Goal: Information Seeking & Learning: Learn about a topic

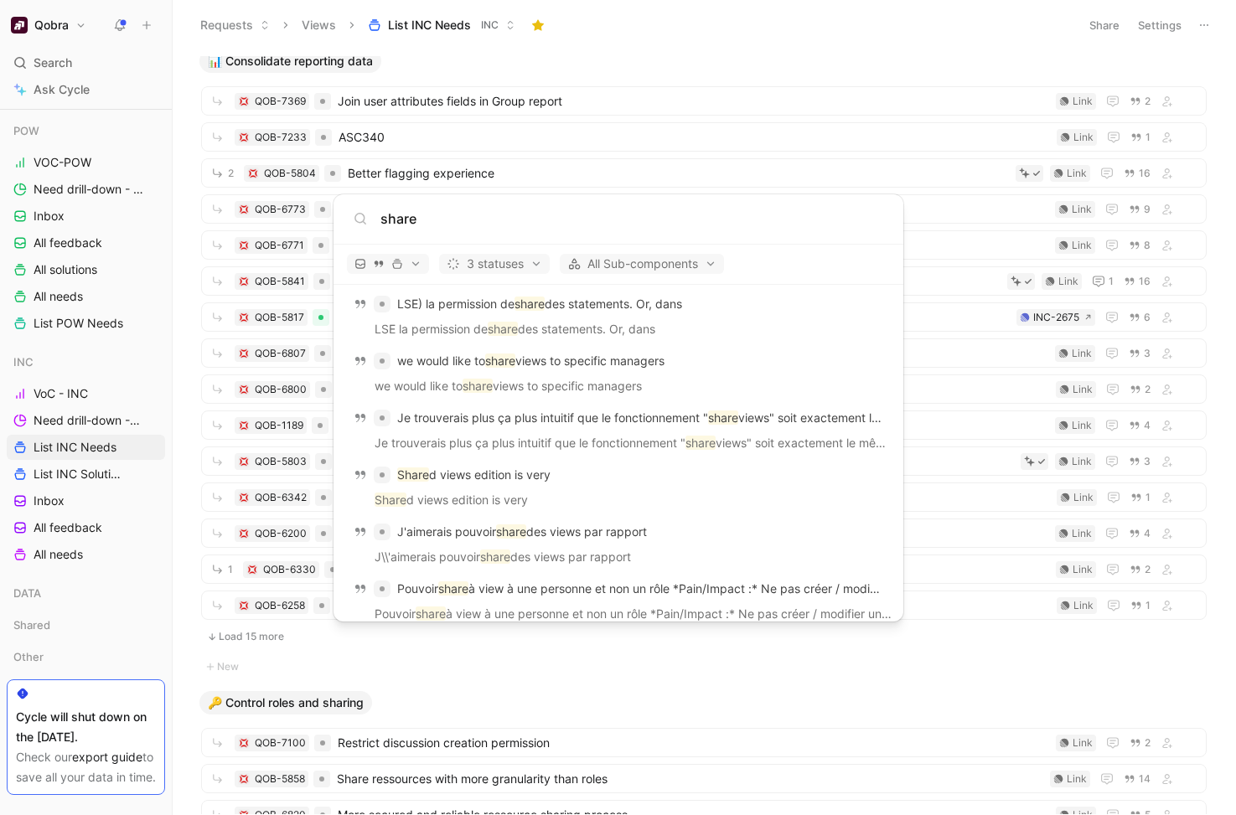
scroll to position [2311, 0]
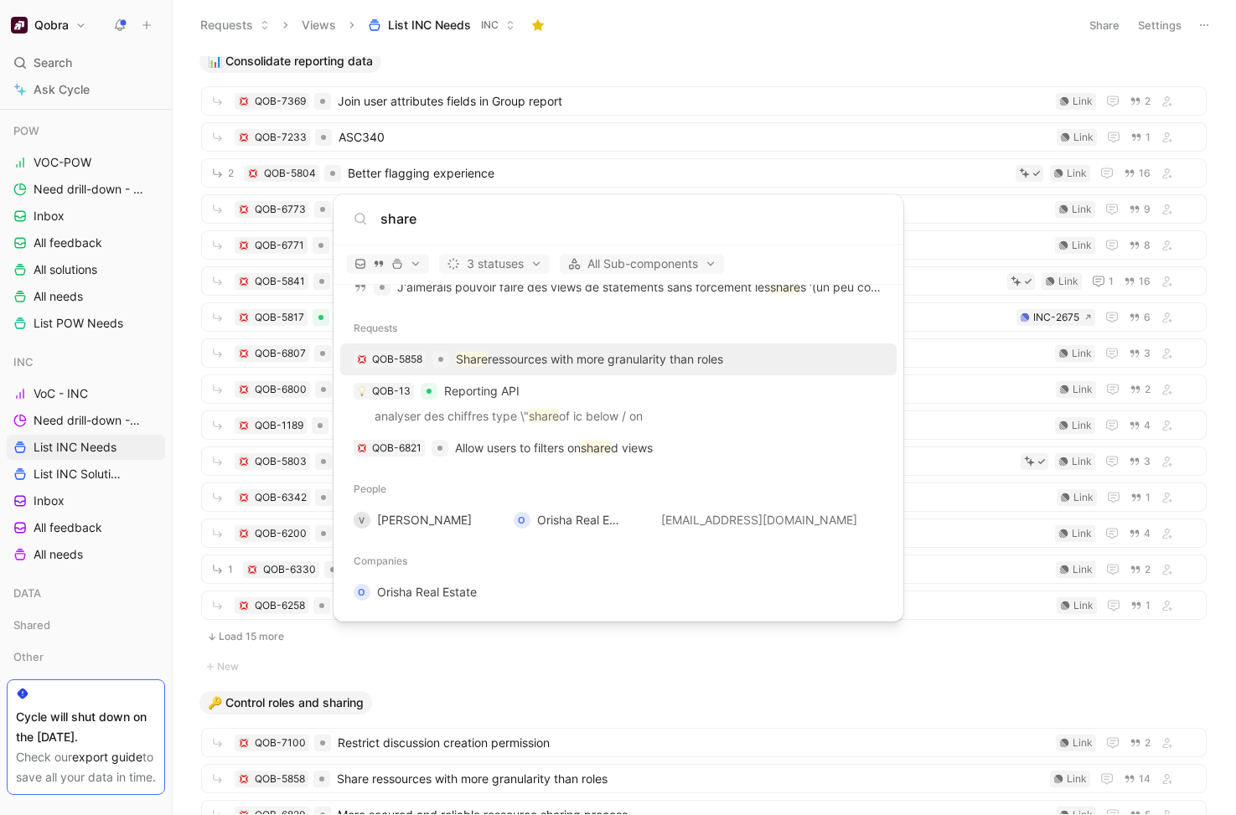
type input "share"
click at [664, 354] on p "Share ressources with more granularity than roles" at bounding box center [589, 359] width 267 height 20
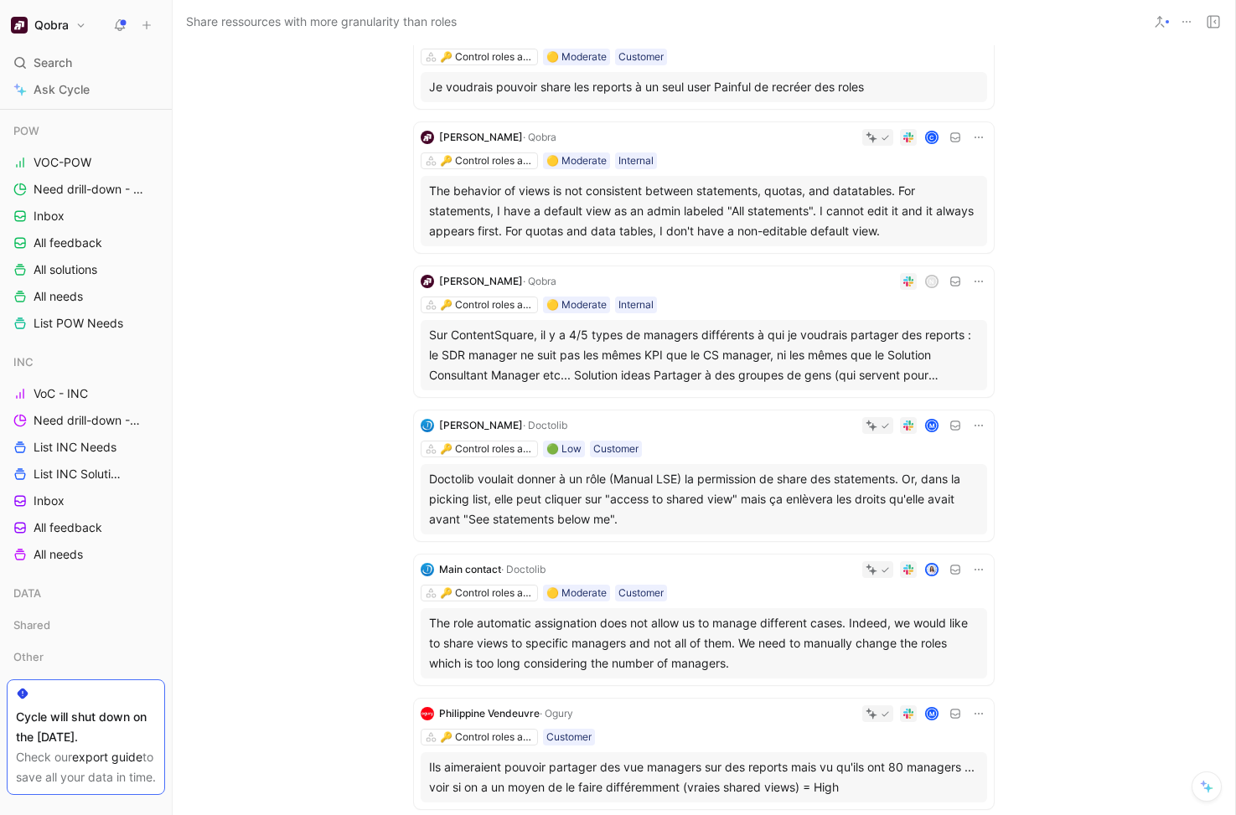
scroll to position [1165, 0]
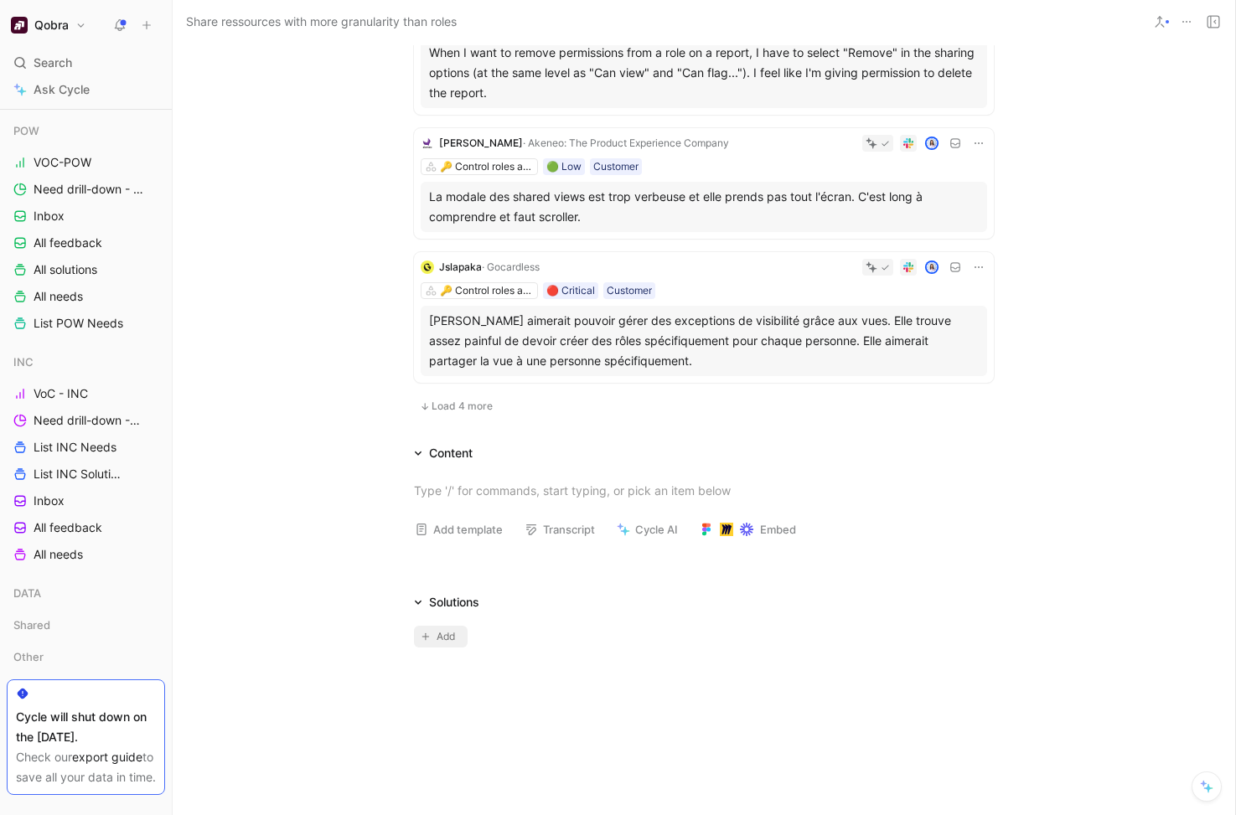
click at [453, 631] on span "Add" at bounding box center [448, 636] width 23 height 17
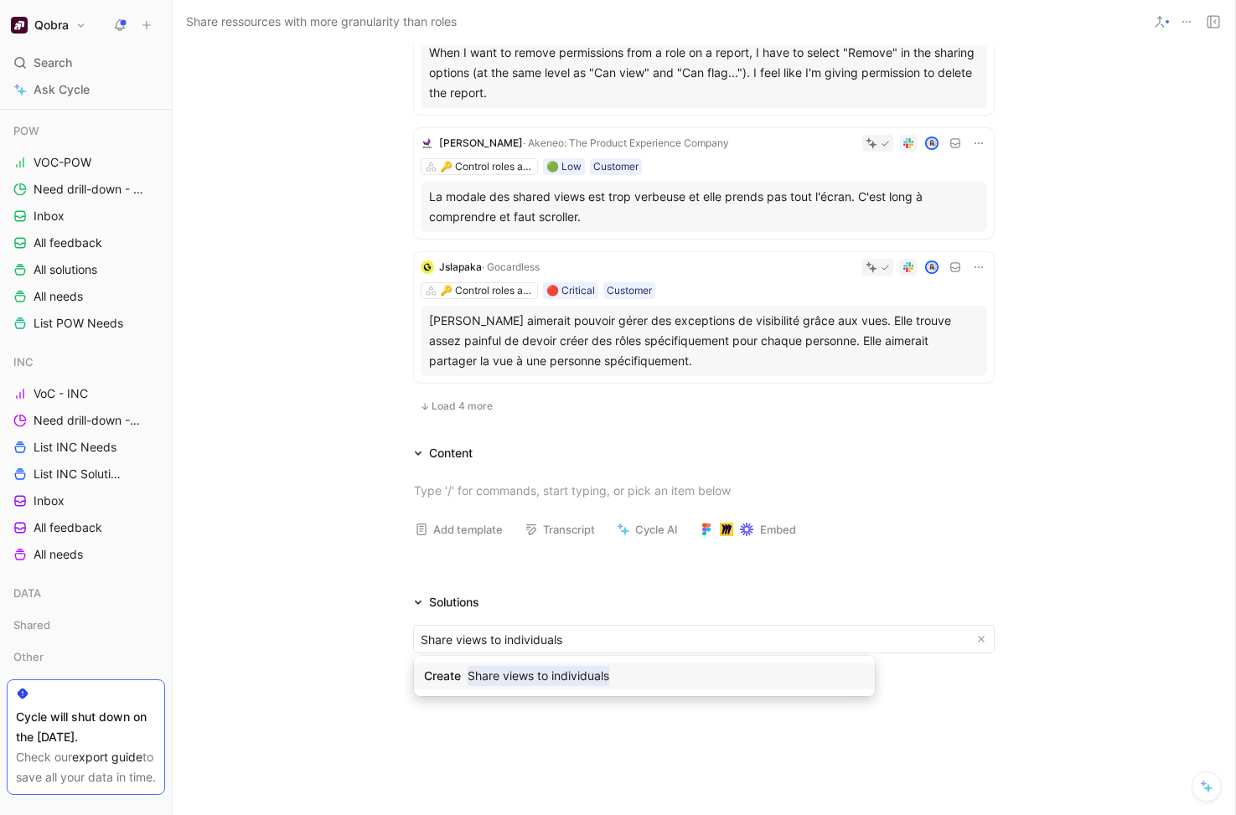
type input "Share views to individuals"
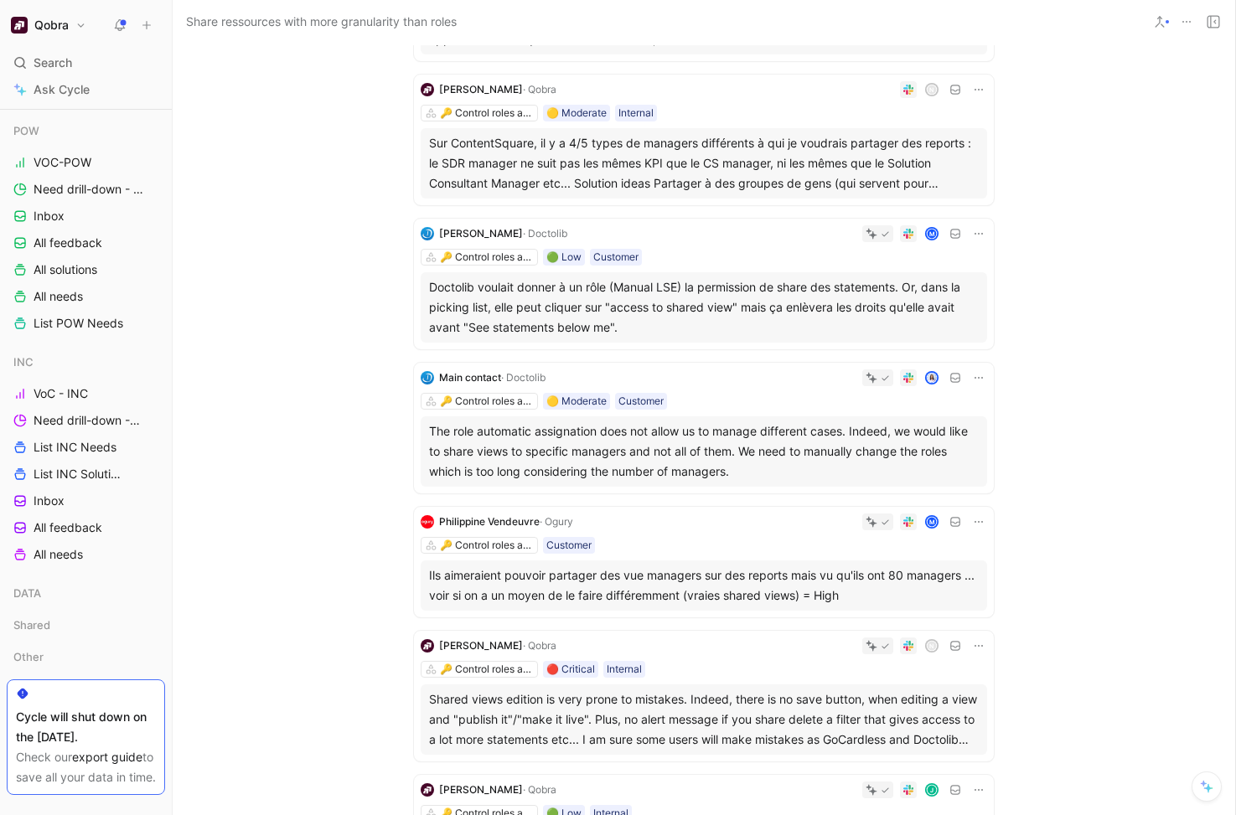
scroll to position [0, 0]
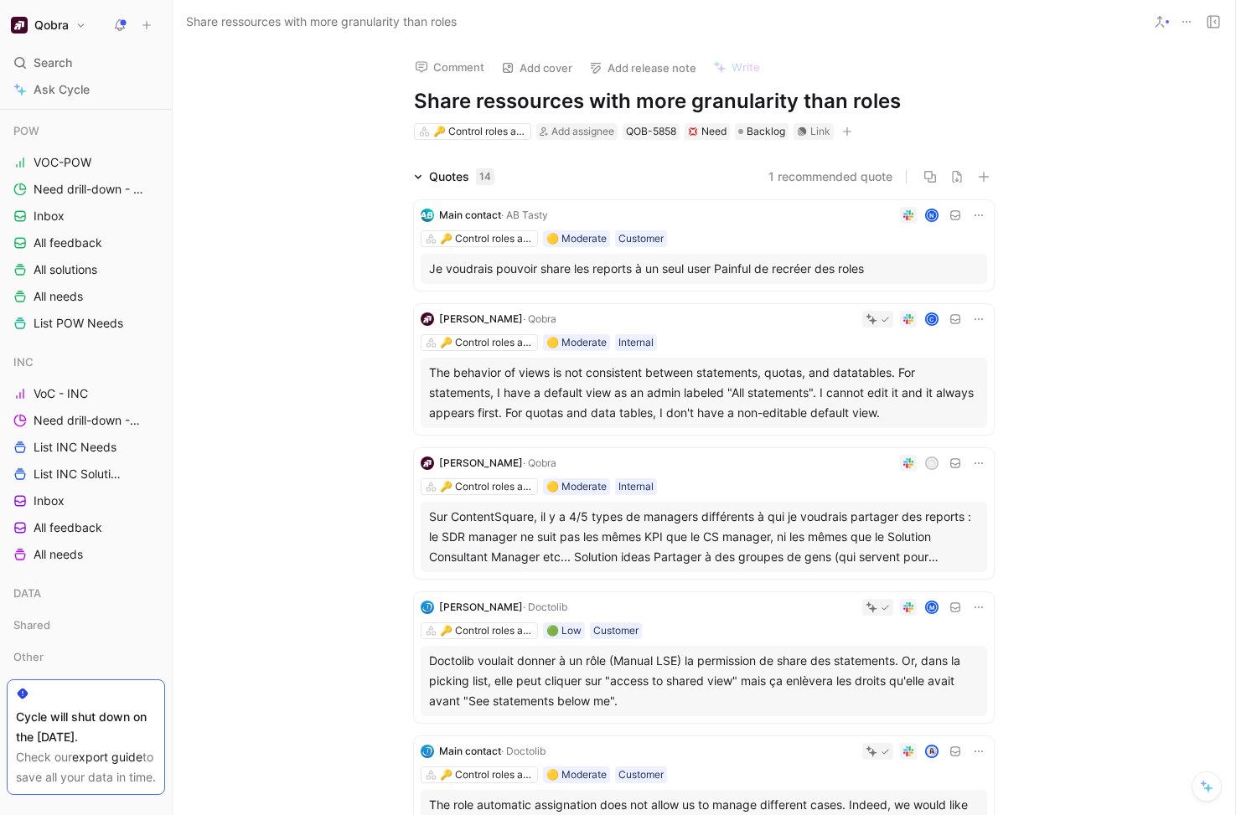
click at [420, 266] on icon at bounding box center [421, 269] width 7 height 7
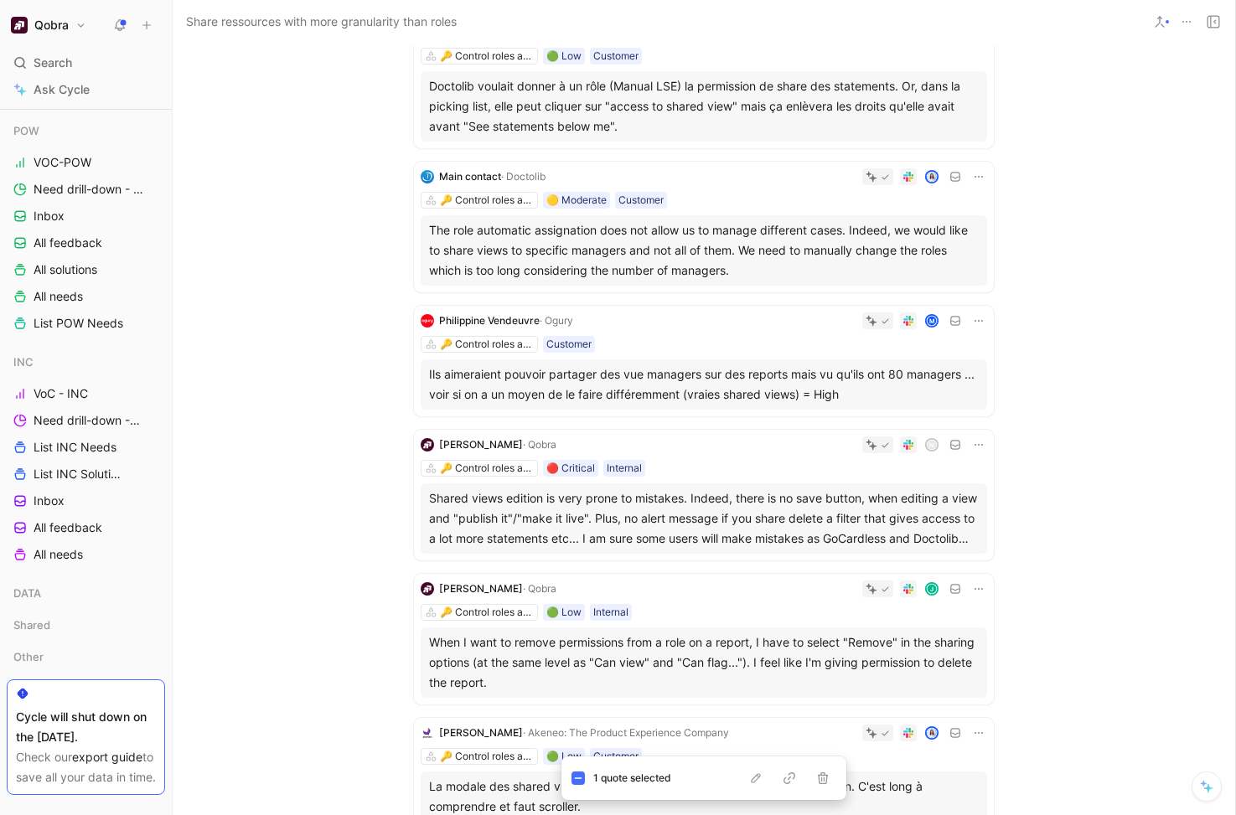
scroll to position [577, 0]
click at [423, 246] on icon at bounding box center [421, 248] width 7 height 7
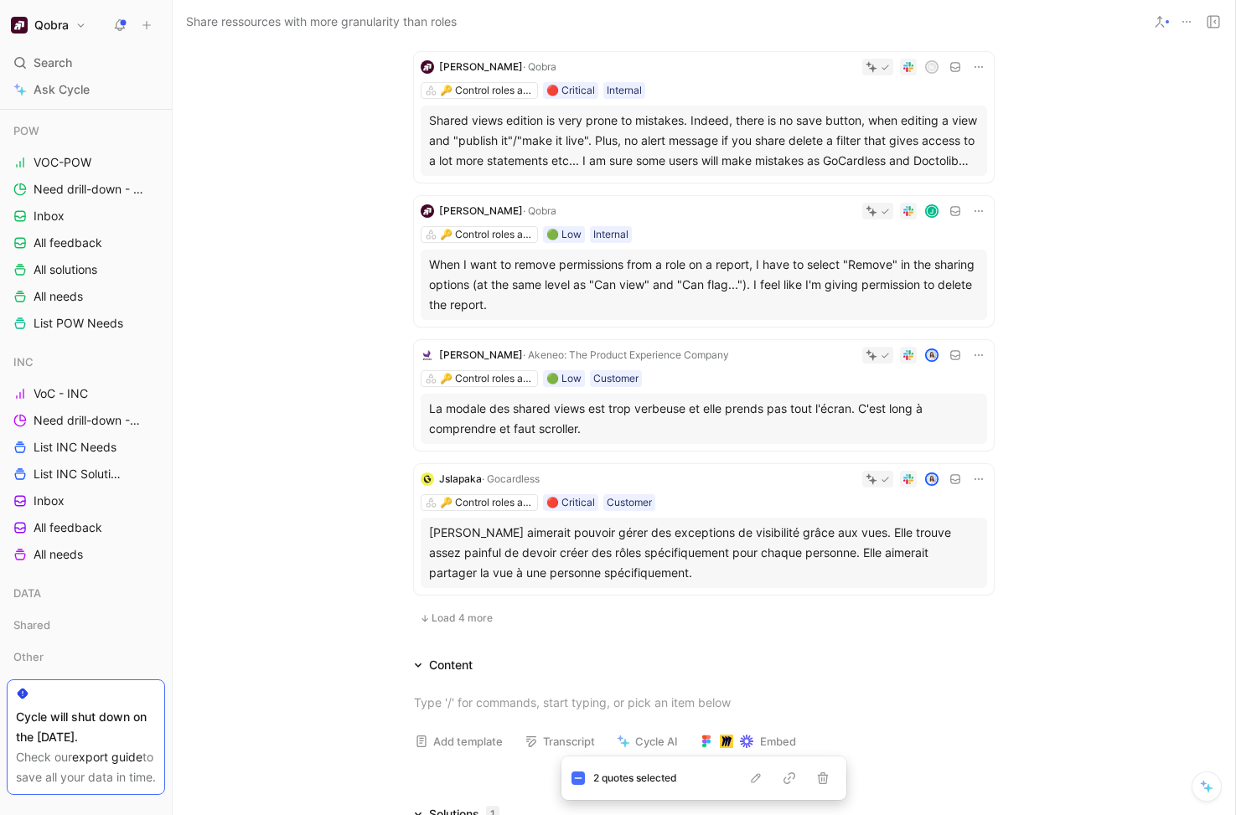
scroll to position [934, 0]
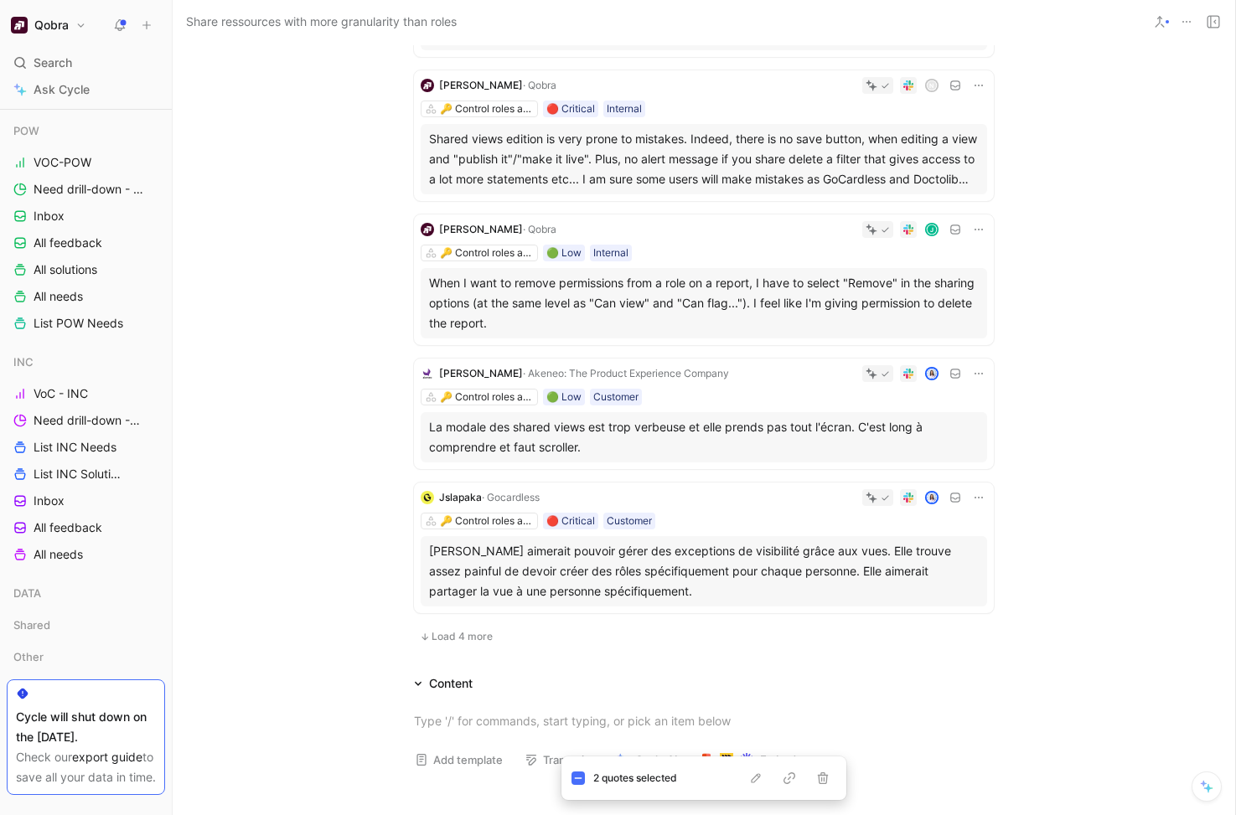
click at [442, 633] on span "Load 4 more" at bounding box center [462, 636] width 61 height 13
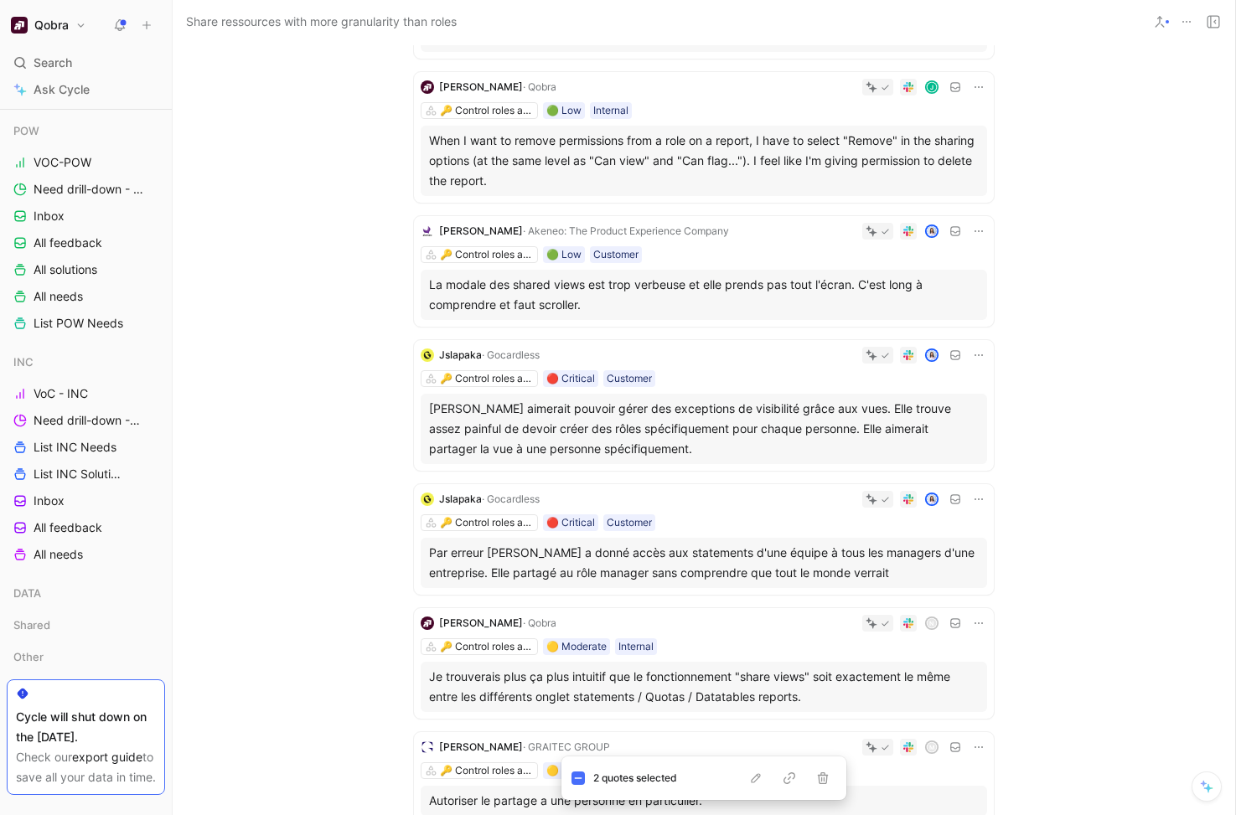
scroll to position [1078, 0]
click at [419, 427] on icon at bounding box center [421, 427] width 7 height 7
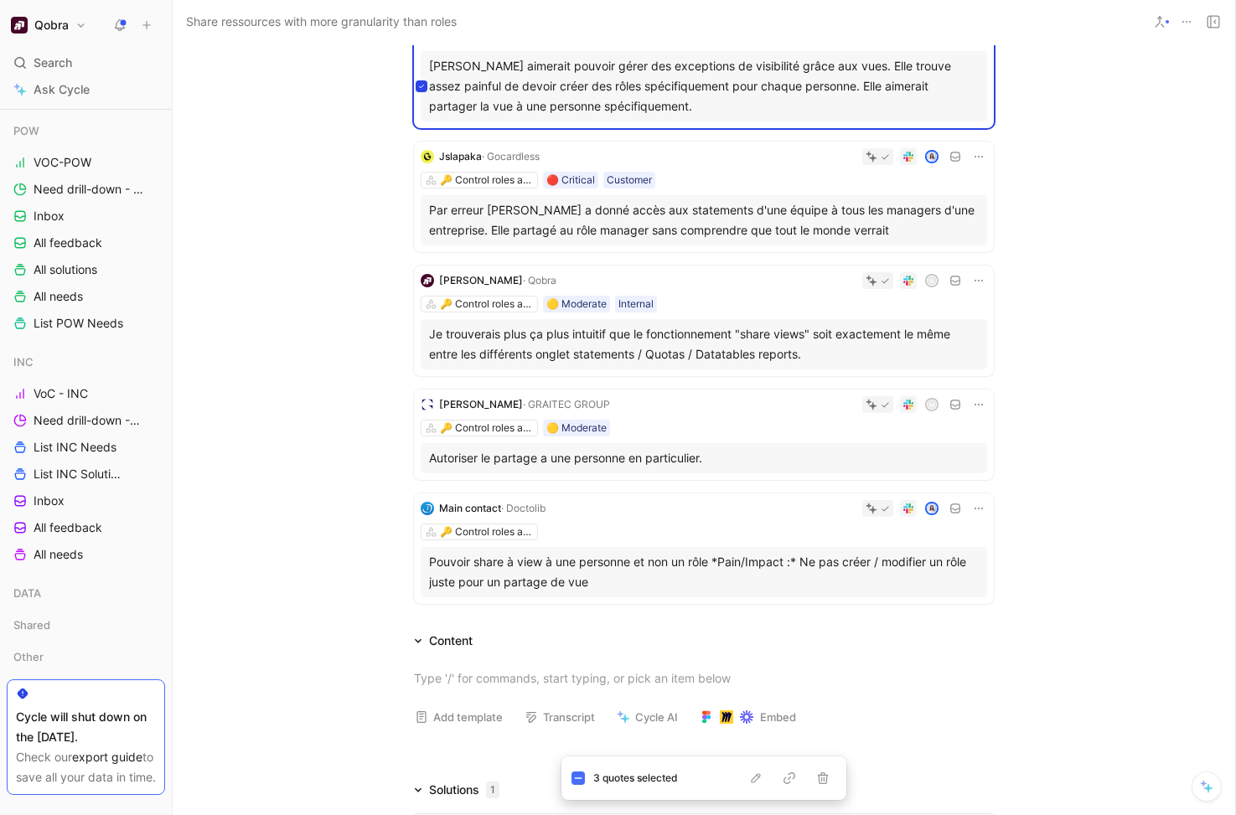
scroll to position [1436, 0]
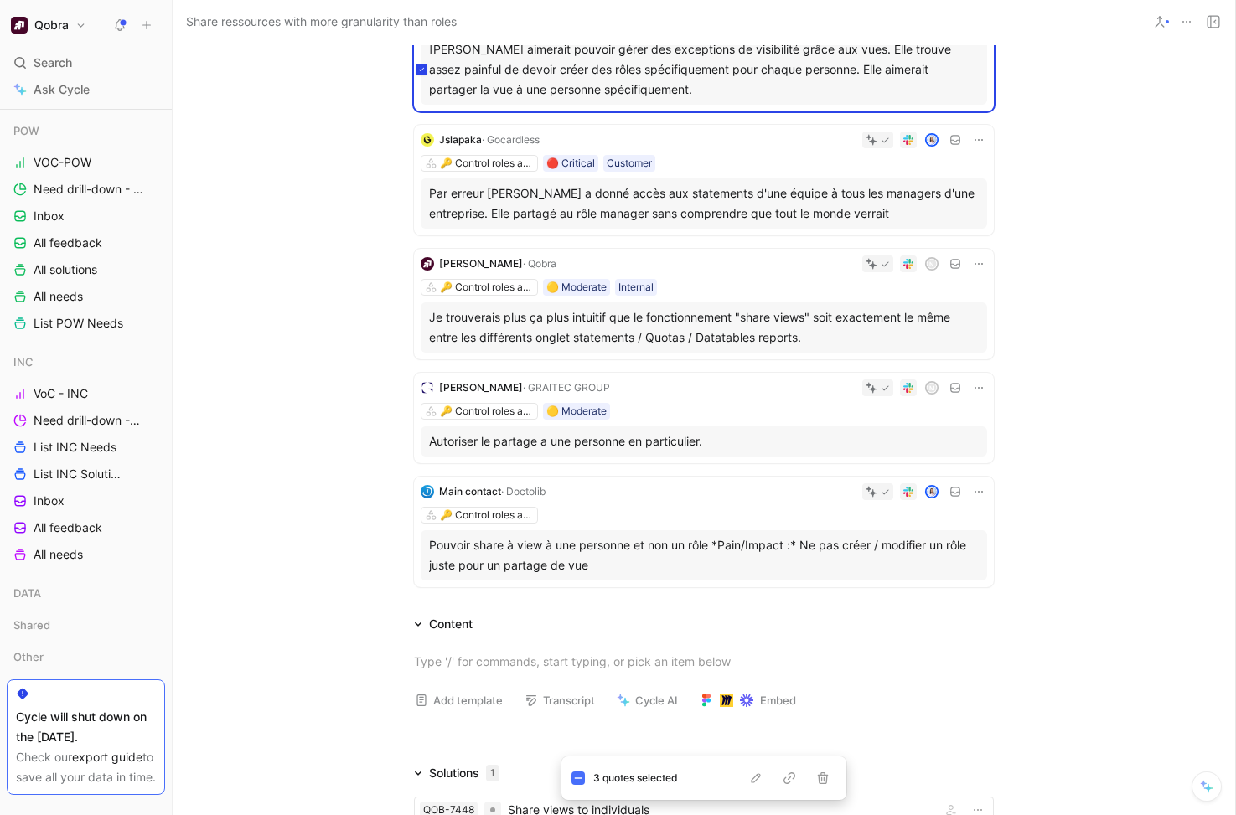
click at [424, 442] on icon at bounding box center [421, 441] width 7 height 7
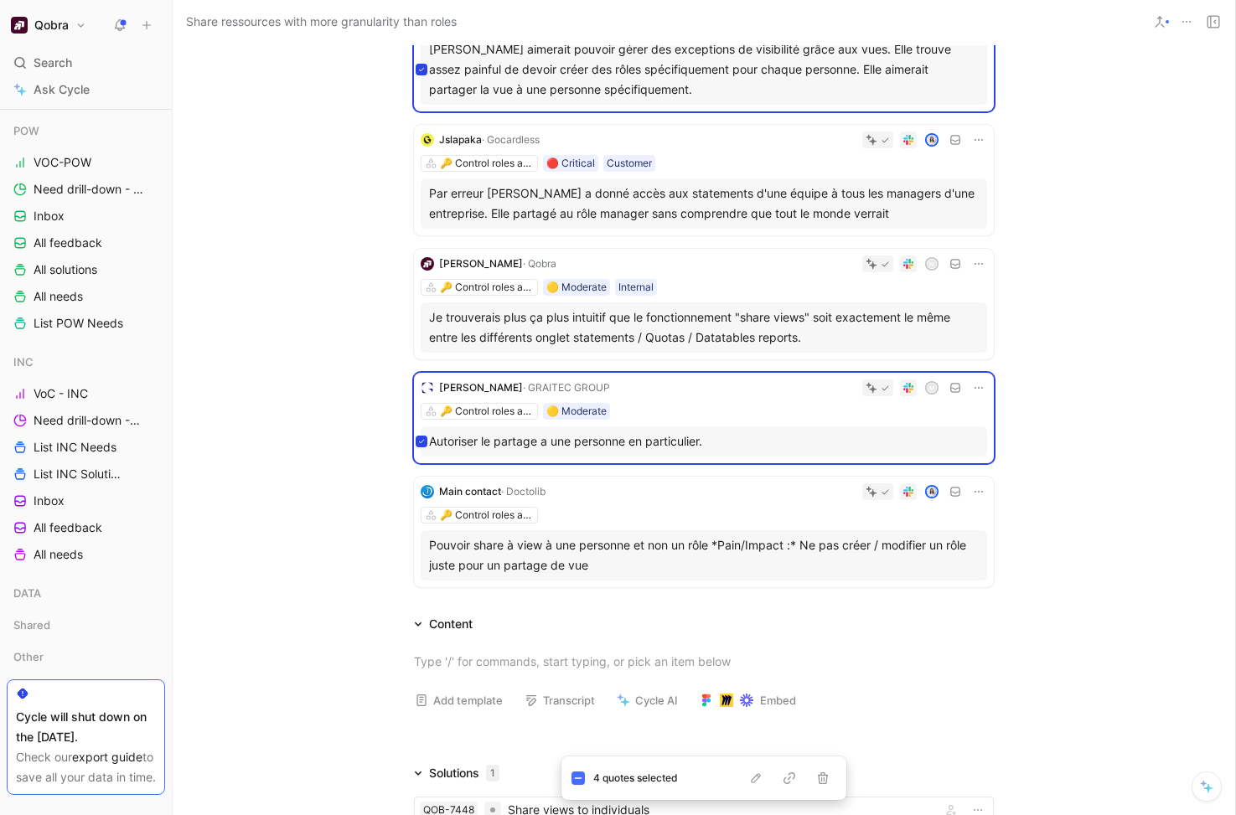
click at [424, 556] on icon at bounding box center [421, 555] width 7 height 7
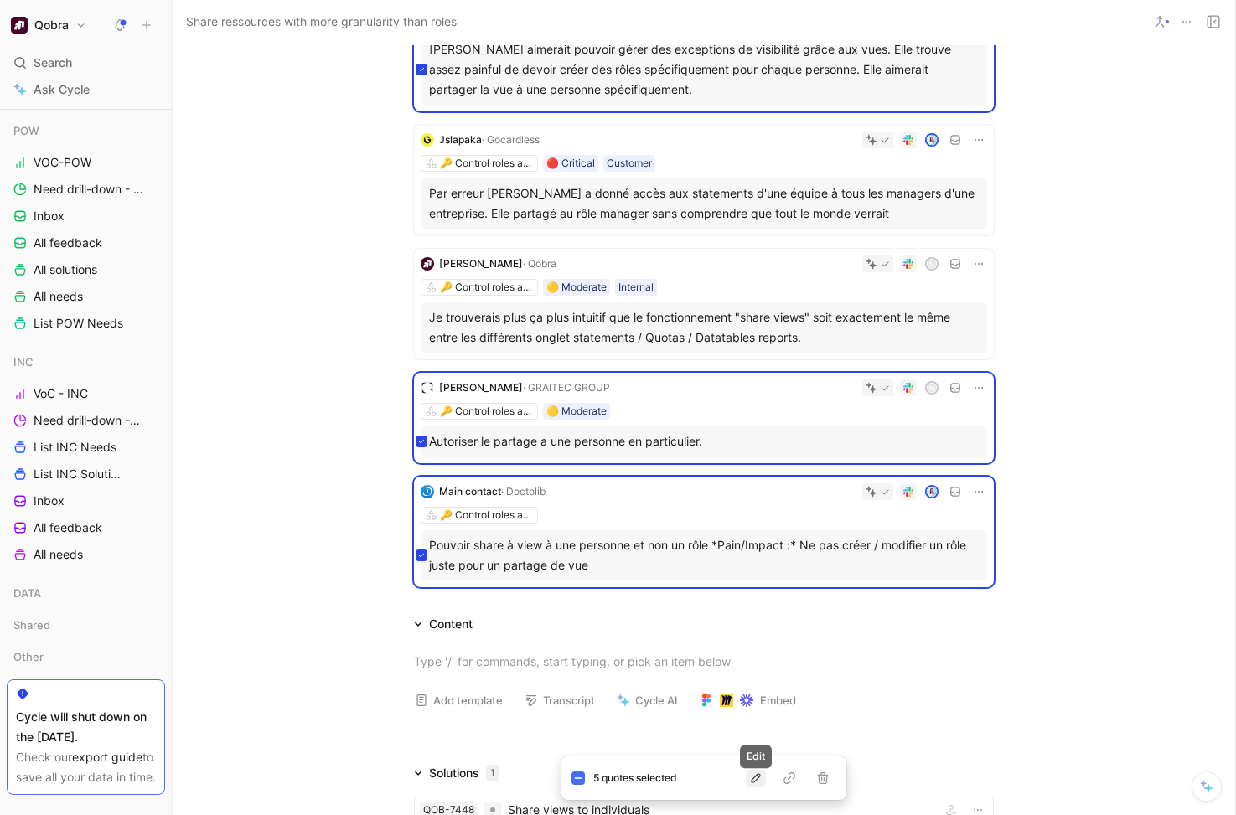
click at [755, 779] on icon "button" at bounding box center [755, 778] width 13 height 13
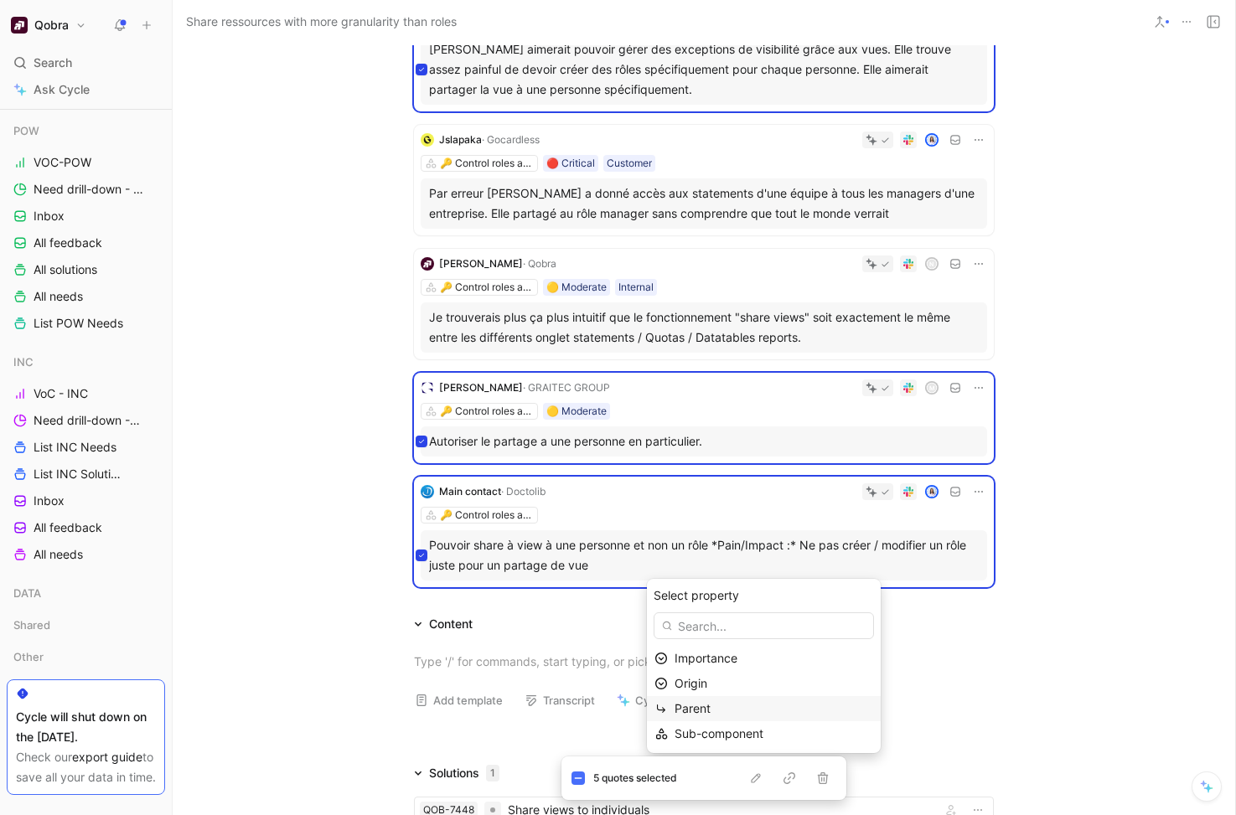
drag, startPoint x: 733, startPoint y: 737, endPoint x: 768, endPoint y: 696, distance: 53.5
click at [768, 696] on div "Importance Origin Parent Sub-component" at bounding box center [764, 696] width 234 height 101
click at [723, 706] on div "Parent" at bounding box center [774, 709] width 199 height 20
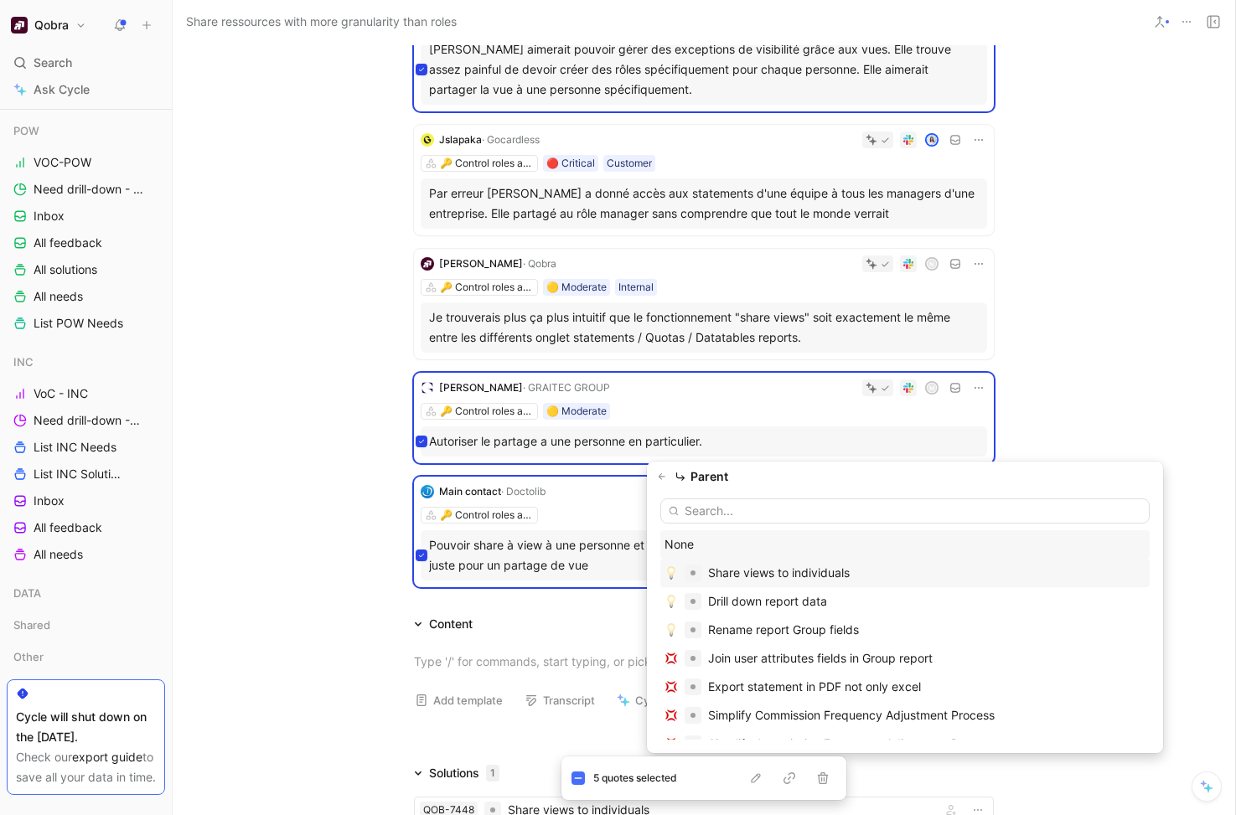
click at [795, 572] on div "Share views to individuals" at bounding box center [779, 573] width 142 height 20
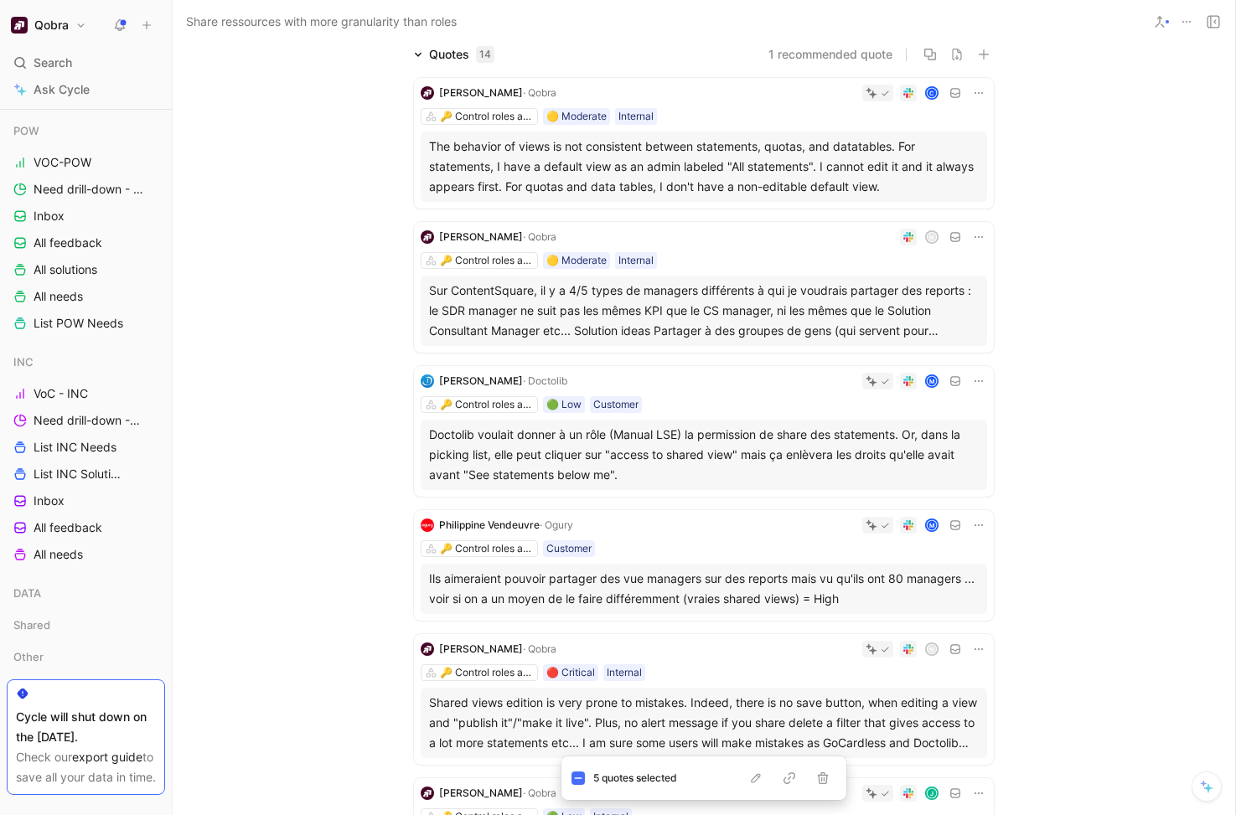
scroll to position [0, 0]
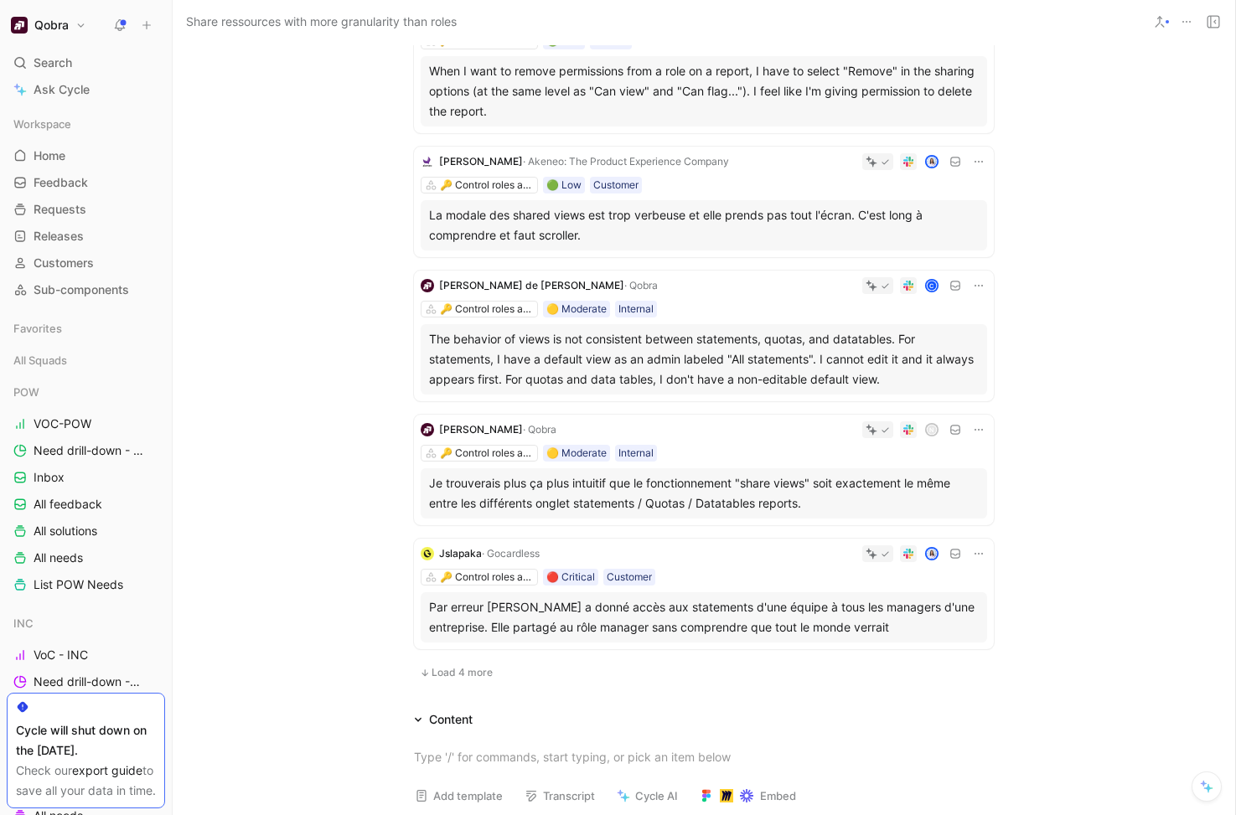
scroll to position [1135, 0]
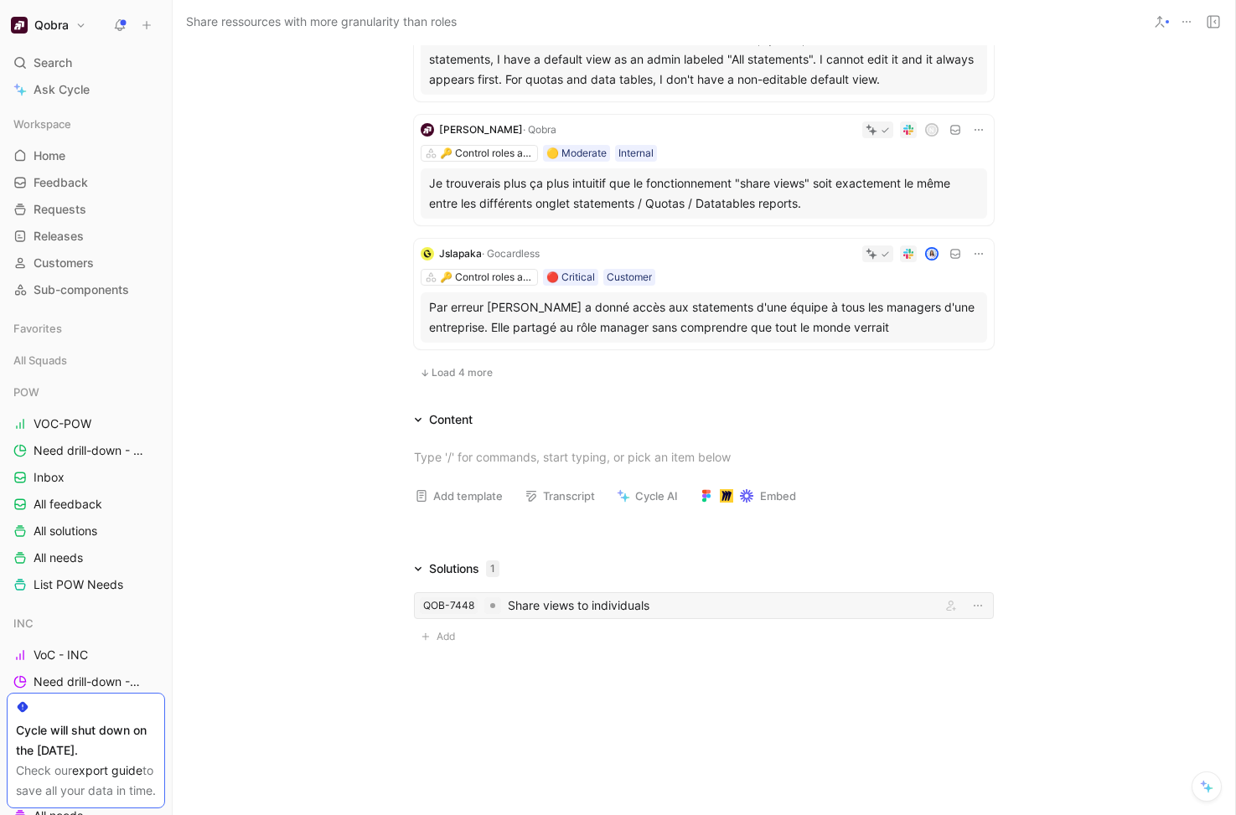
click at [563, 601] on div "Share views to individuals" at bounding box center [721, 606] width 427 height 20
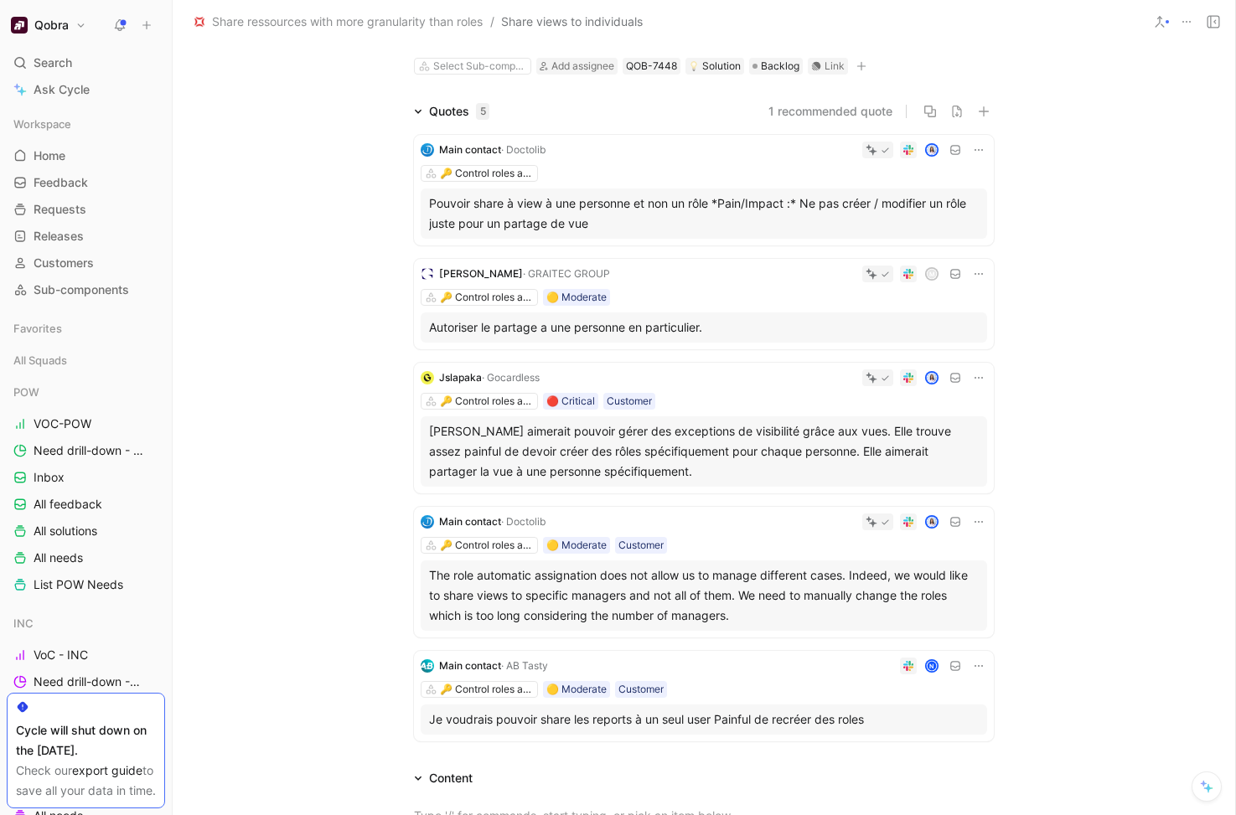
scroll to position [61, 0]
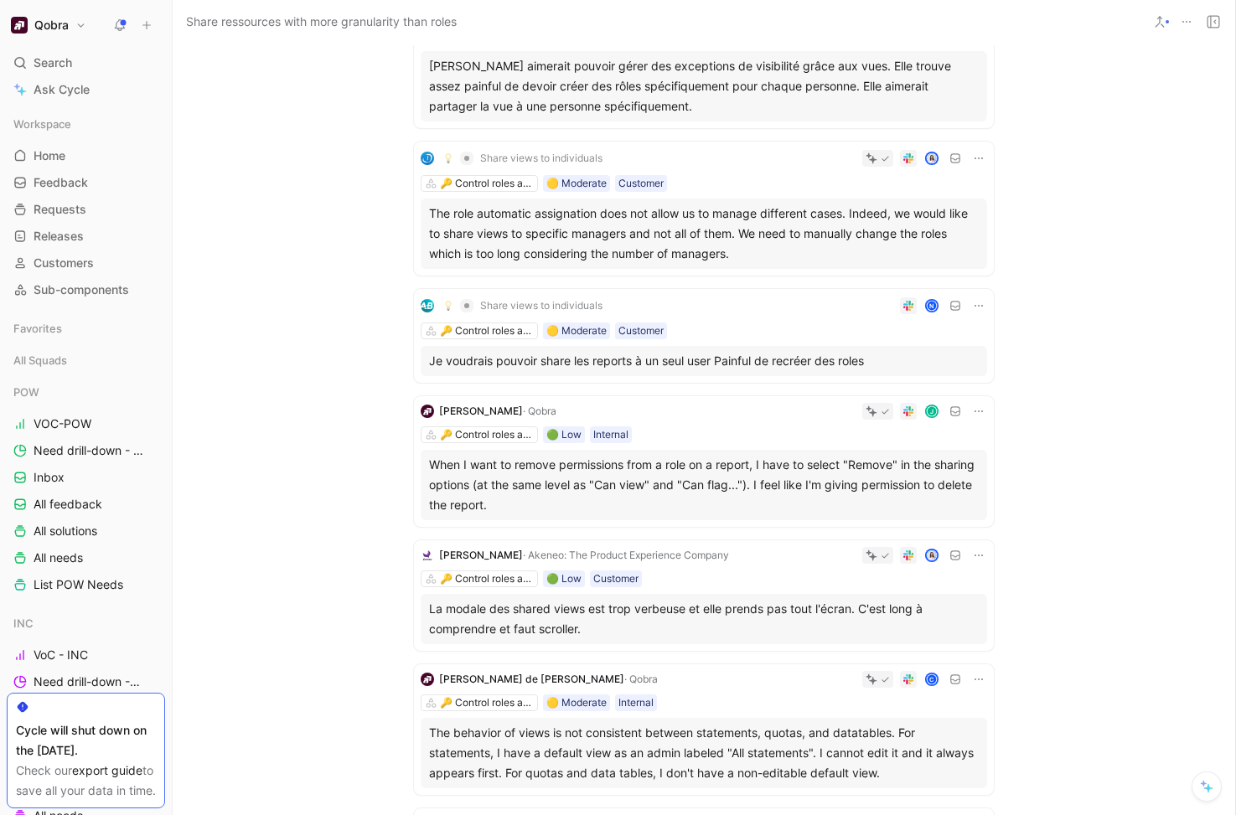
scroll to position [450, 0]
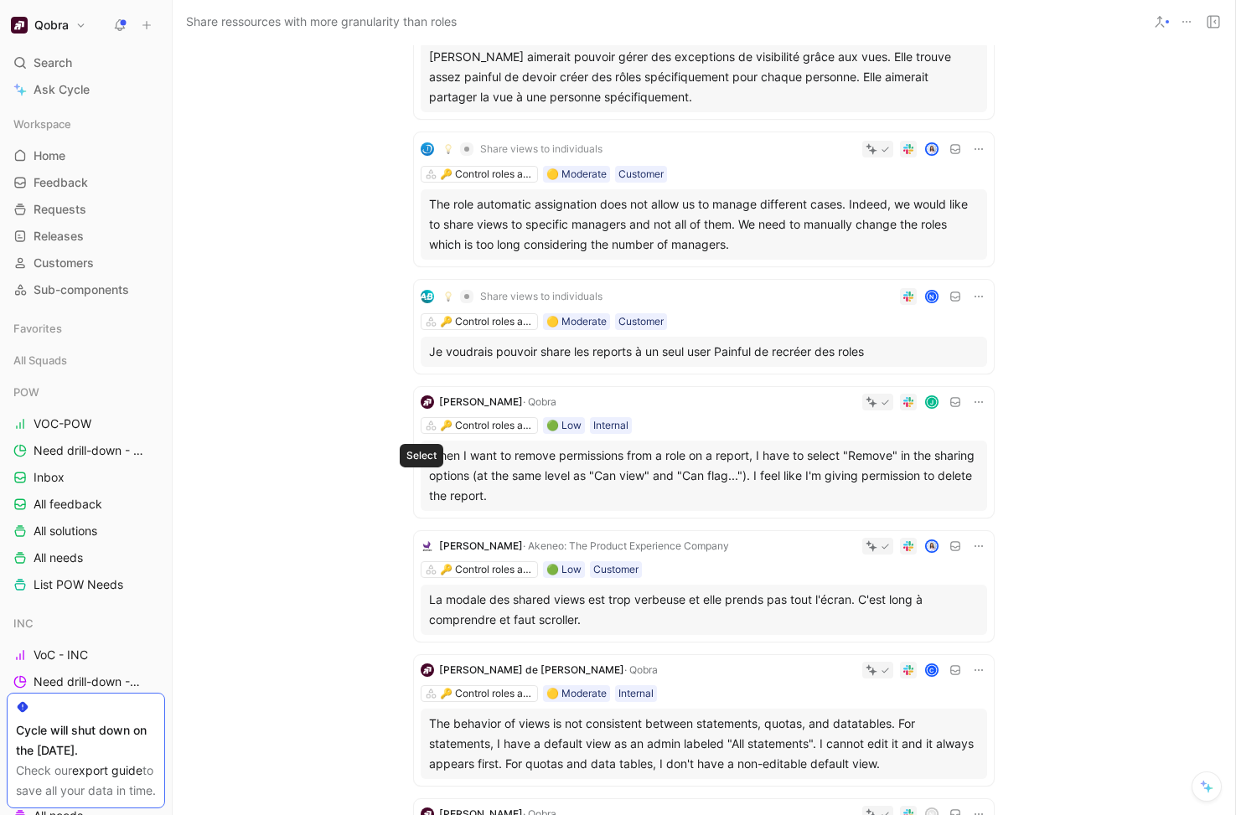
click at [422, 477] on icon at bounding box center [421, 476] width 7 height 7
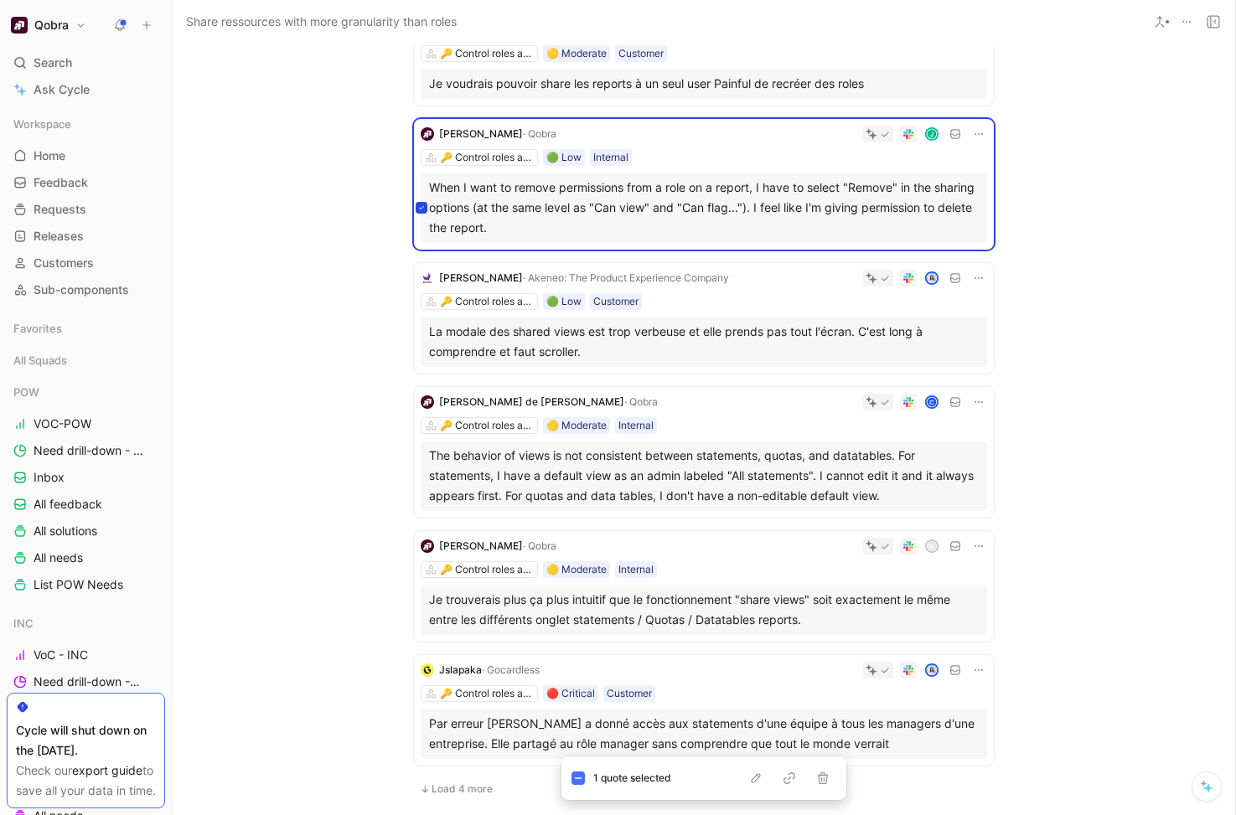
scroll to position [763, 0]
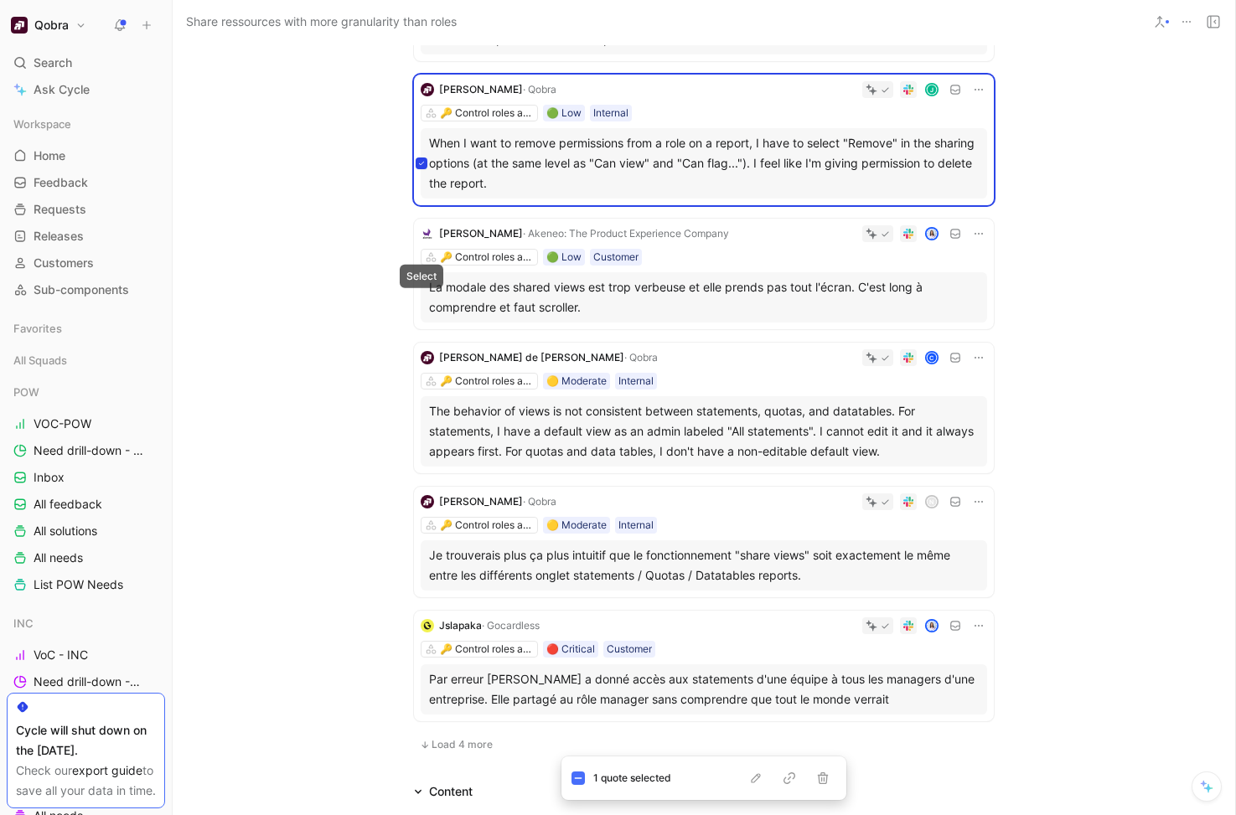
click at [422, 293] on button at bounding box center [422, 298] width 12 height 12
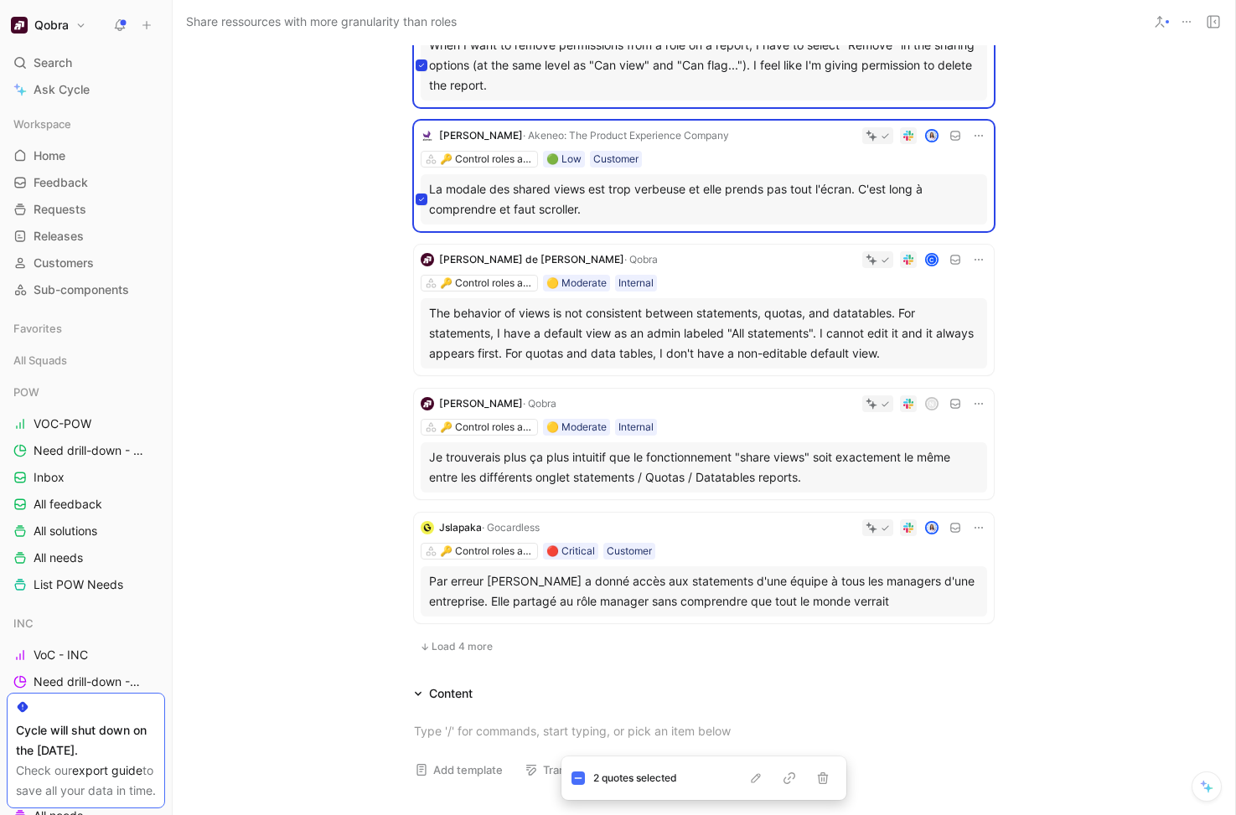
scroll to position [861, 0]
click at [473, 638] on button "Load 4 more" at bounding box center [456, 646] width 85 height 20
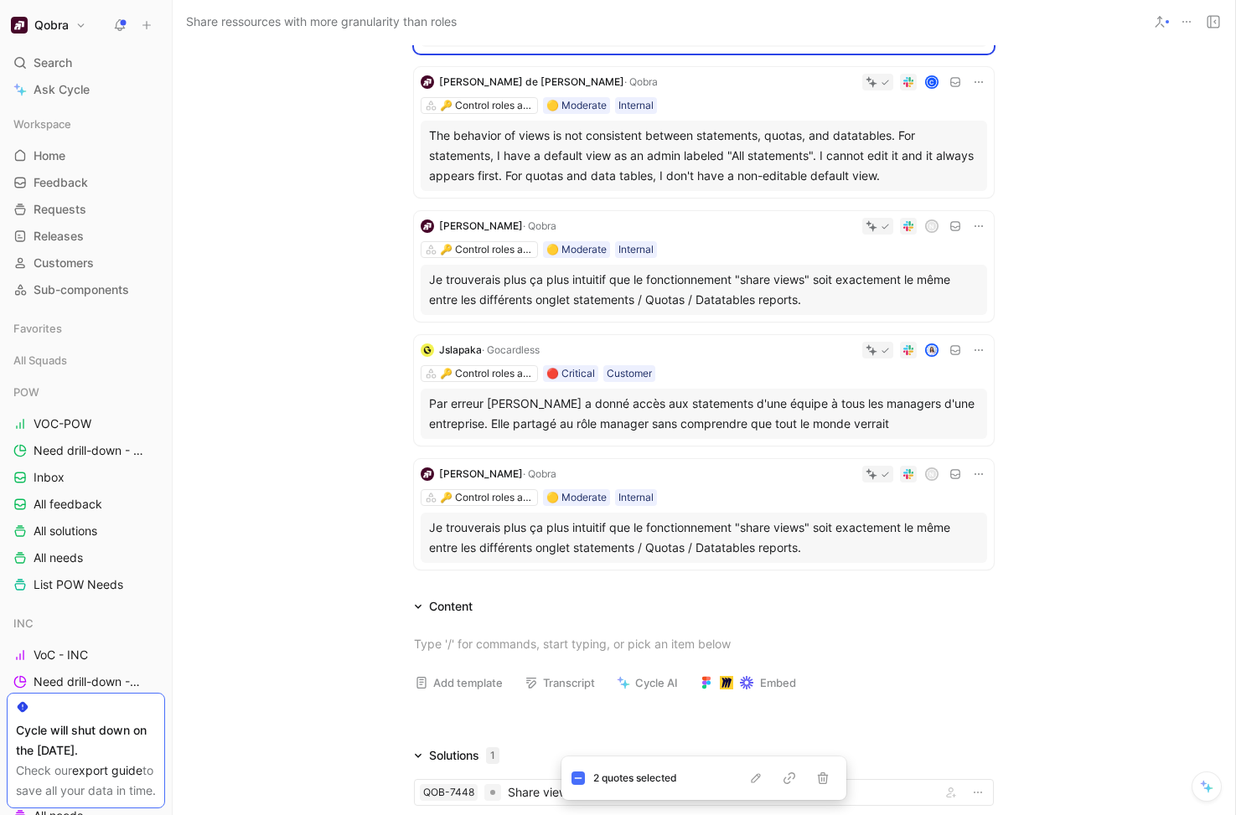
scroll to position [1037, 0]
click at [754, 779] on icon "button" at bounding box center [755, 778] width 13 height 13
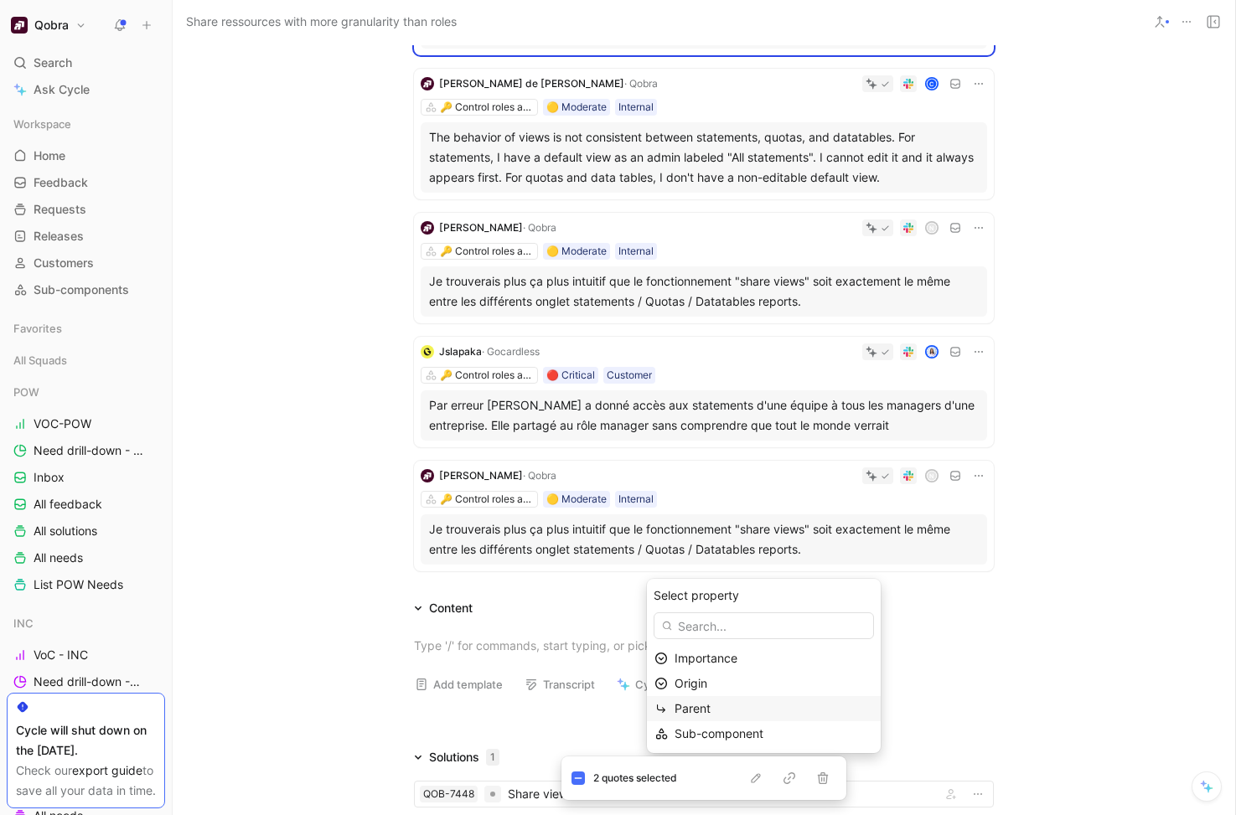
click at [753, 707] on div "Parent" at bounding box center [774, 709] width 199 height 20
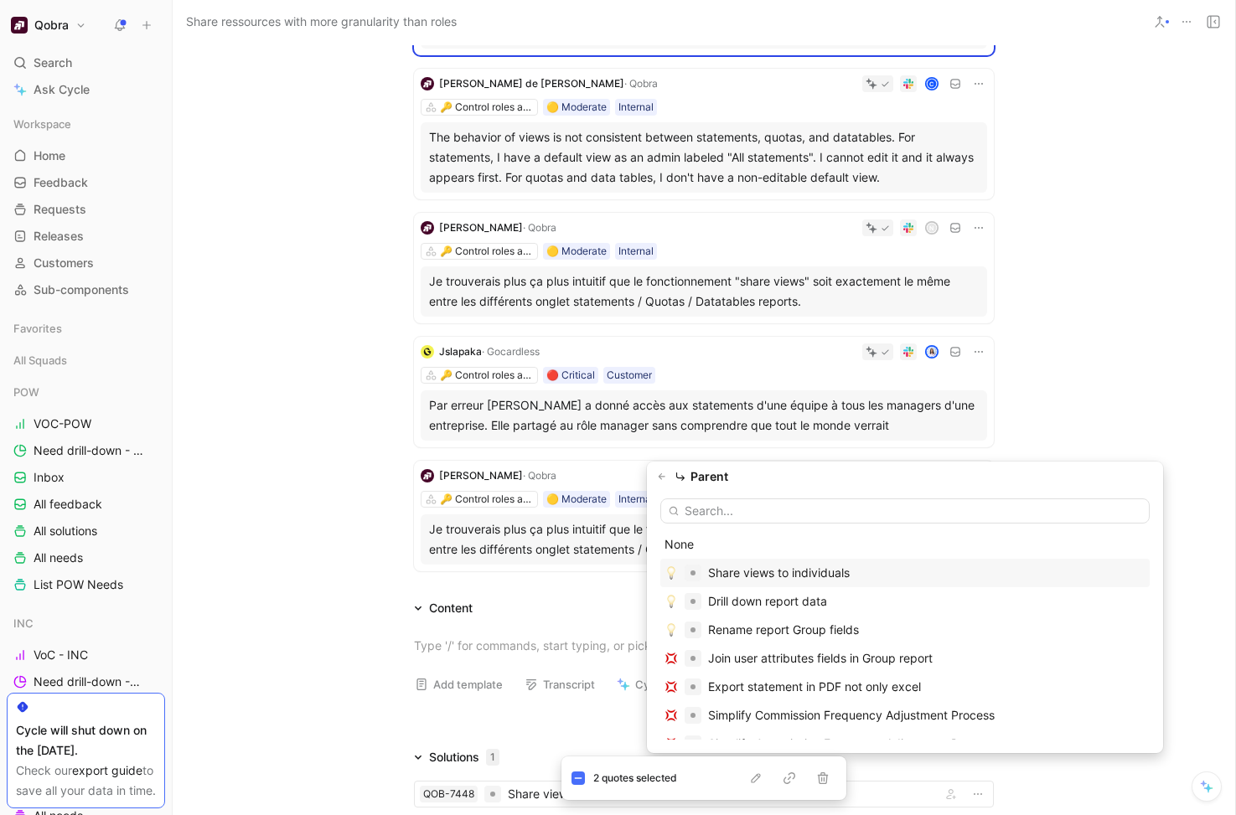
click at [780, 571] on div "Share views to individuals" at bounding box center [779, 573] width 142 height 20
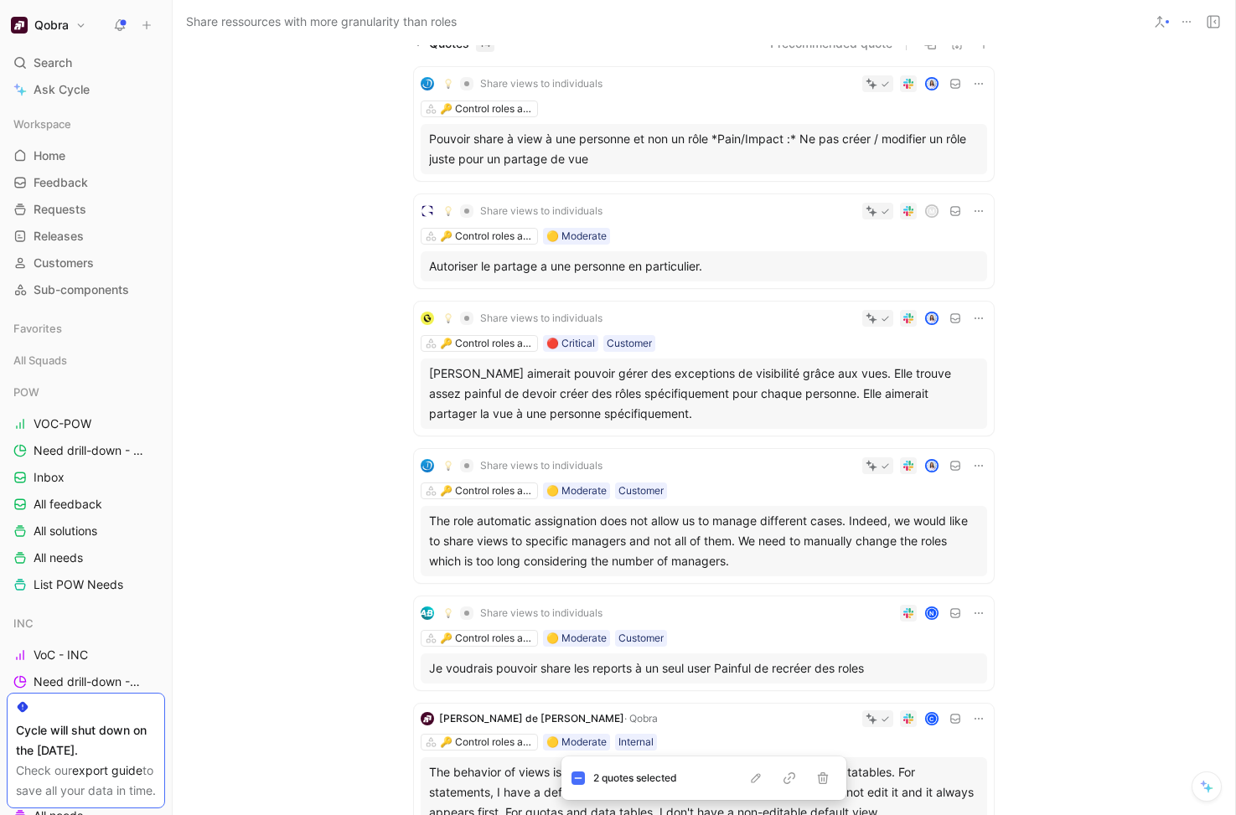
scroll to position [0, 0]
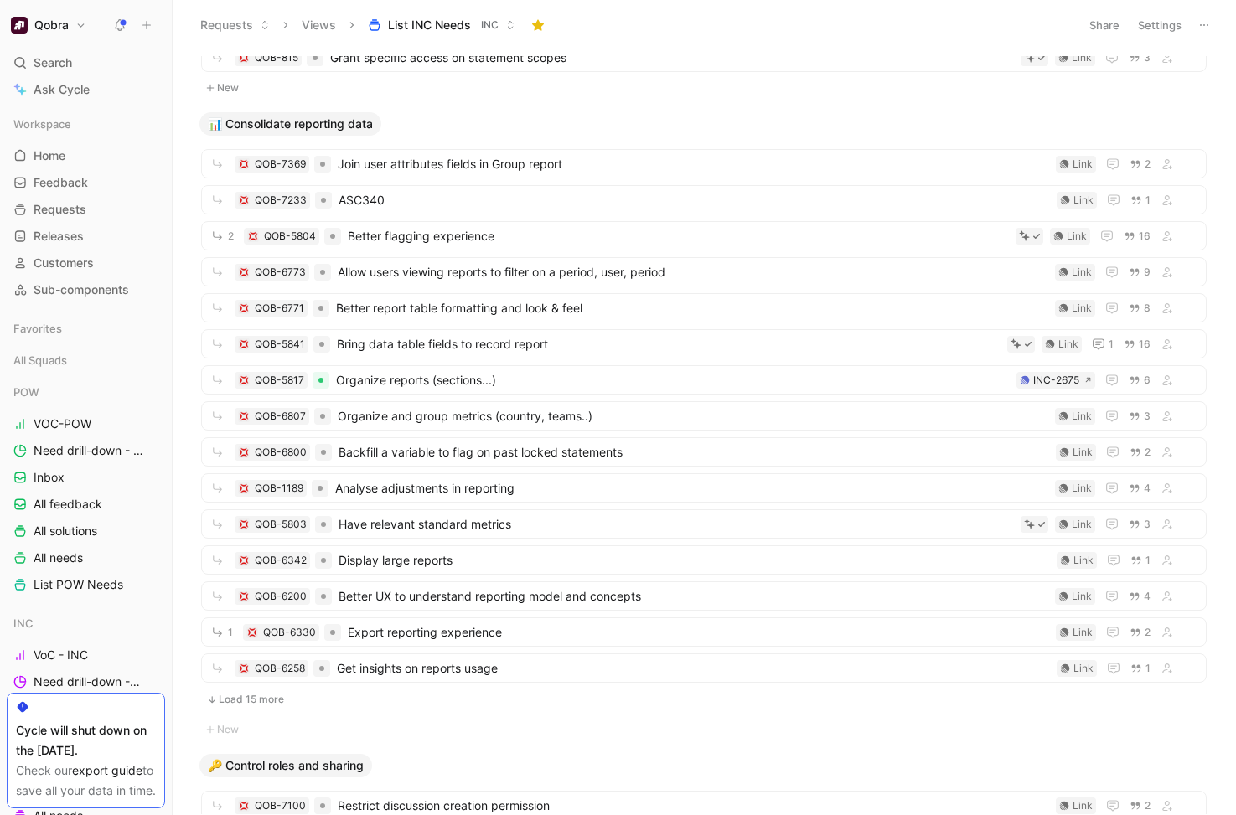
scroll to position [767, 0]
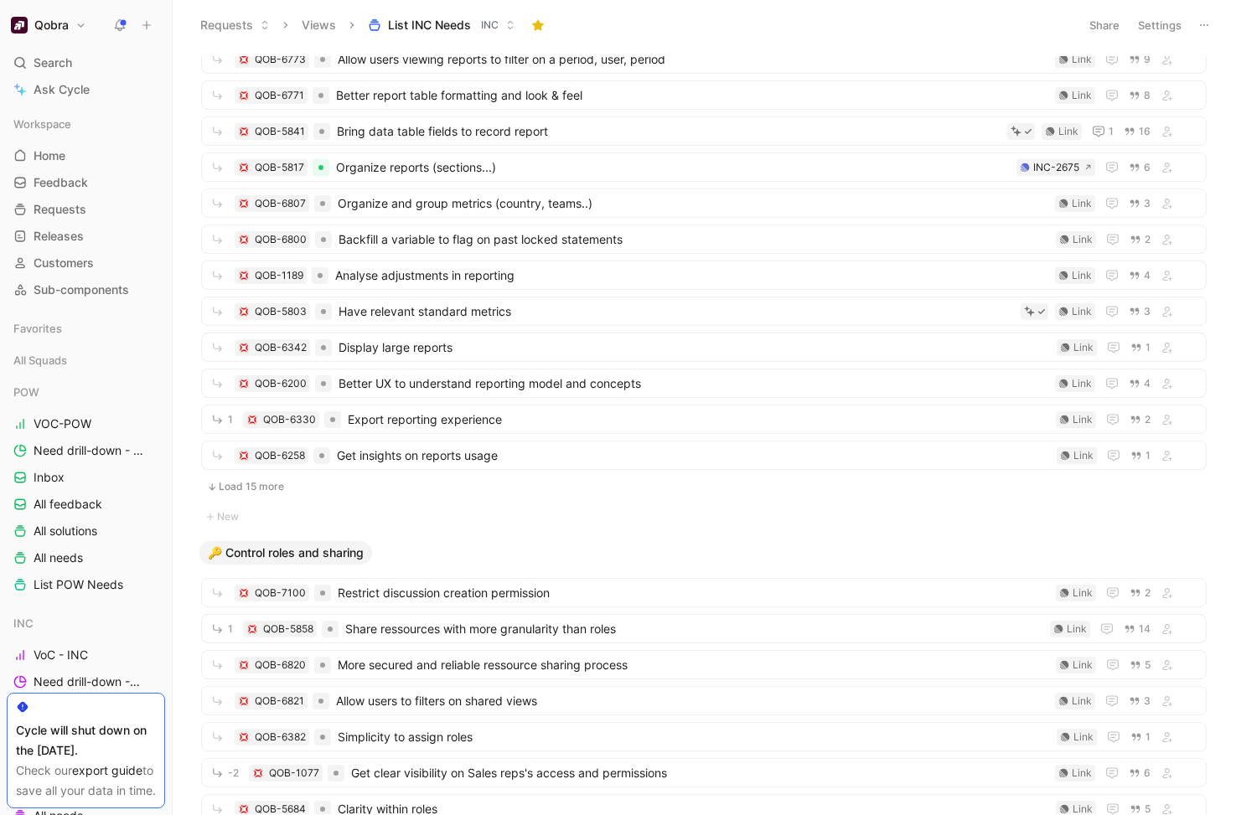
click at [260, 488] on button "Load 15 more" at bounding box center [704, 487] width 1006 height 20
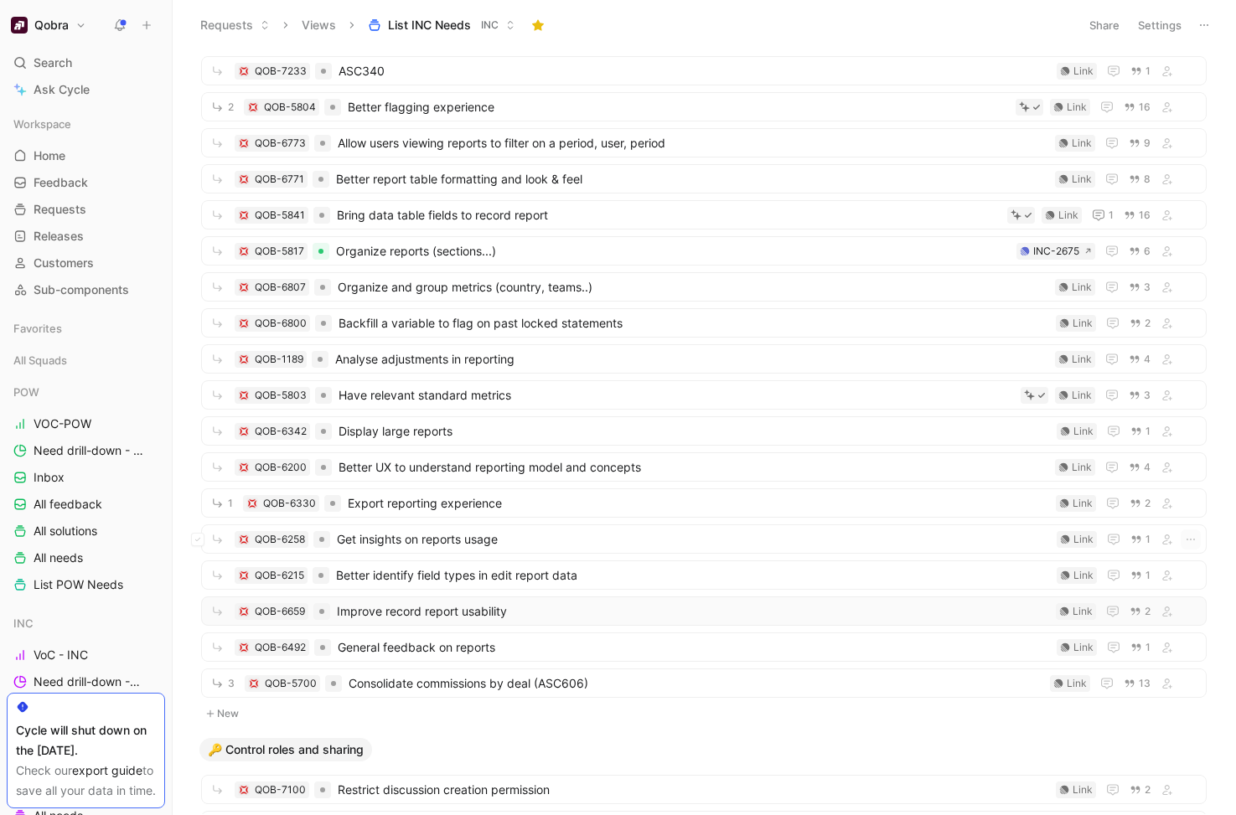
scroll to position [679, 0]
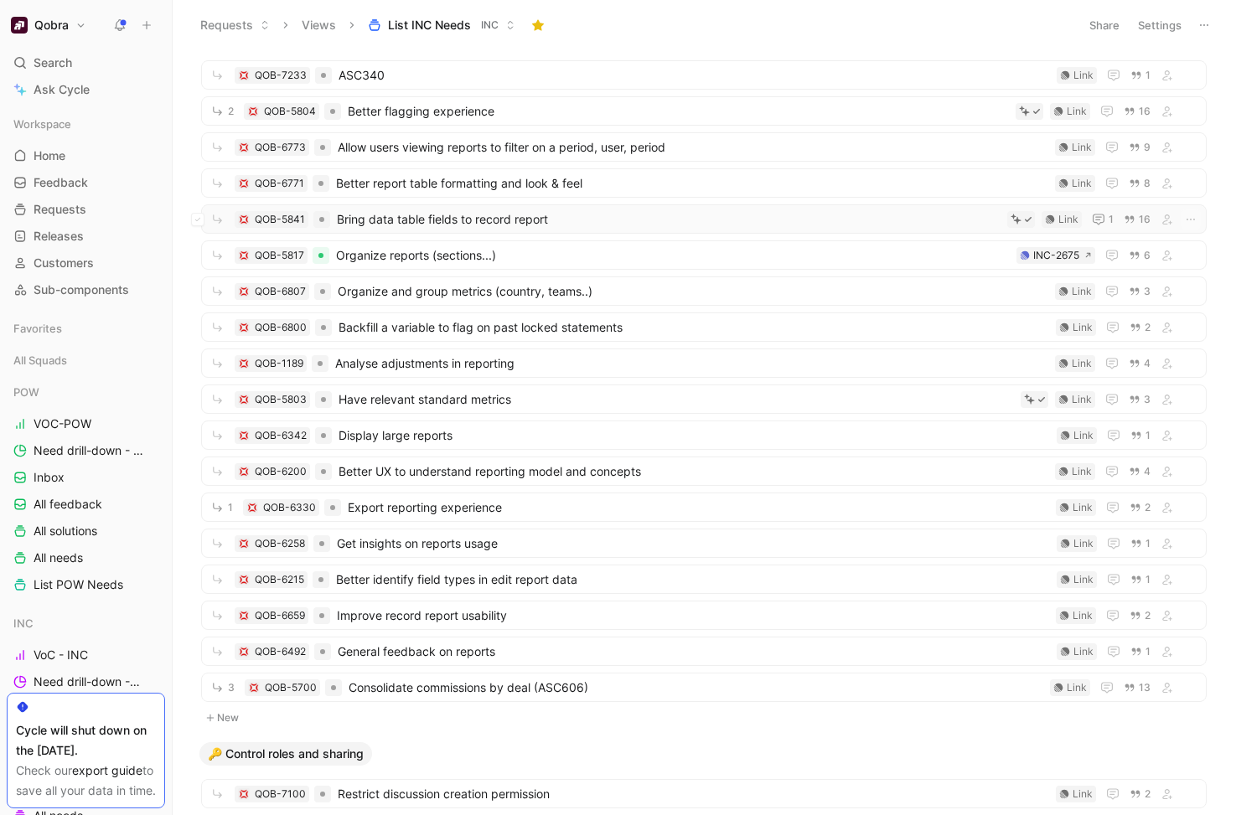
click at [678, 219] on span "Bring data table fields to record report" at bounding box center [669, 219] width 664 height 20
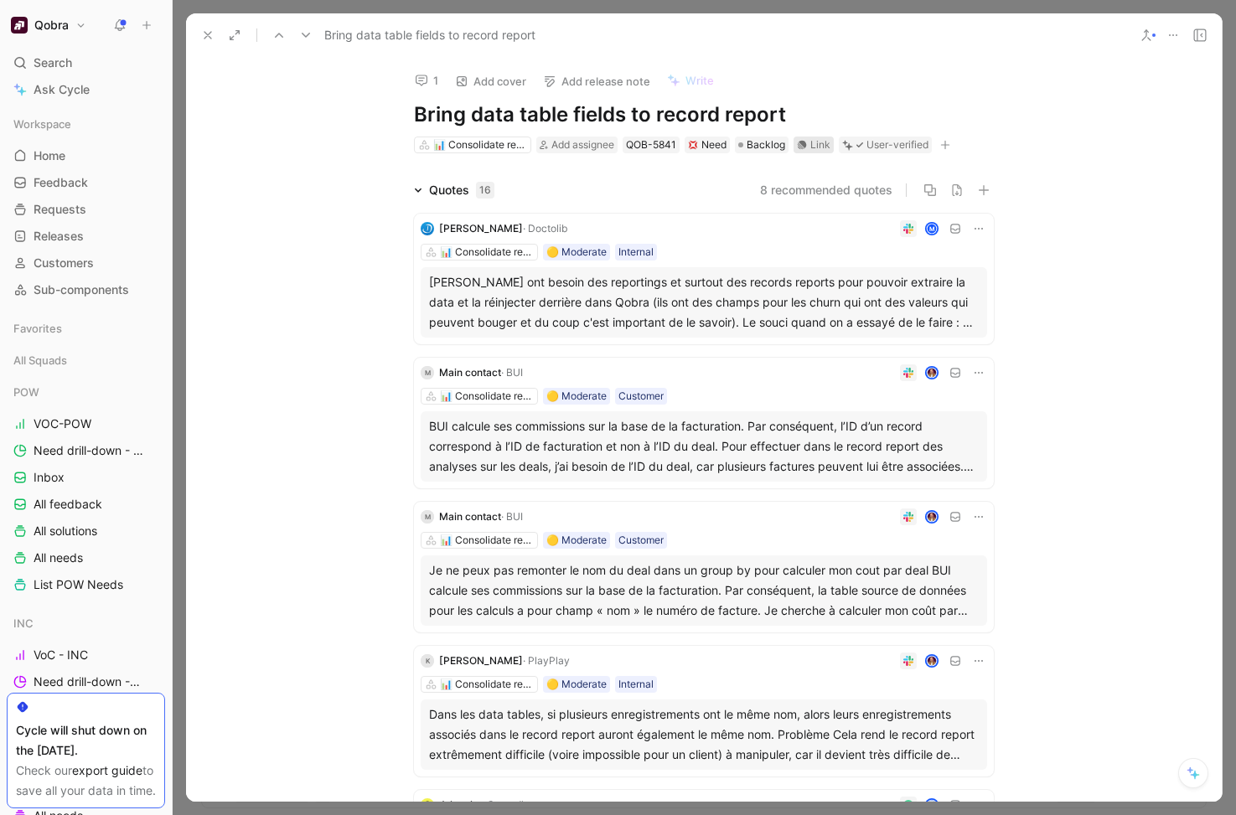
click at [821, 143] on div "Link" at bounding box center [820, 145] width 20 height 17
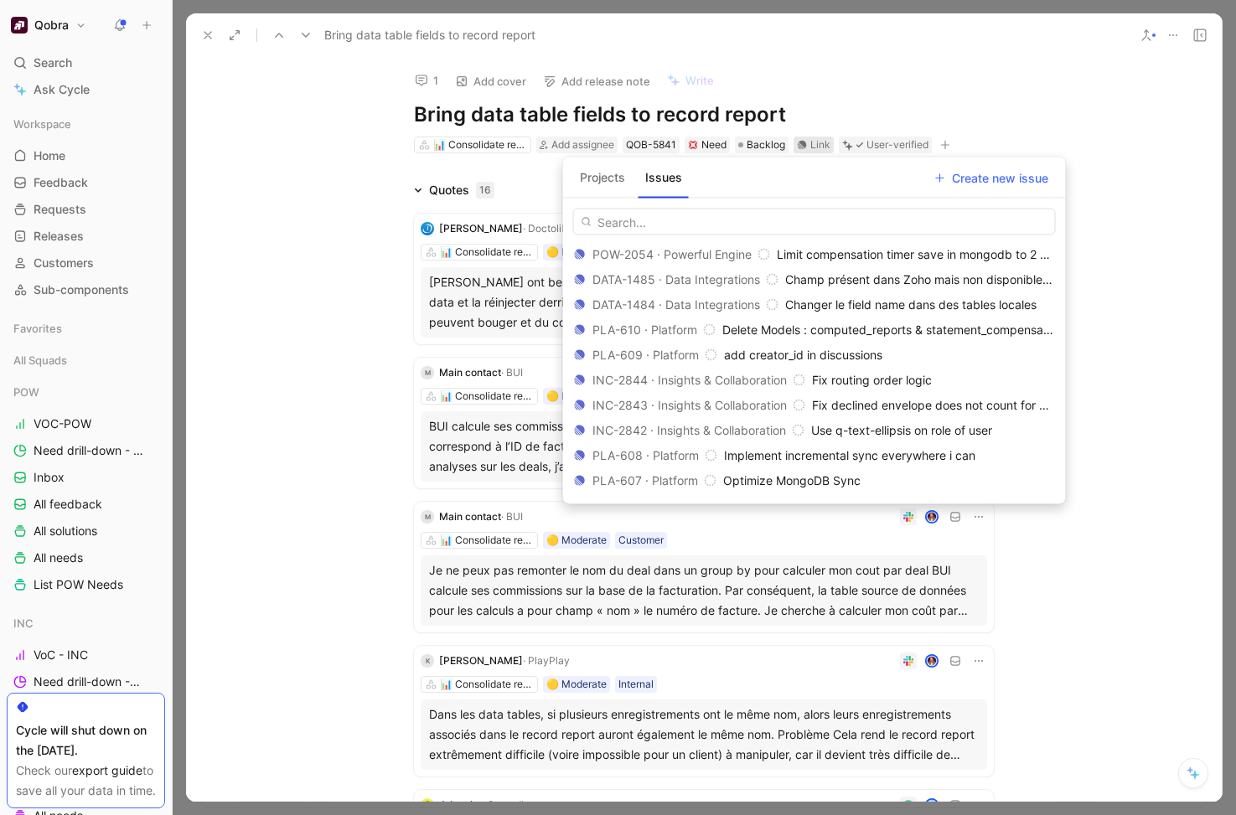
click at [618, 178] on button "Projects" at bounding box center [602, 177] width 59 height 27
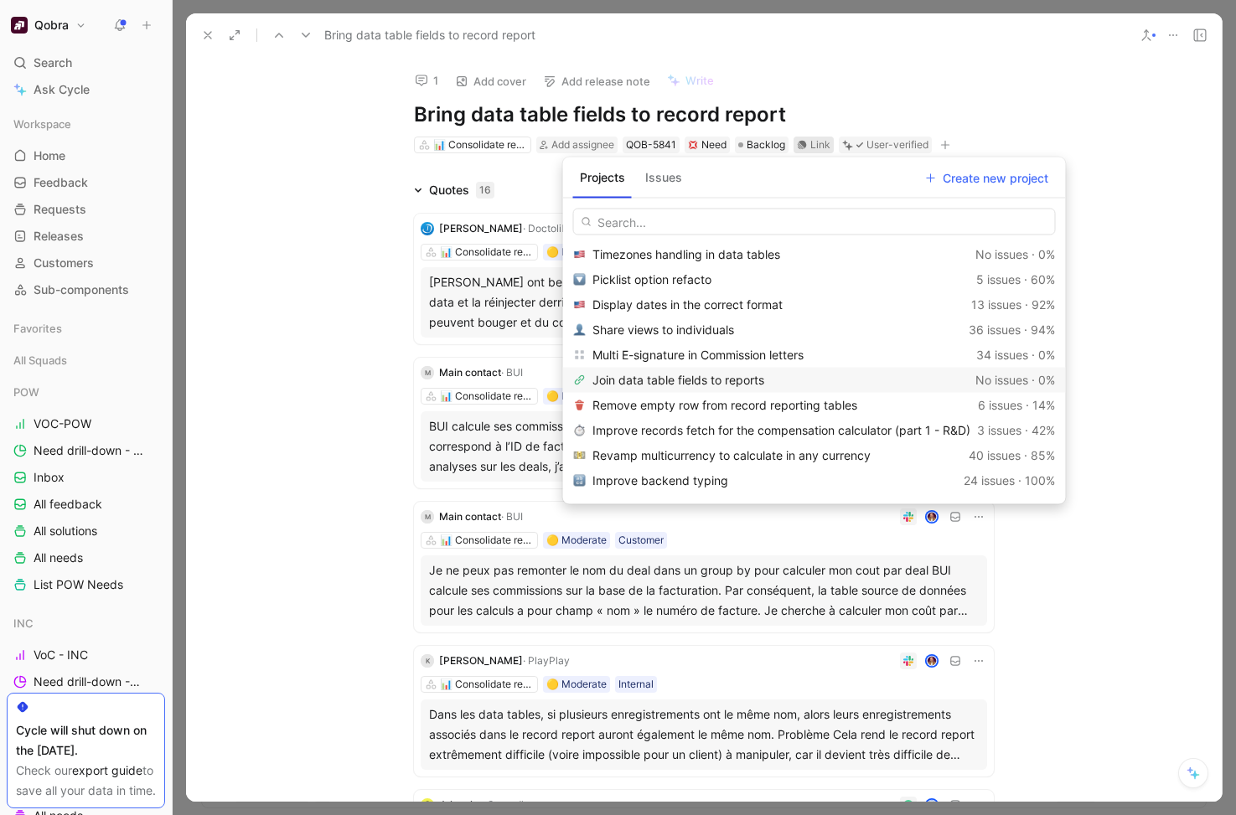
click at [712, 380] on span "Join data table fields to reports" at bounding box center [678, 380] width 172 height 14
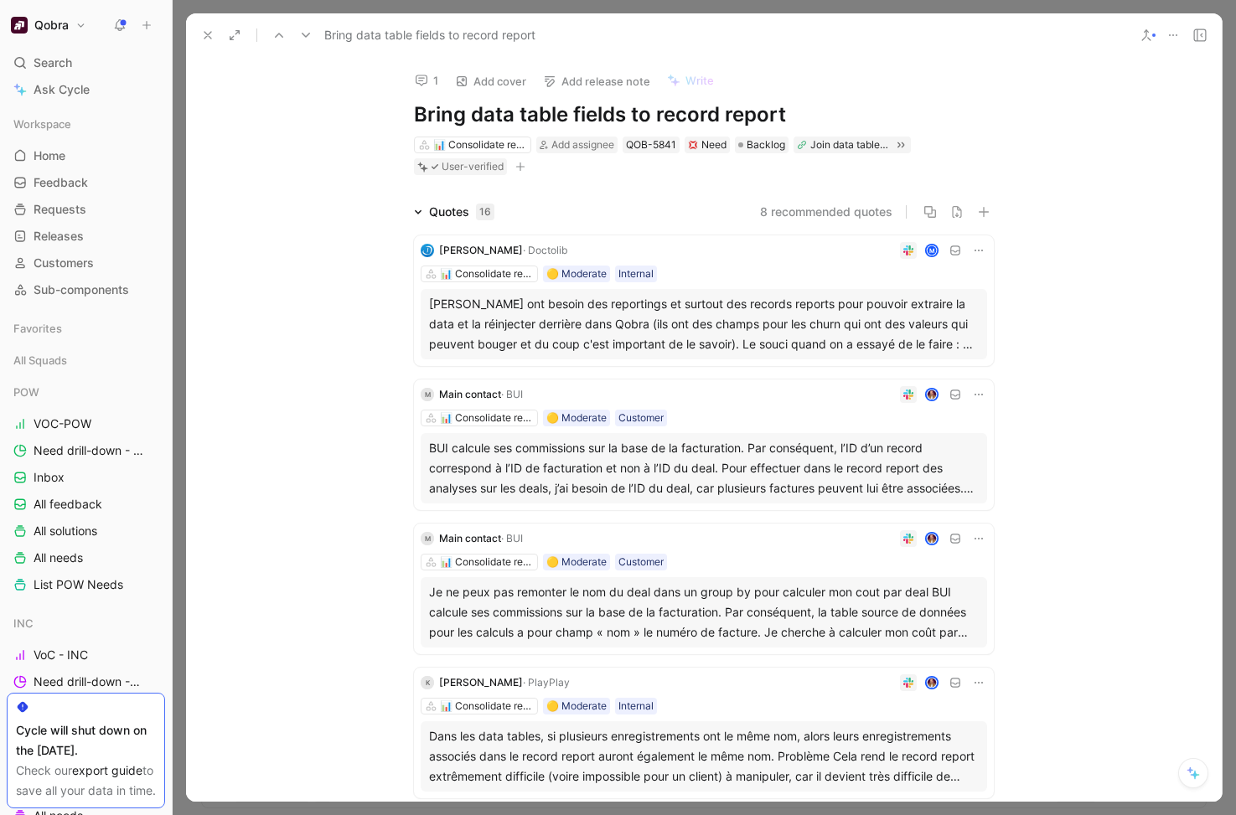
click at [210, 34] on icon at bounding box center [207, 34] width 13 height 13
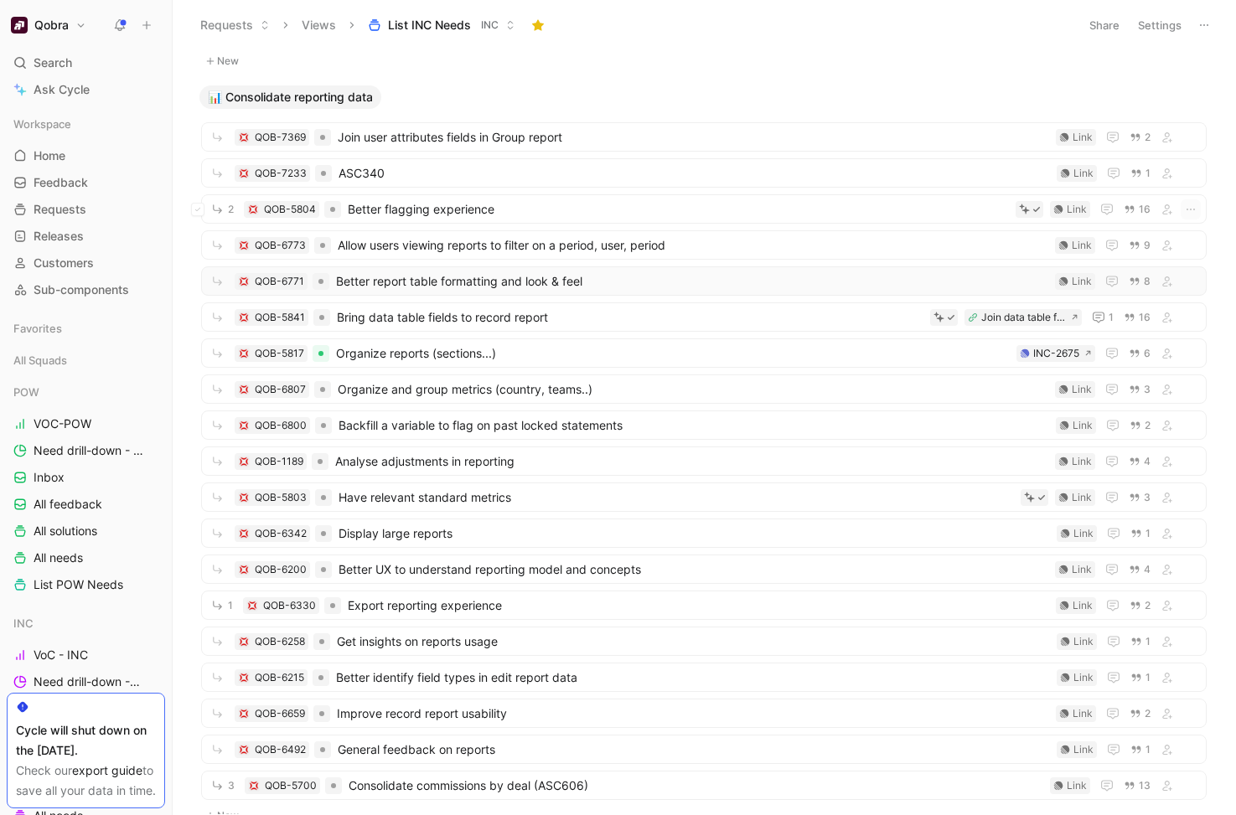
scroll to position [577, 0]
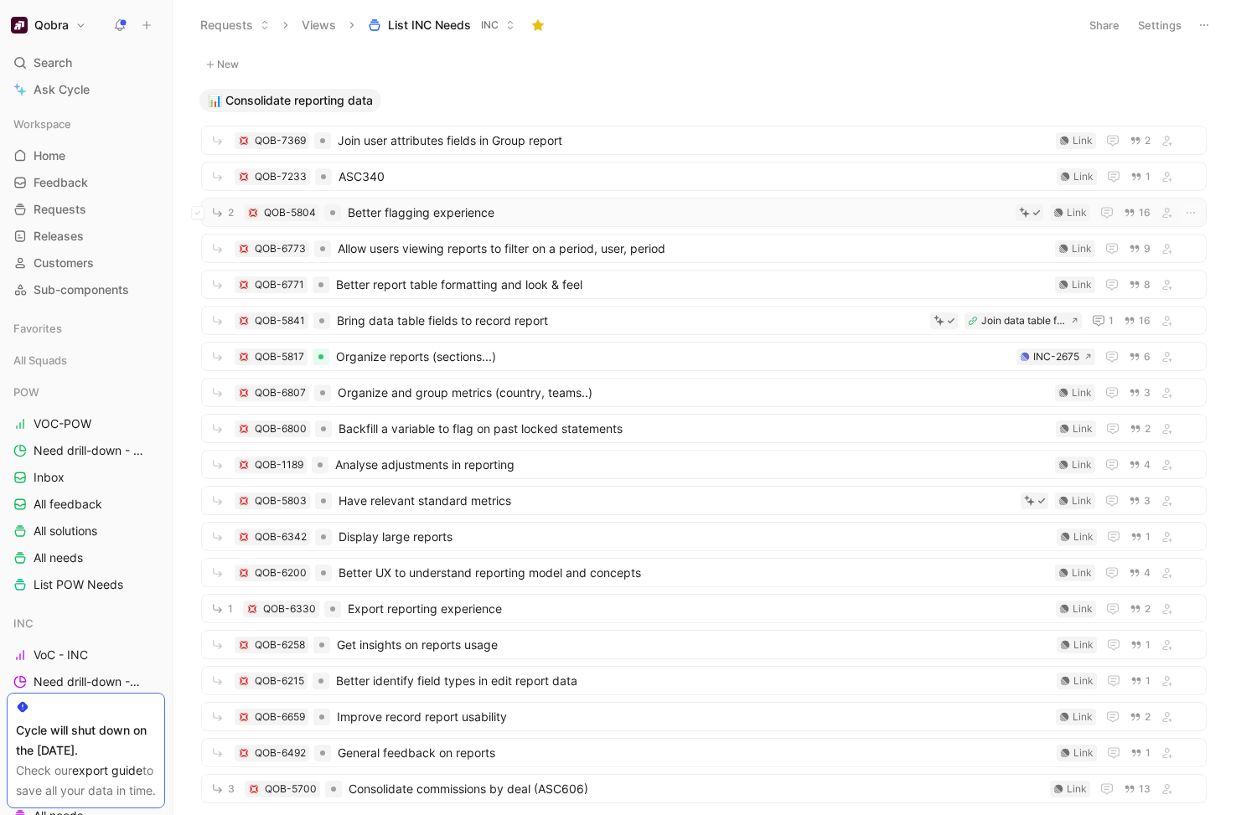
click at [882, 209] on span "Better flagging experience" at bounding box center [678, 213] width 661 height 20
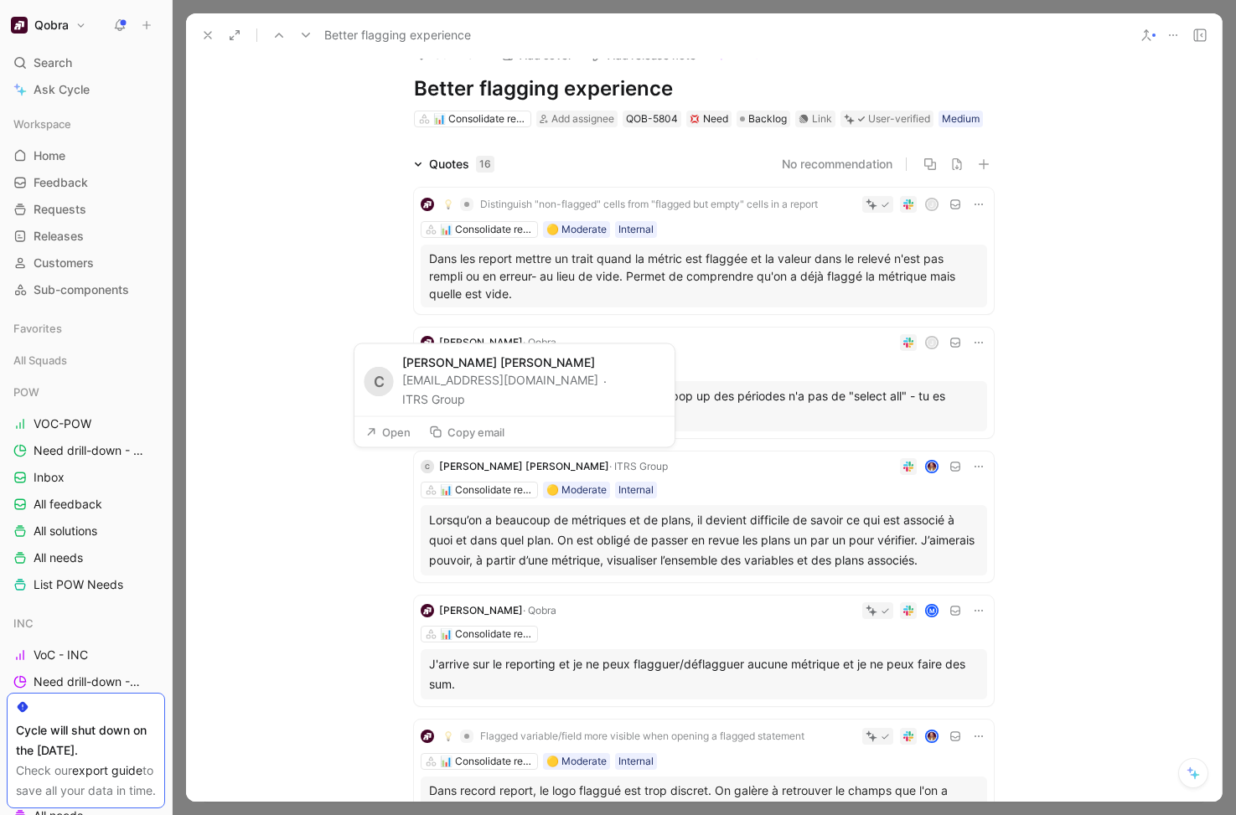
scroll to position [40, 0]
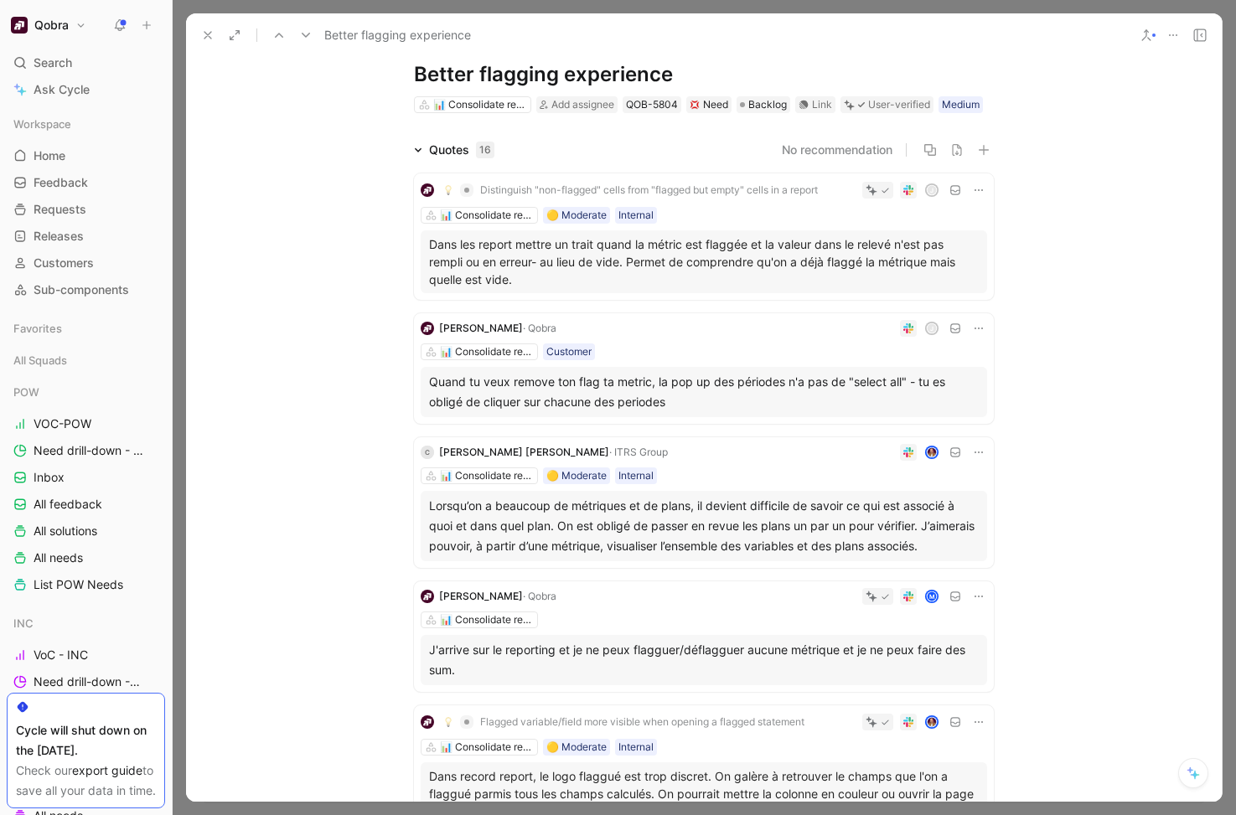
click at [774, 190] on span "Distinguish "non-flagged" cells from "flagged but empty" cells in a report" at bounding box center [649, 190] width 338 height 13
click at [427, 525] on button at bounding box center [422, 526] width 12 height 12
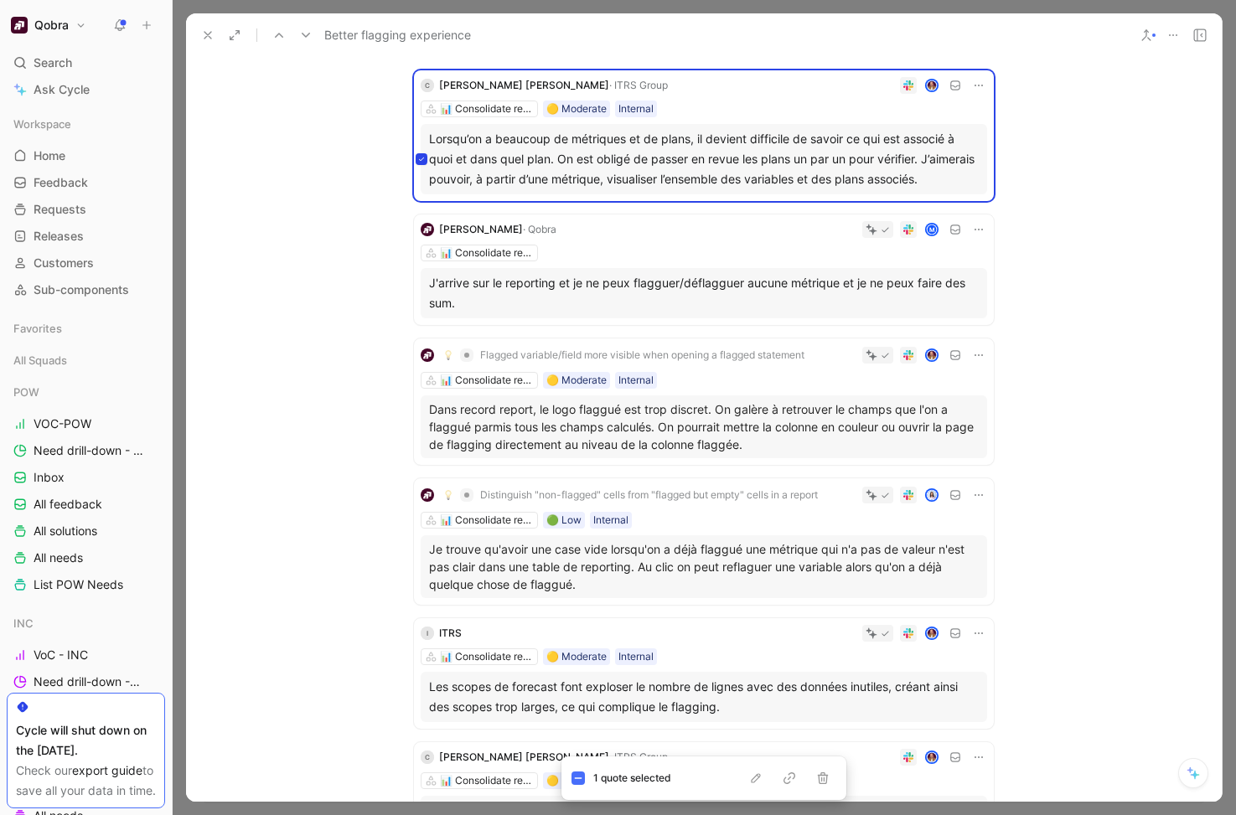
scroll to position [416, 0]
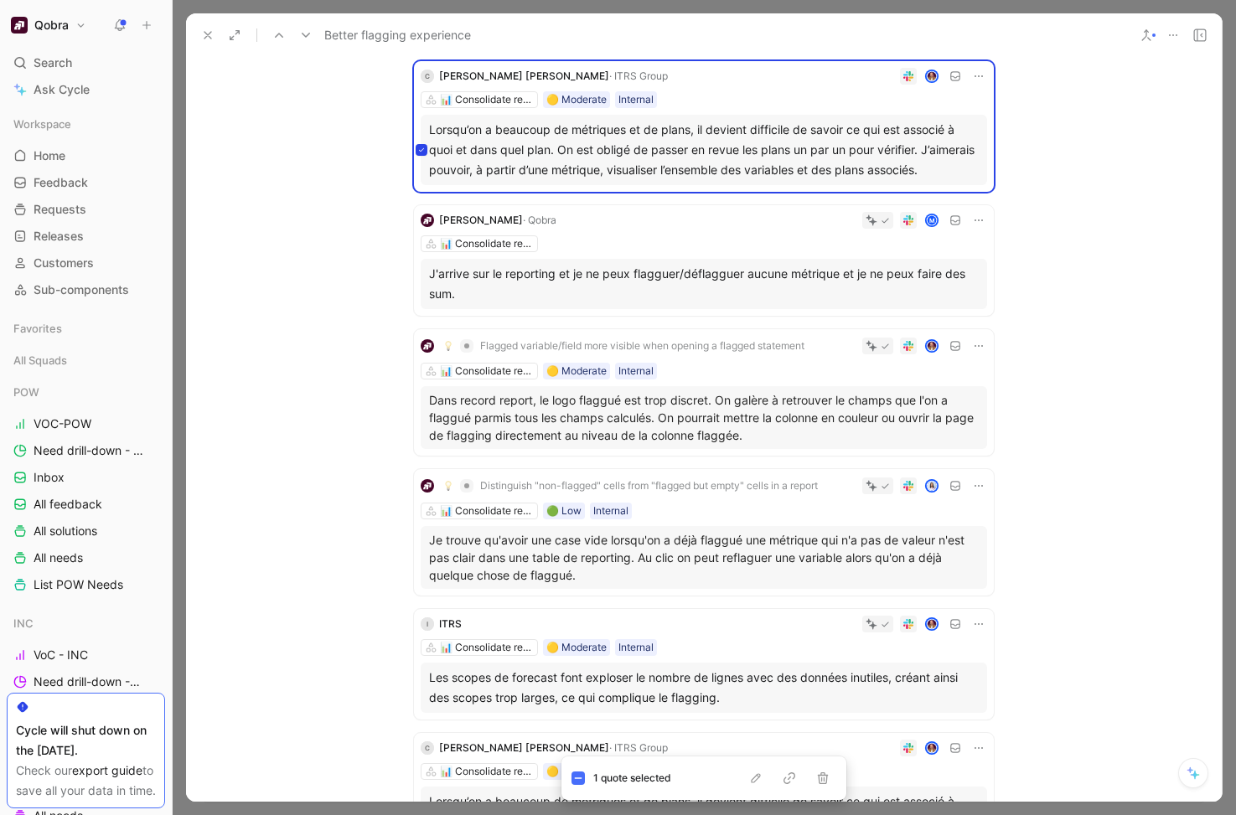
click at [356, 488] on div "Quotes 16 No recommendation Distinguish "non-flagged" cells from "flagged but e…" at bounding box center [704, 478] width 1036 height 1429
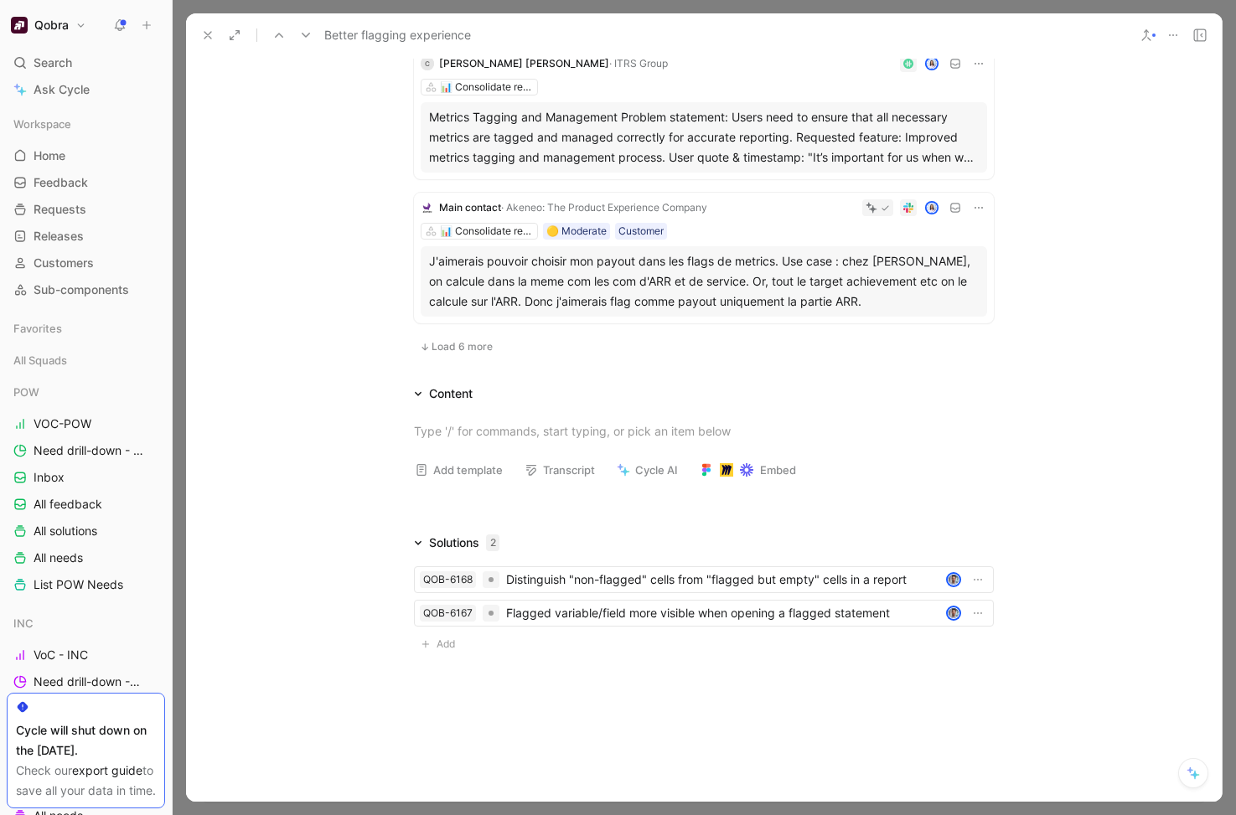
scroll to position [1248, 0]
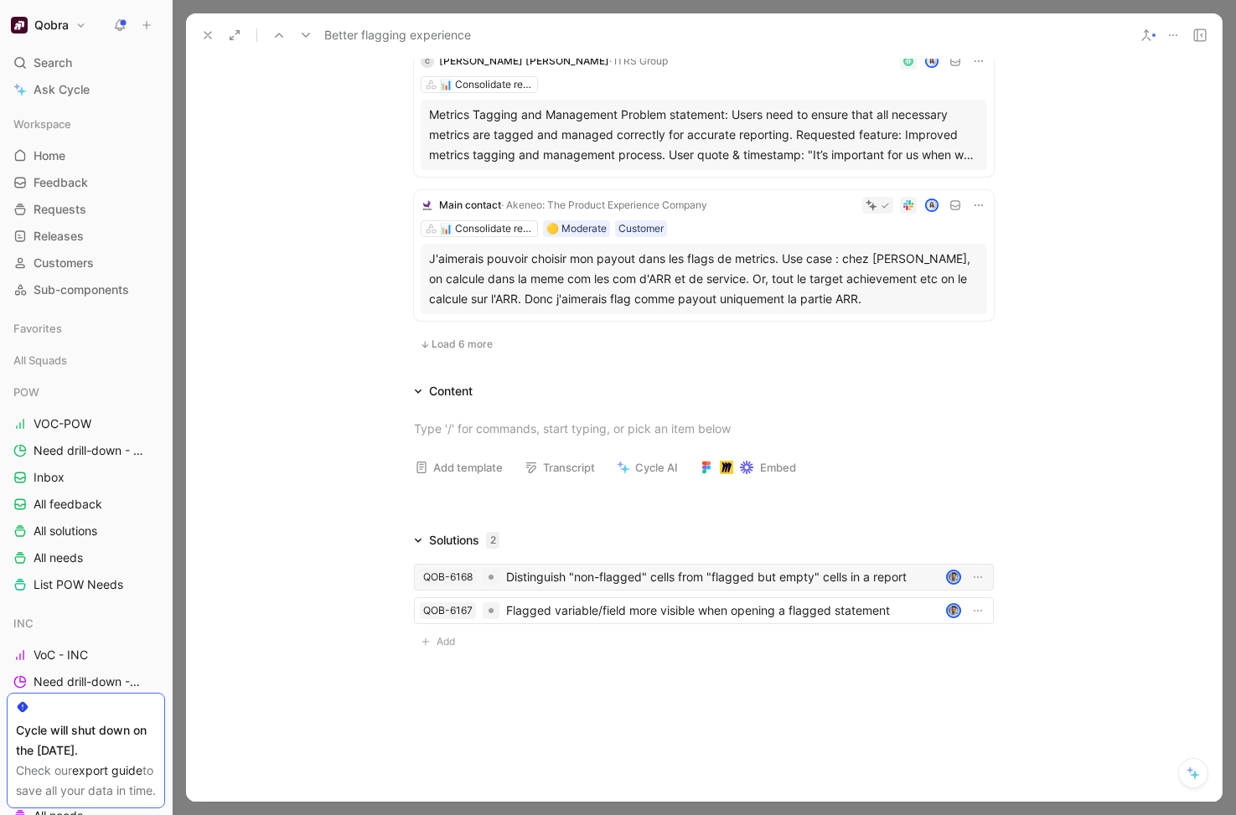
click at [664, 571] on div "Distinguish "non-flagged" cells from "flagged but empty" cells in a report" at bounding box center [722, 577] width 433 height 20
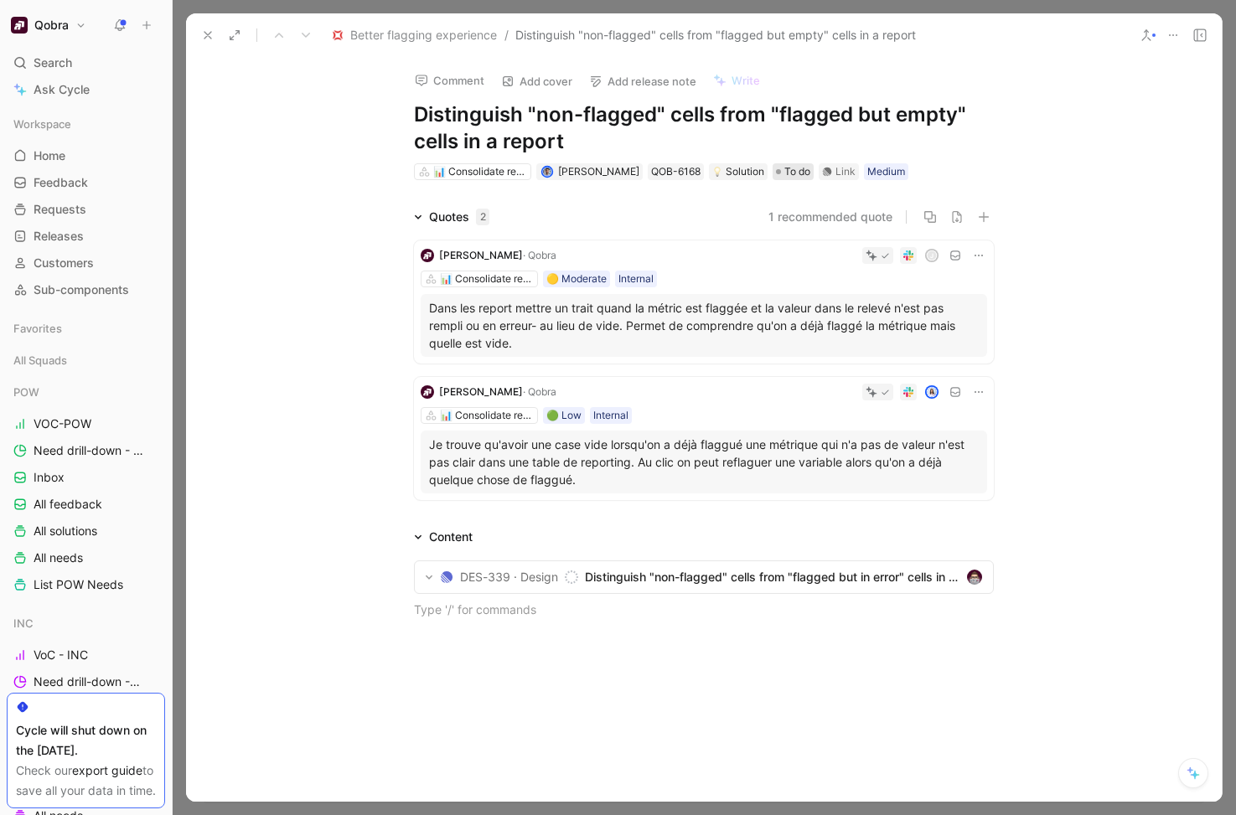
click at [784, 172] on span "To do" at bounding box center [797, 171] width 26 height 17
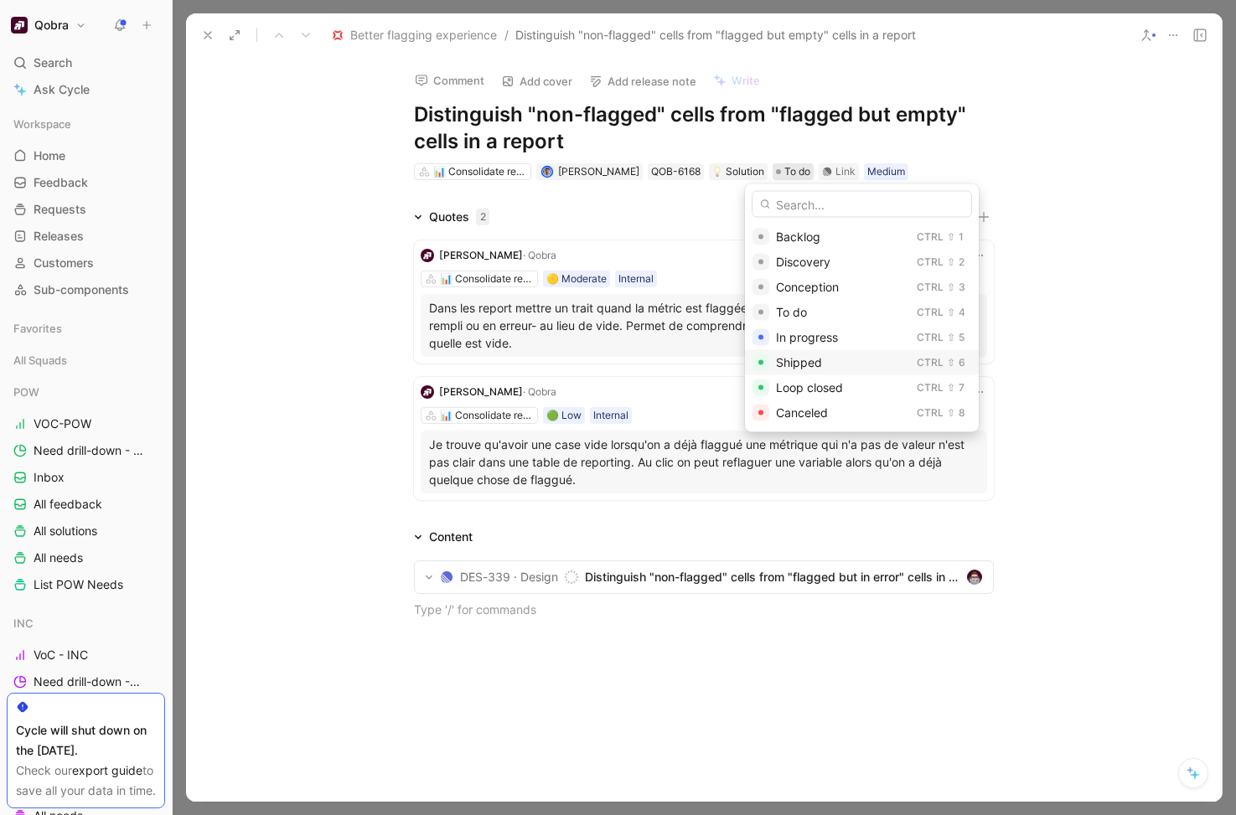
click at [808, 369] on span "Shipped" at bounding box center [799, 362] width 46 height 14
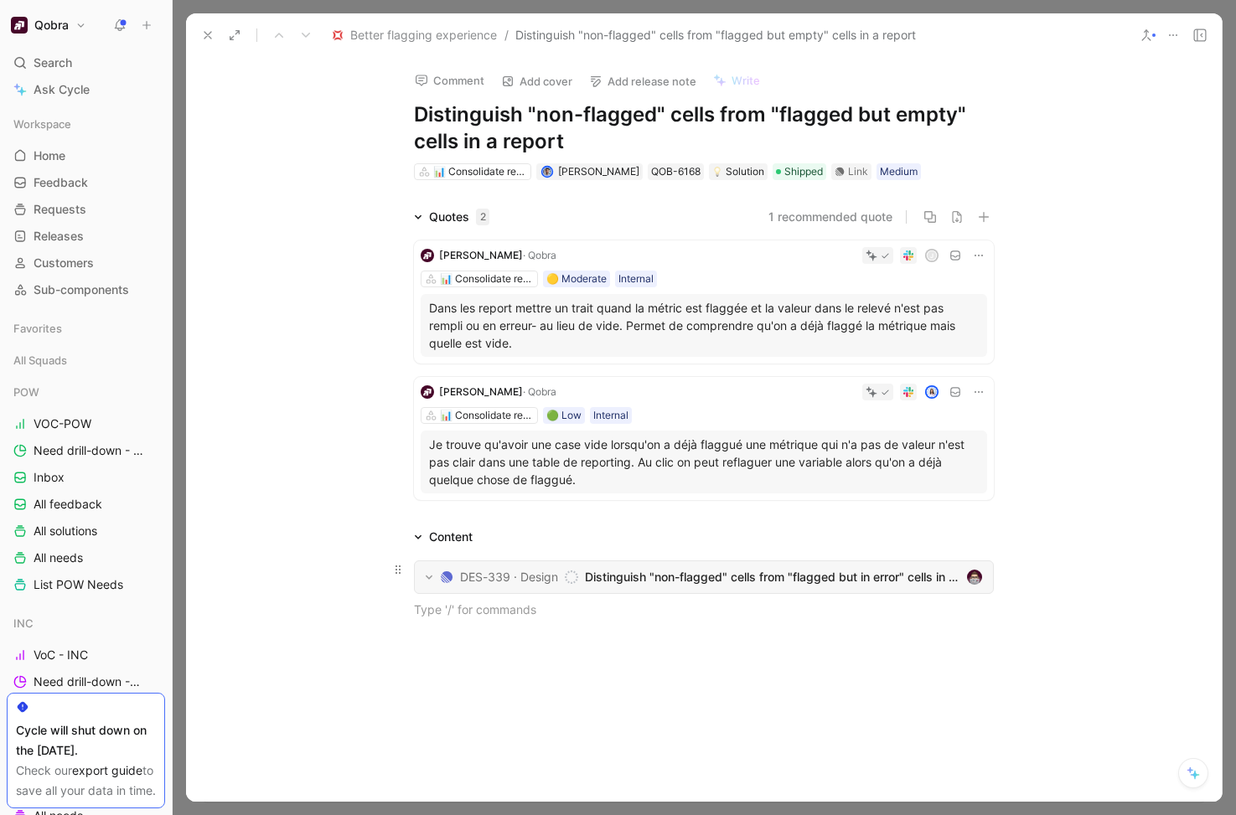
click at [664, 574] on span "Distinguish "non-flagged" cells from "flagged but in error" cells in a report" at bounding box center [772, 577] width 375 height 20
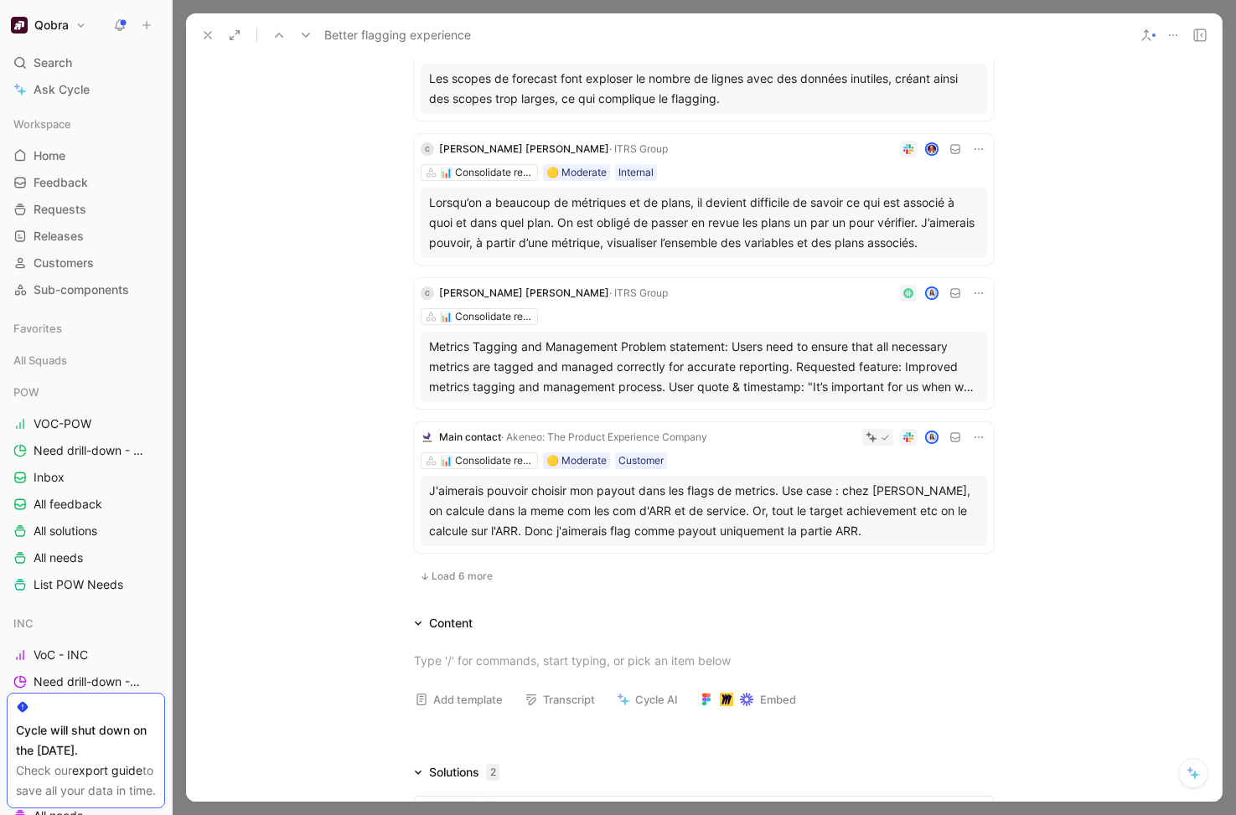
scroll to position [1106, 0]
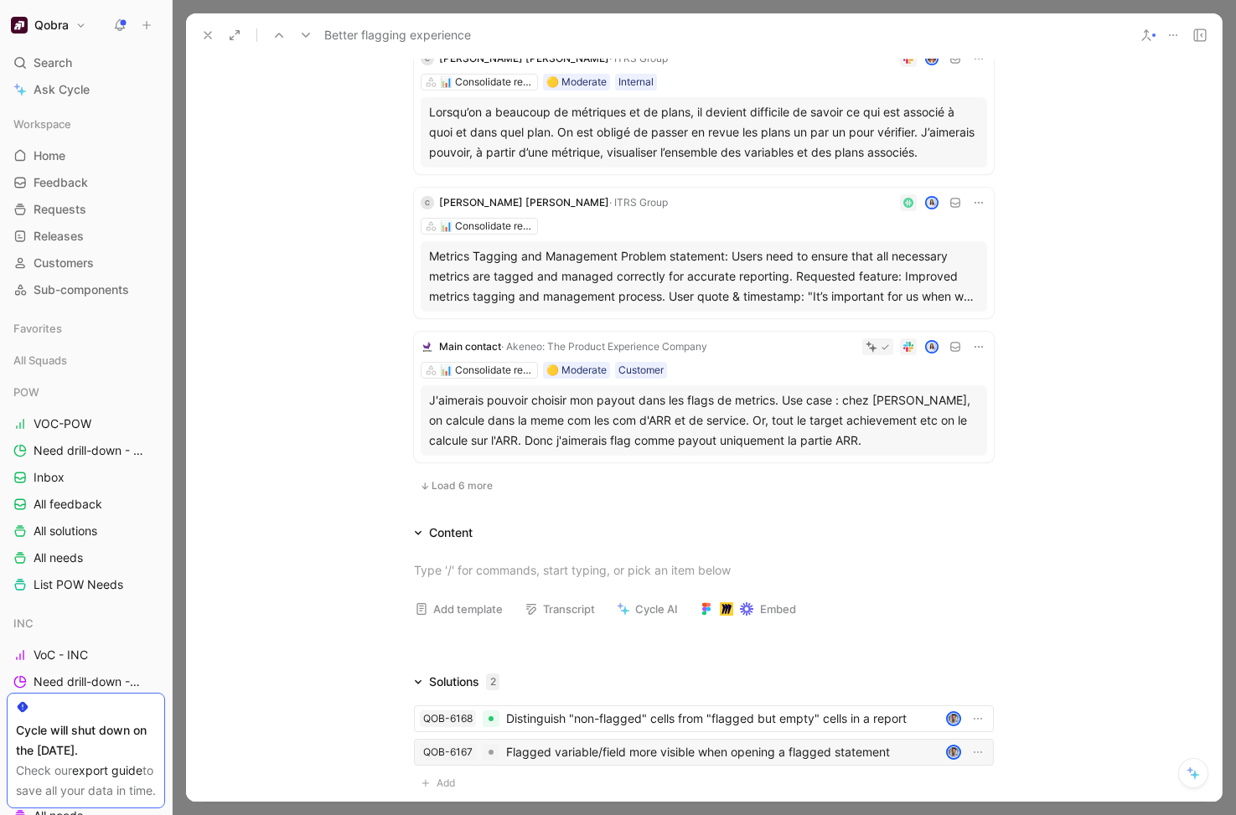
click at [644, 754] on div "Flagged variable/field more visible when opening a flagged statement" at bounding box center [722, 752] width 433 height 20
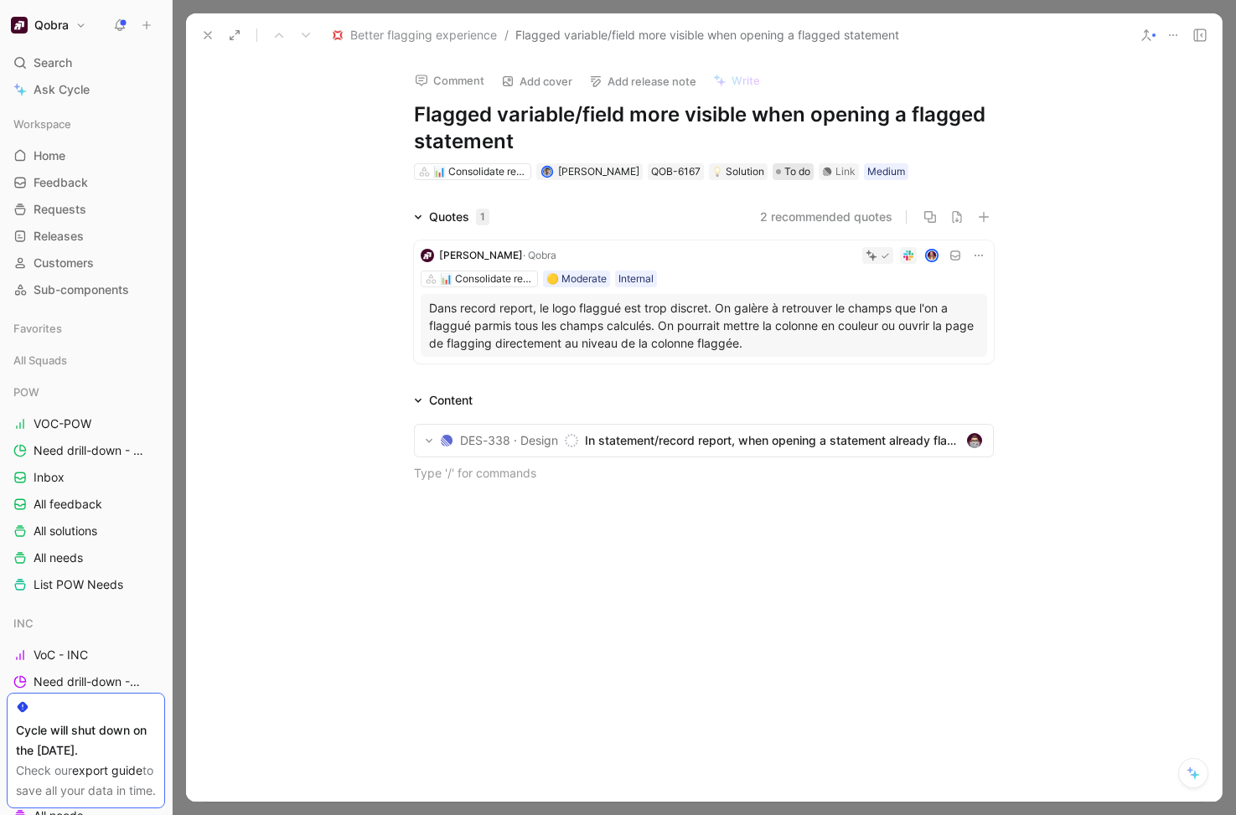
click at [784, 170] on span "To do" at bounding box center [797, 171] width 26 height 17
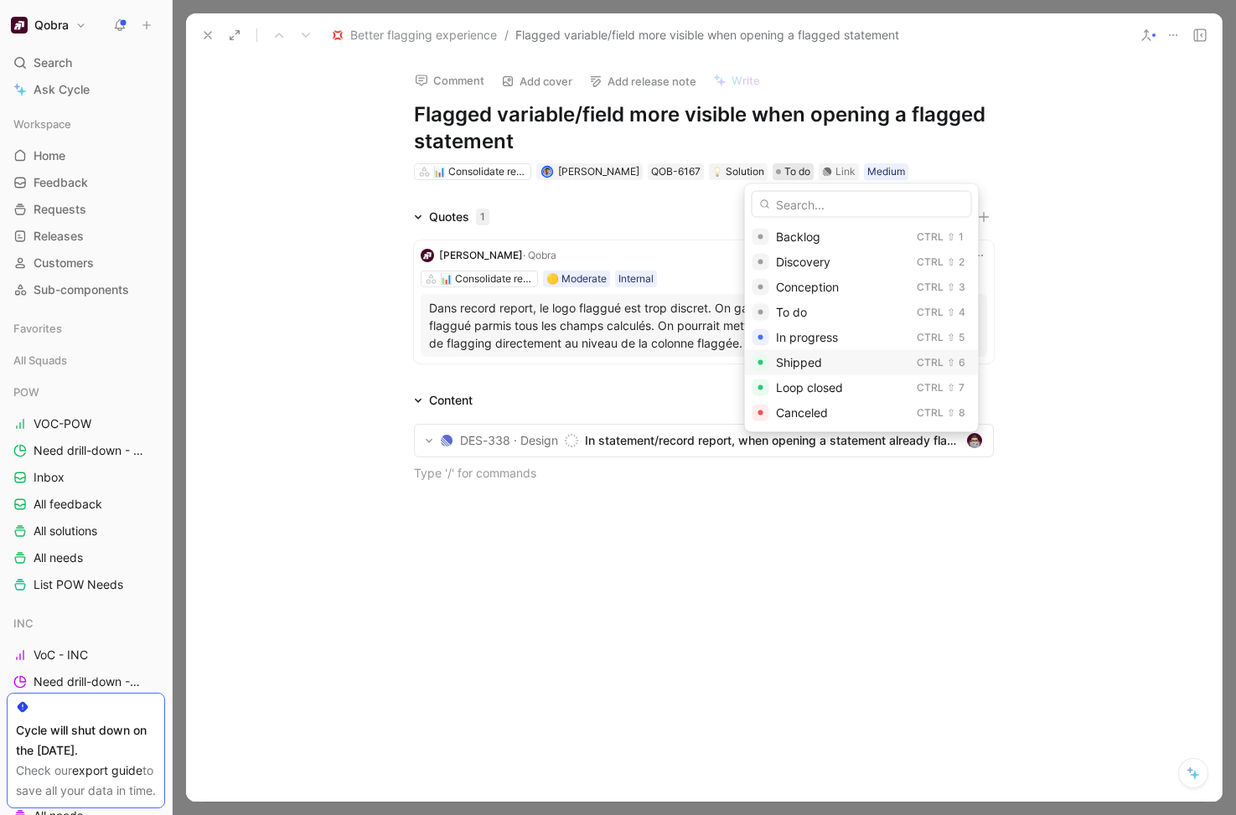
click at [779, 366] on span "Shipped" at bounding box center [799, 362] width 46 height 14
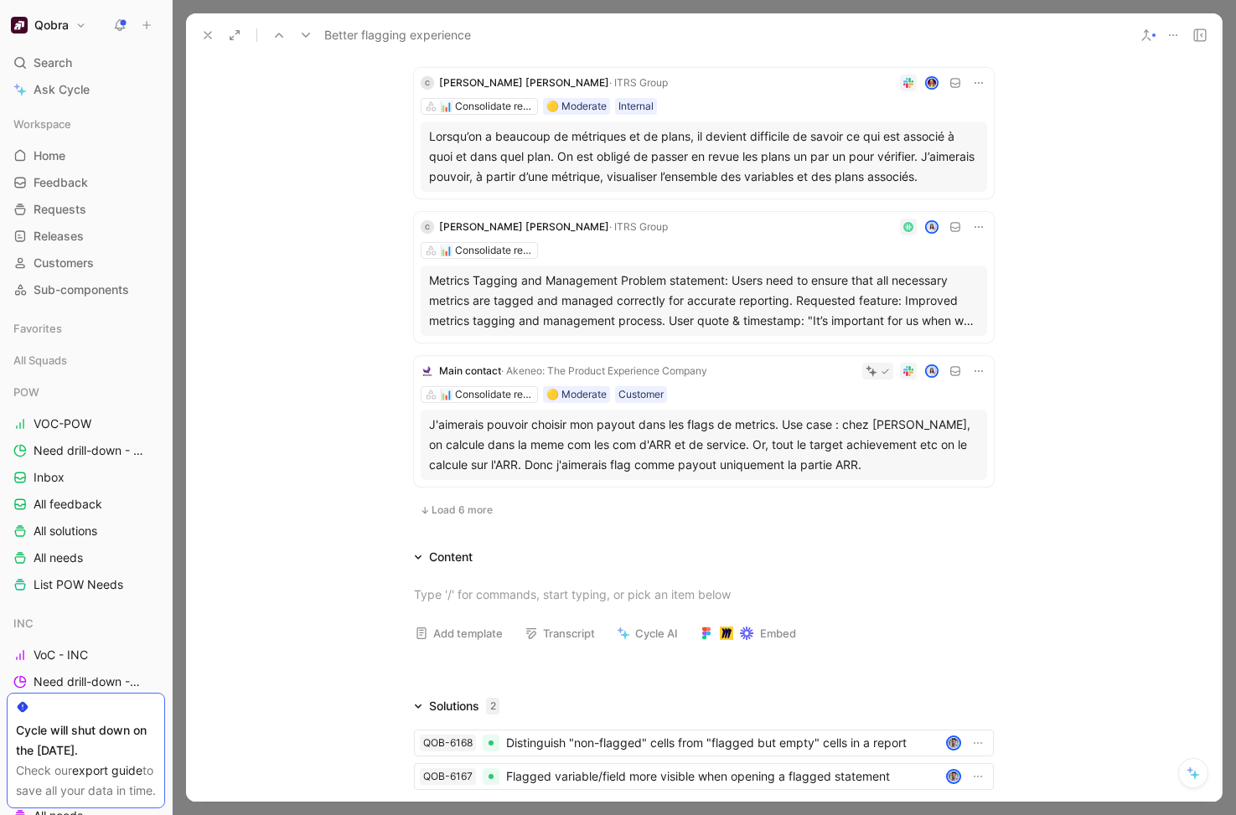
scroll to position [1010, 0]
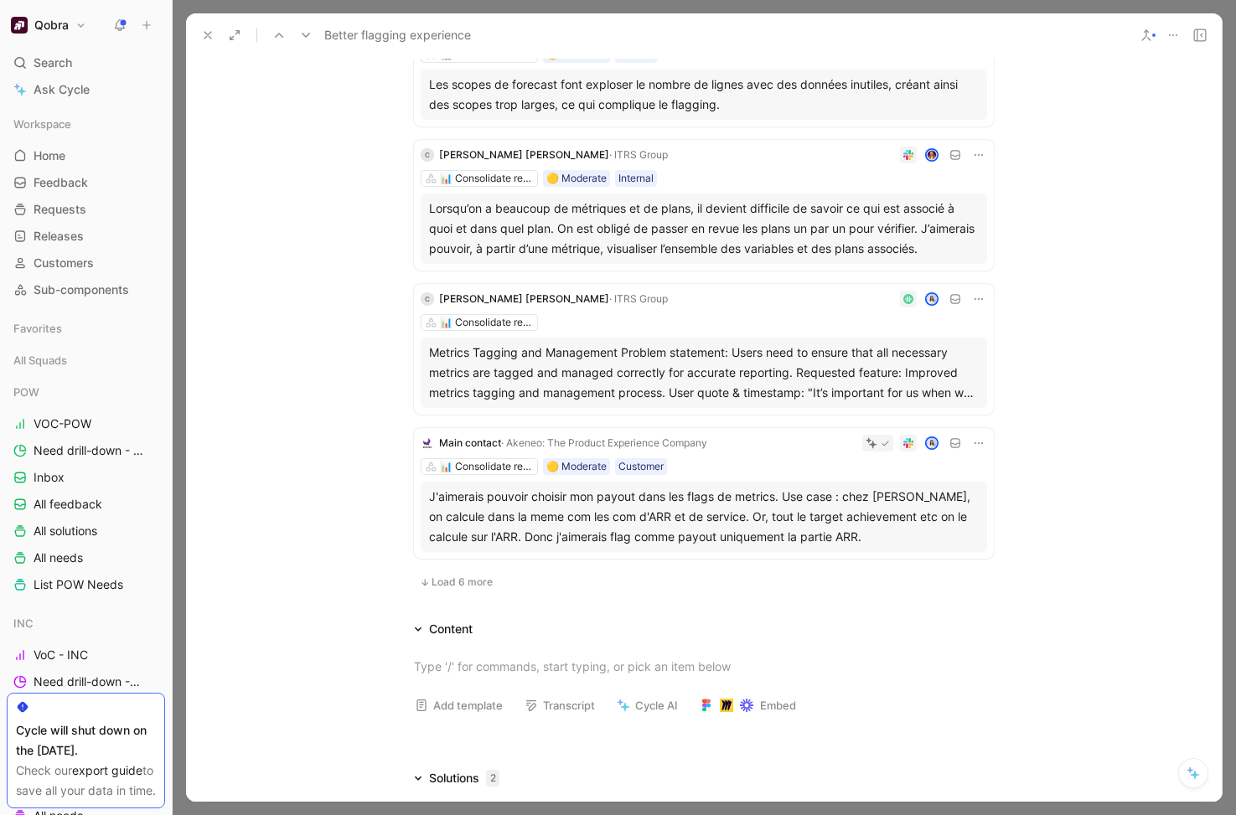
click at [477, 583] on span "Load 6 more" at bounding box center [462, 582] width 61 height 13
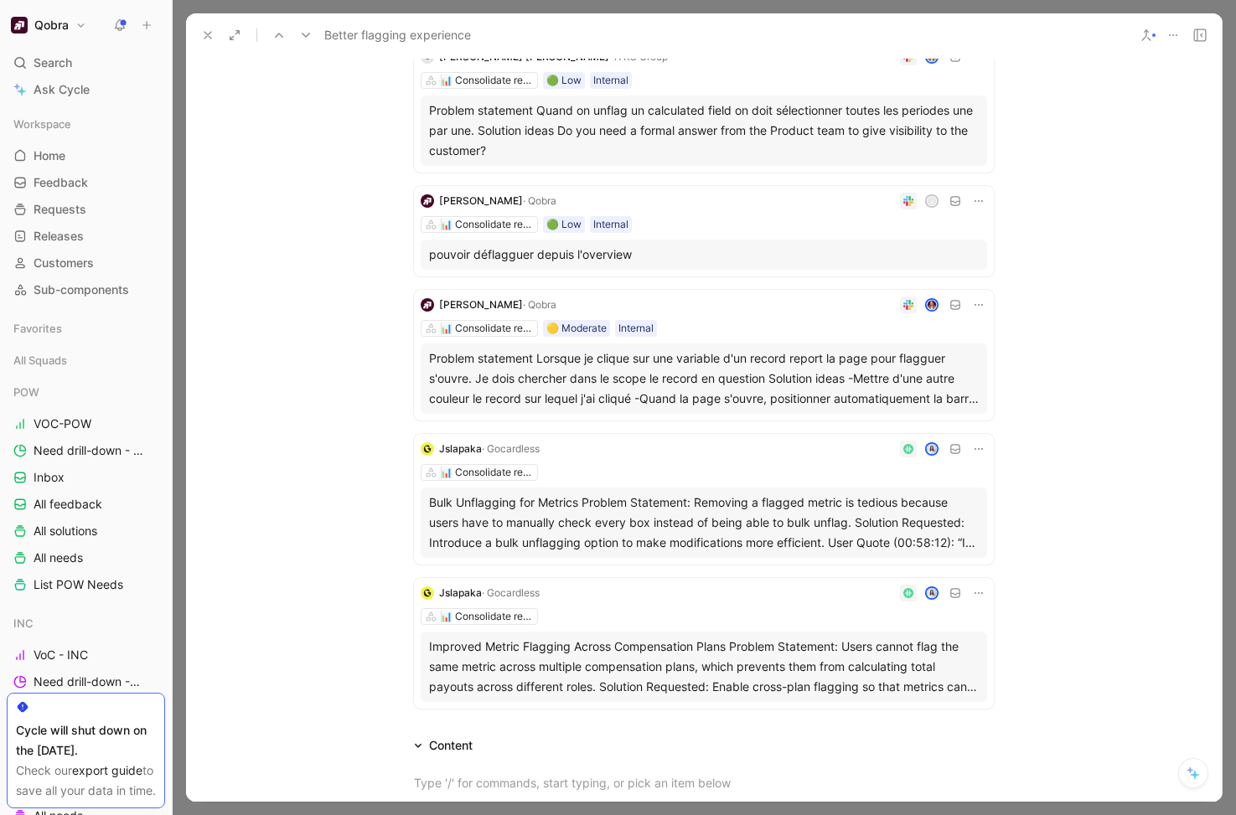
scroll to position [1692, 0]
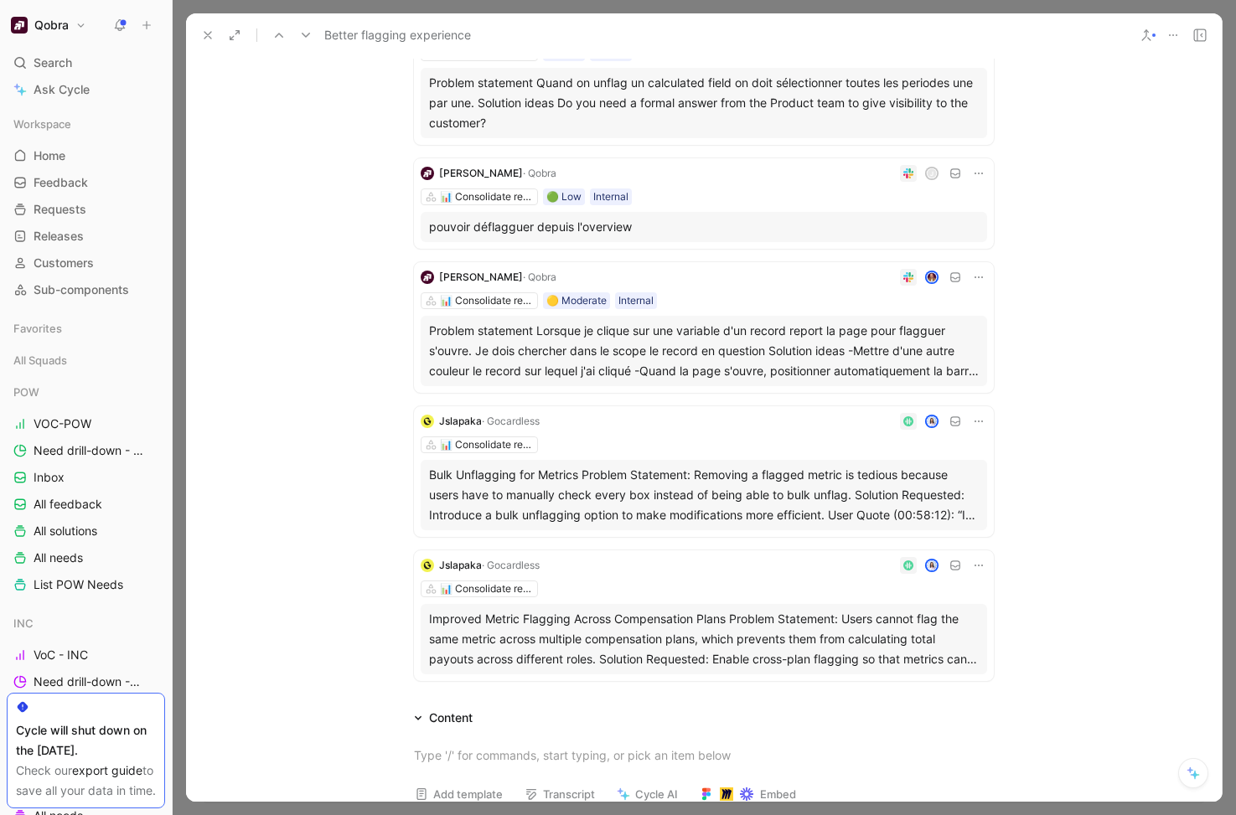
click at [610, 639] on div "Improved Metric Flagging Across Compensation Plans Problem Statement: Users can…" at bounding box center [704, 639] width 550 height 60
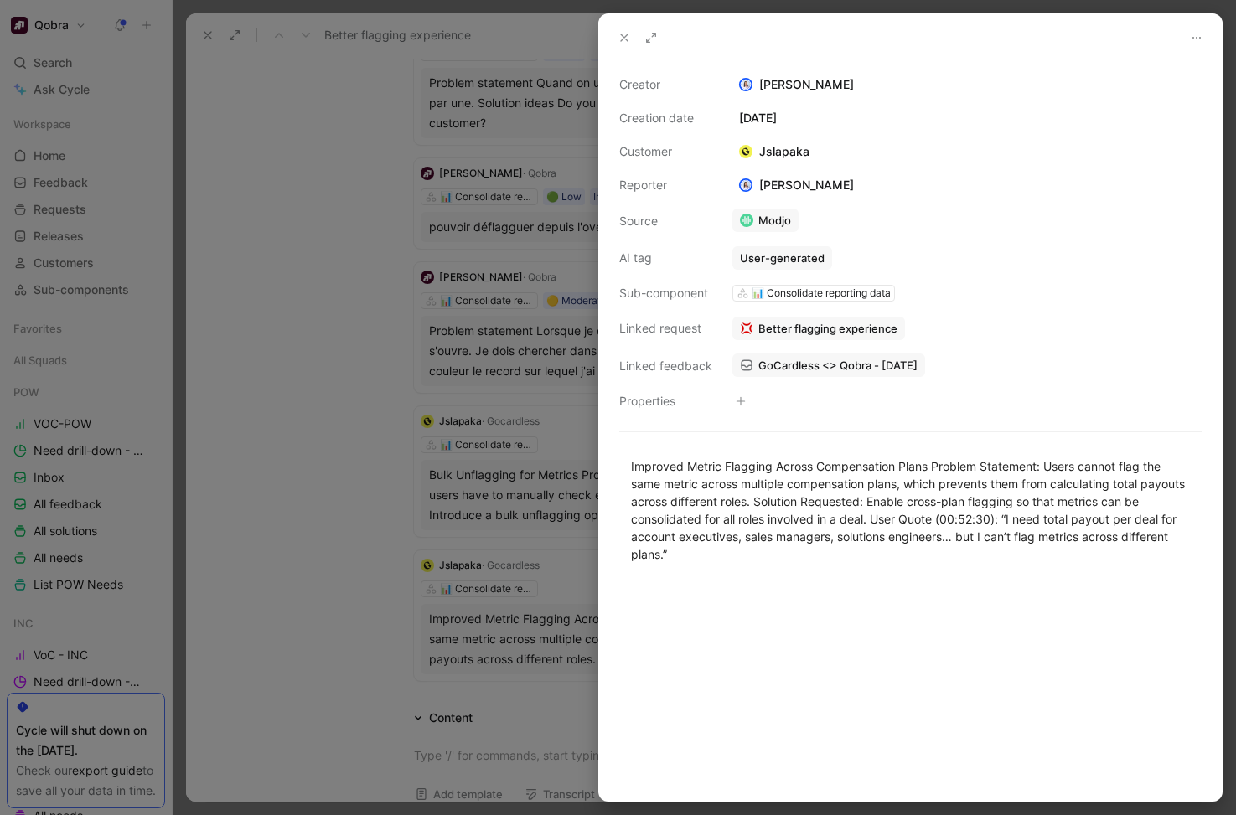
click at [494, 493] on div at bounding box center [618, 407] width 1236 height 815
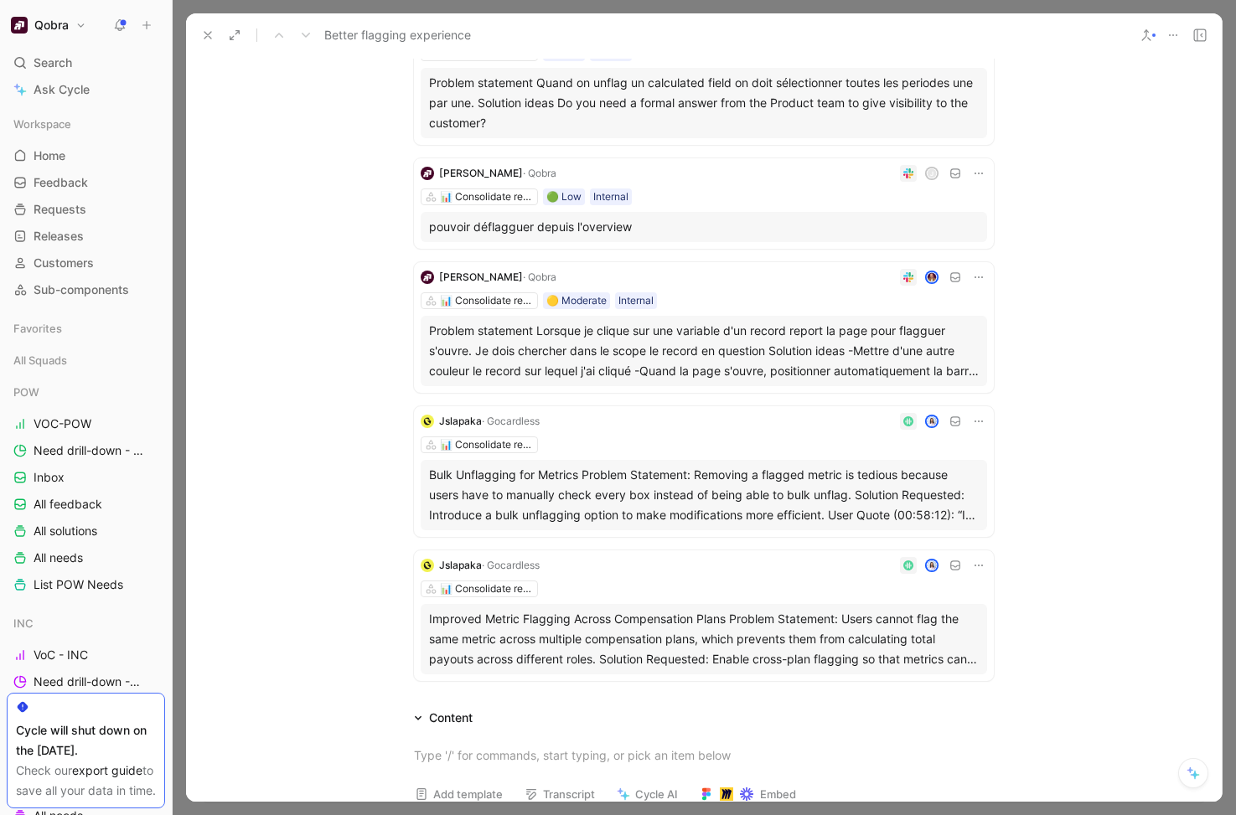
click at [494, 494] on div "Bulk Unflagging for Metrics Problem Statement: Removing a flagged metric is ted…" at bounding box center [704, 495] width 550 height 60
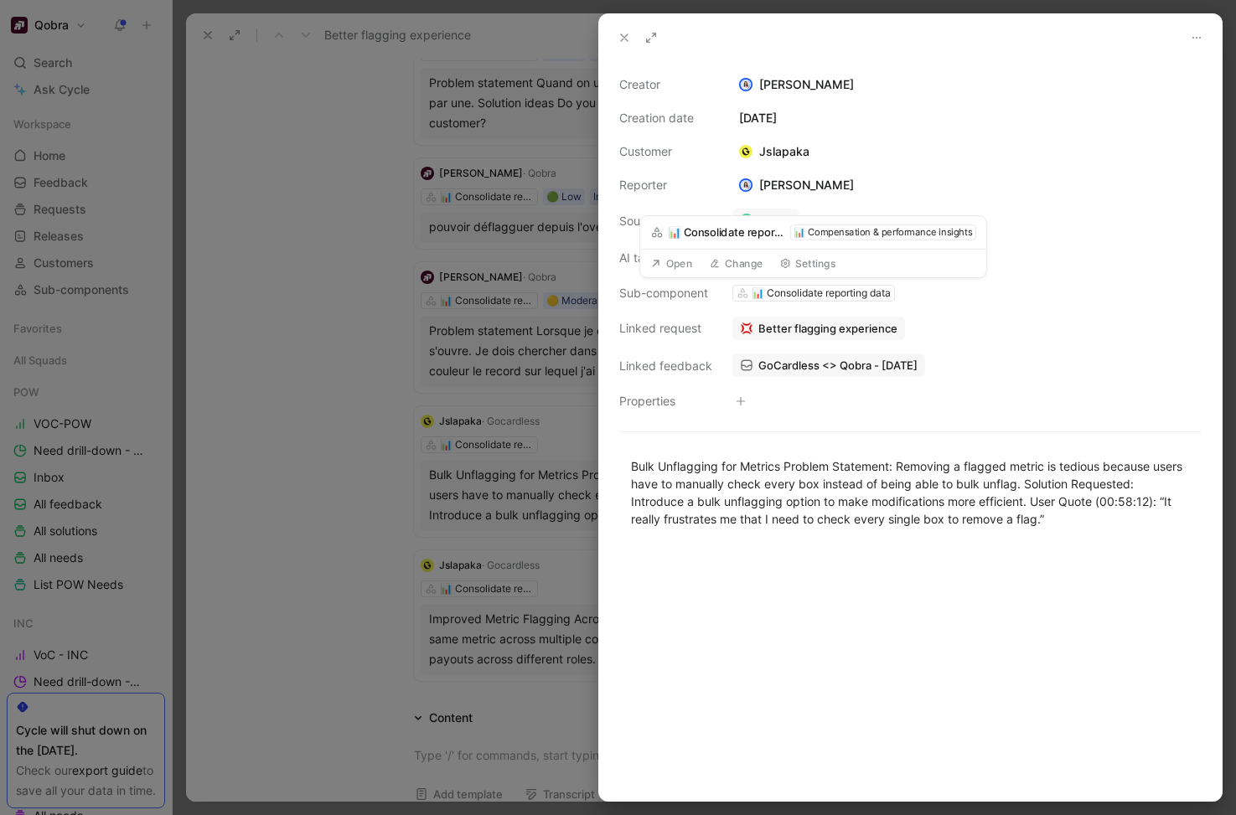
click at [536, 510] on div at bounding box center [618, 407] width 1236 height 815
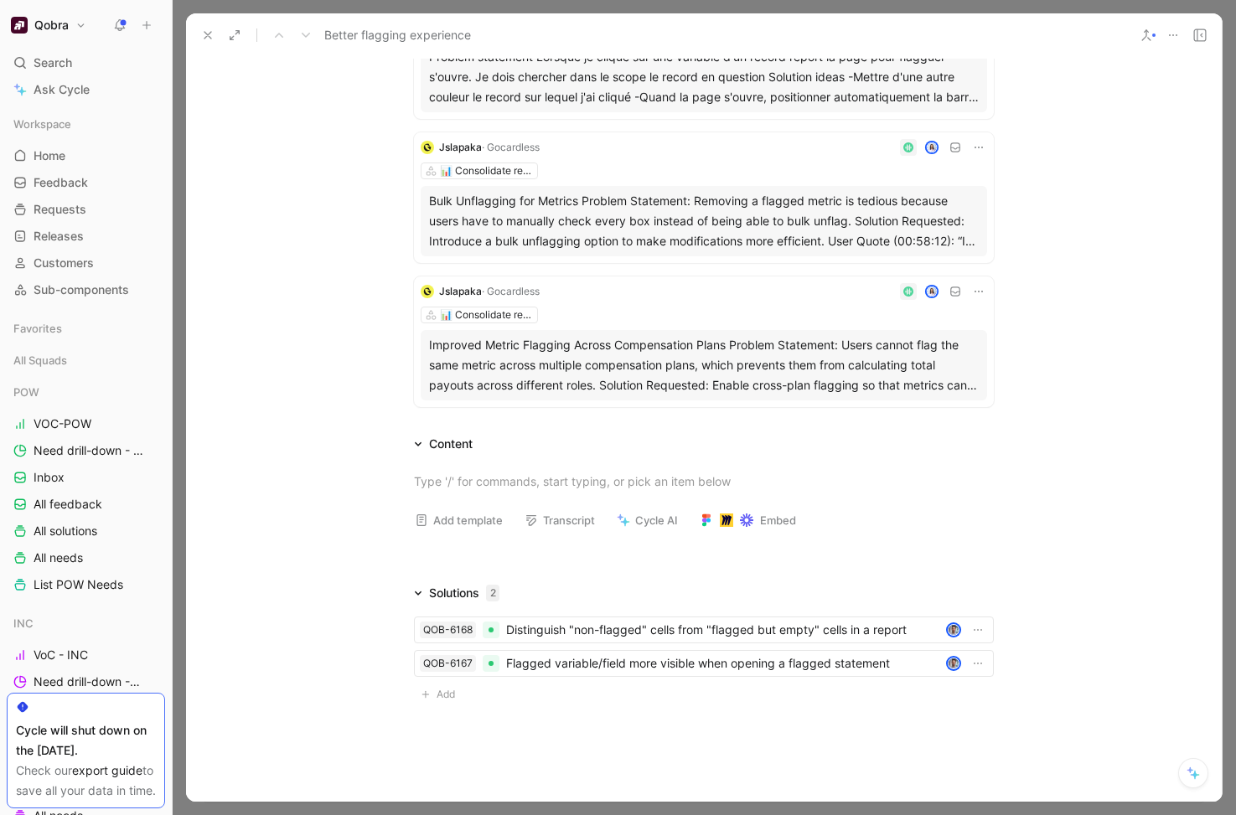
scroll to position [2037, 0]
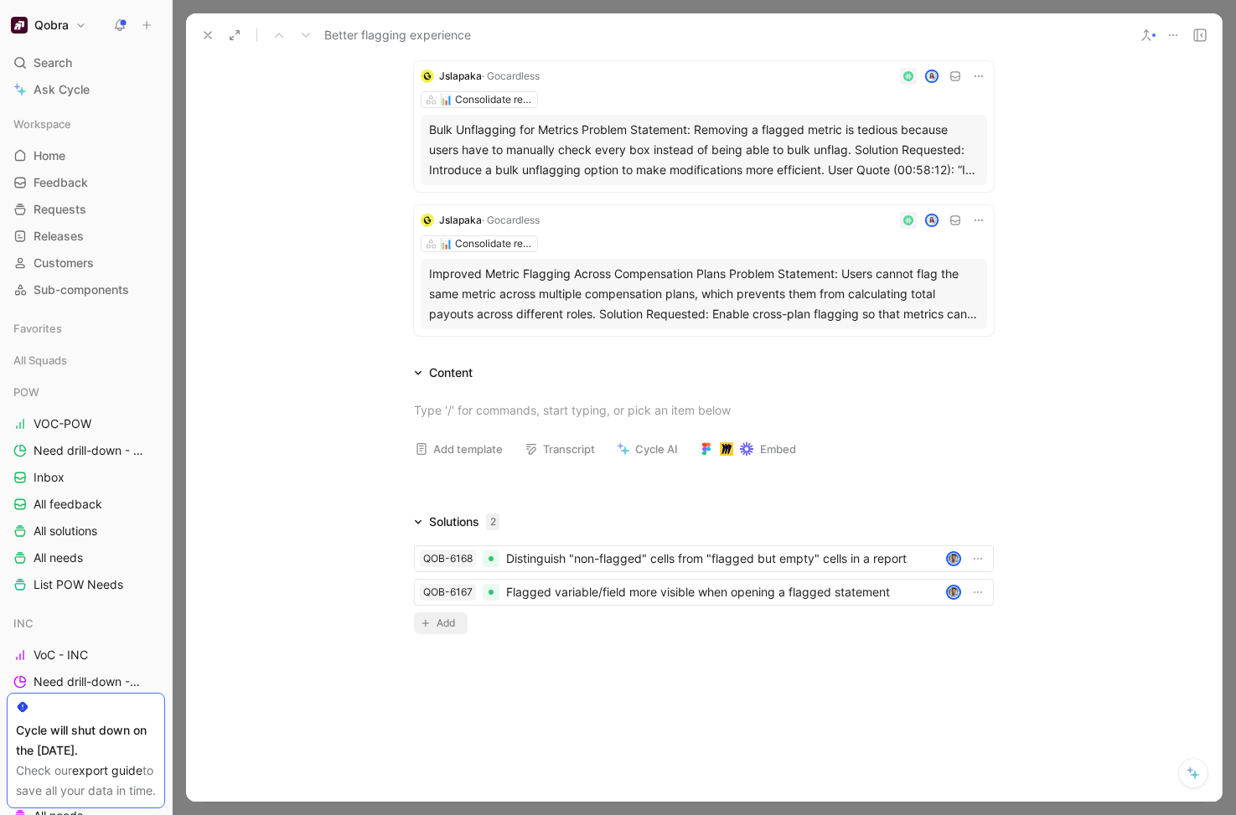
click at [452, 617] on span "Add" at bounding box center [448, 623] width 23 height 17
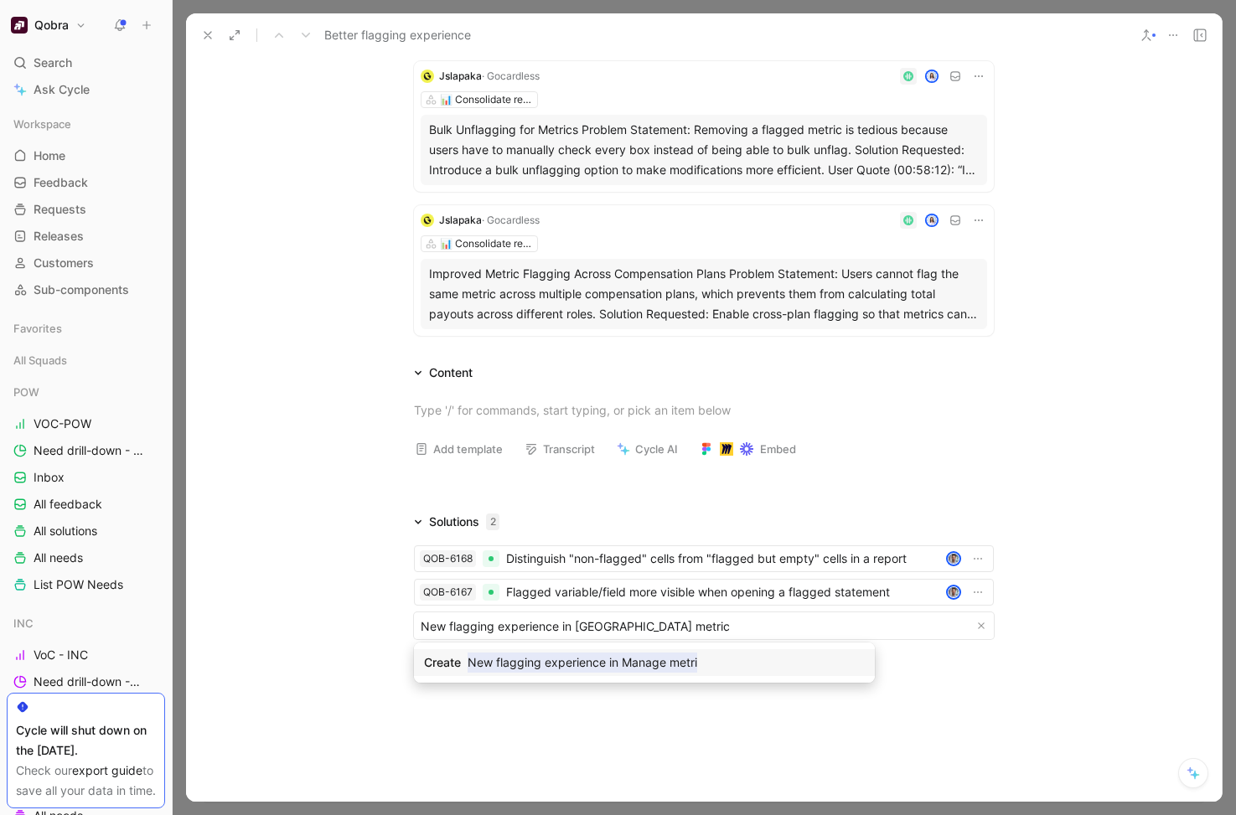
type input "New flagging experience in Manage metrics"
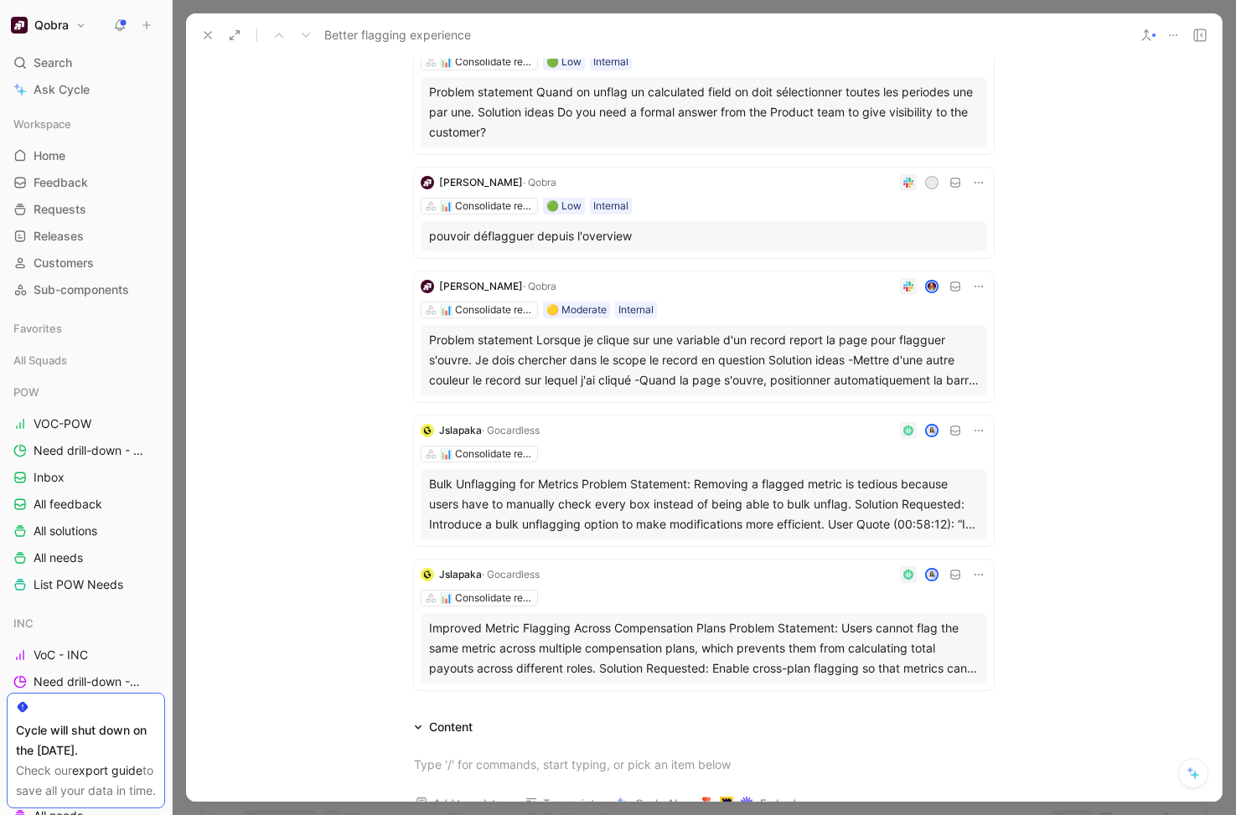
scroll to position [1635, 0]
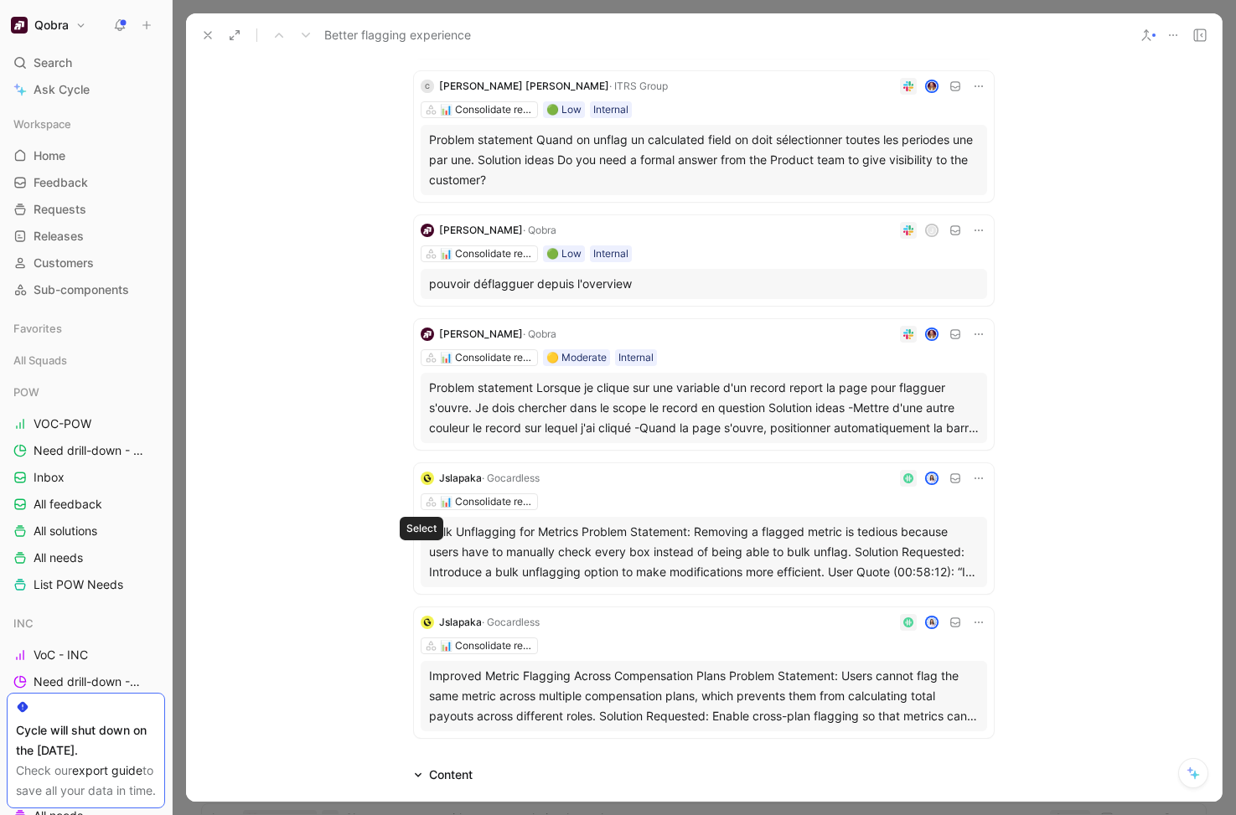
click at [423, 551] on icon at bounding box center [421, 552] width 7 height 7
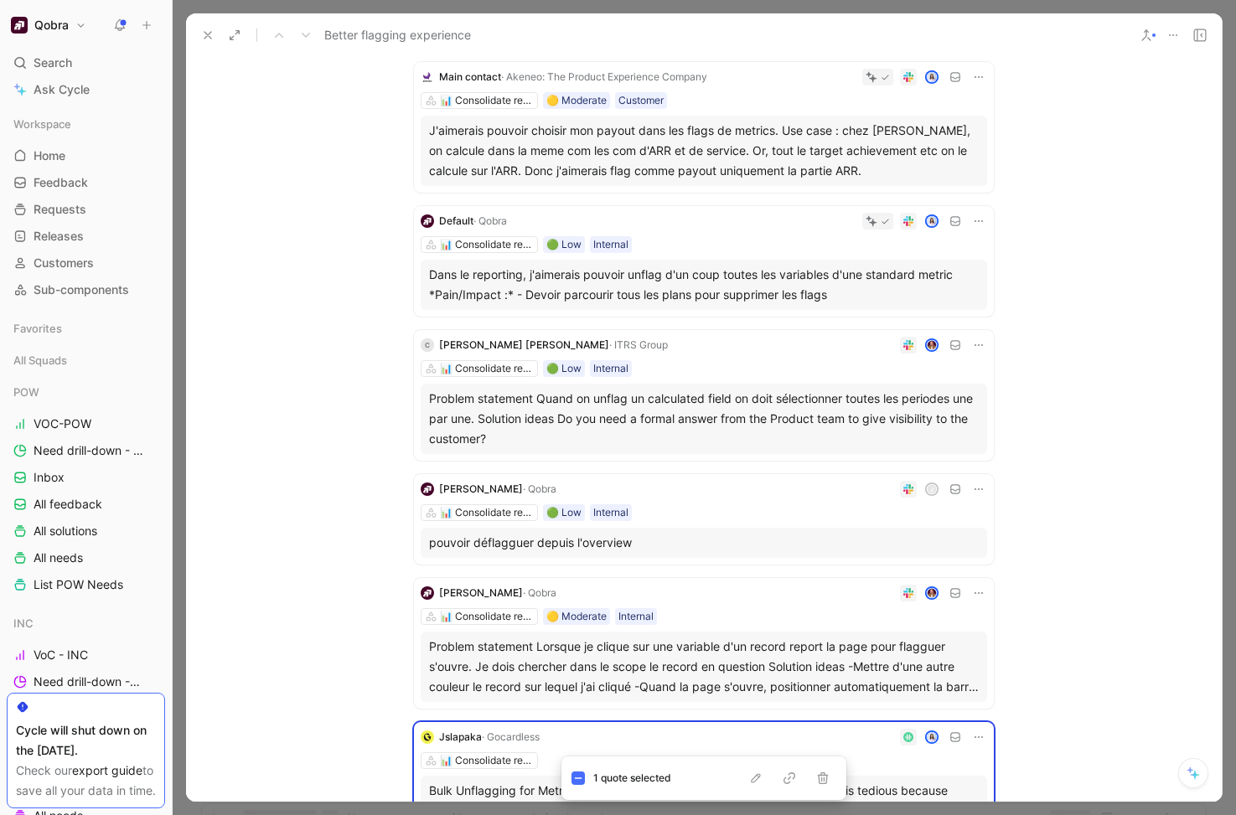
scroll to position [1373, 0]
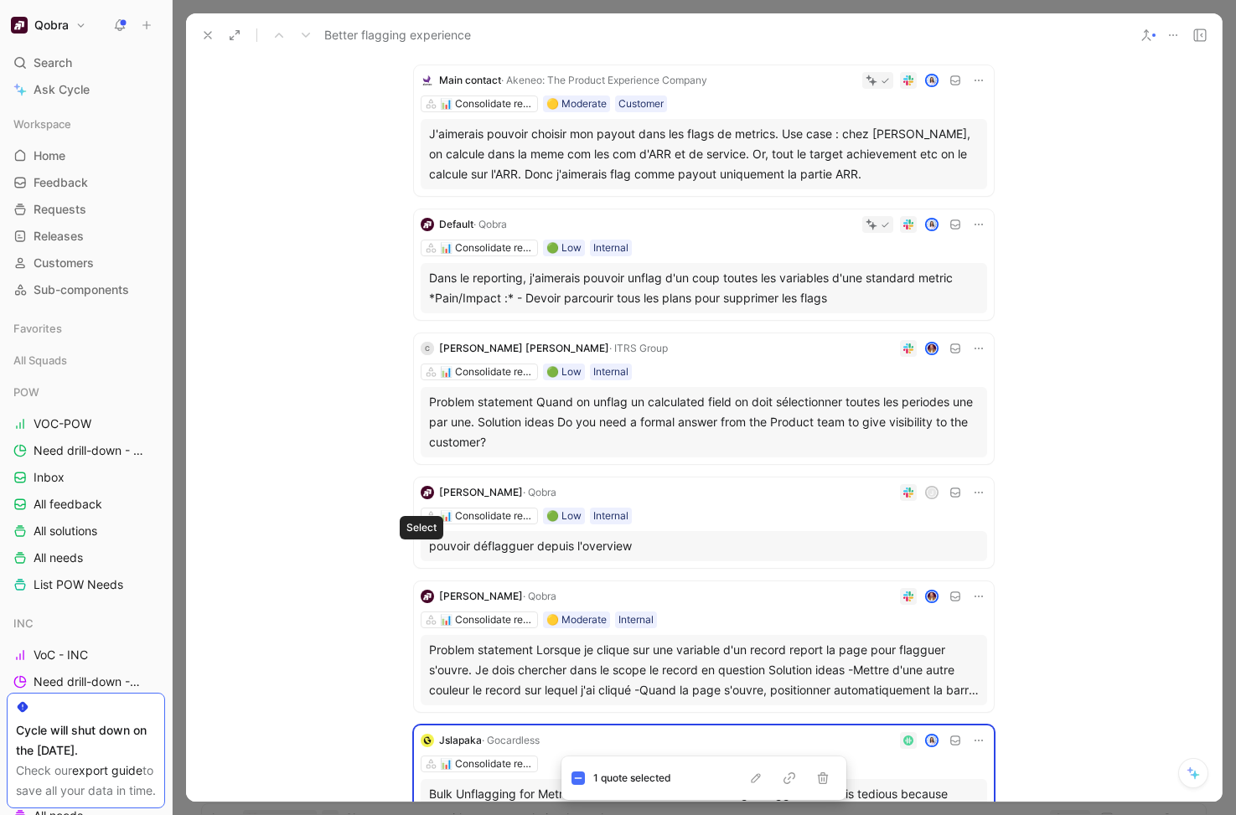
click at [421, 545] on icon at bounding box center [421, 546] width 7 height 7
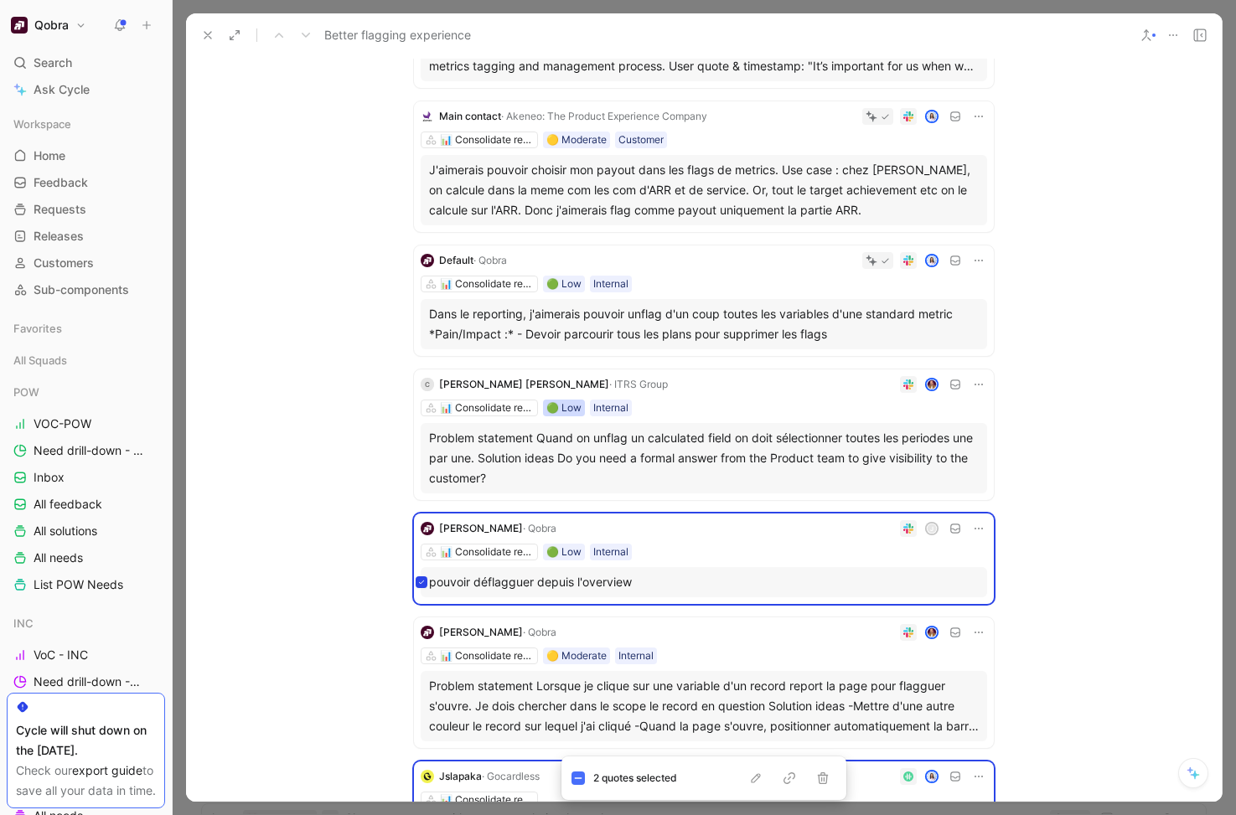
scroll to position [1336, 0]
click at [421, 456] on icon at bounding box center [421, 459] width 7 height 7
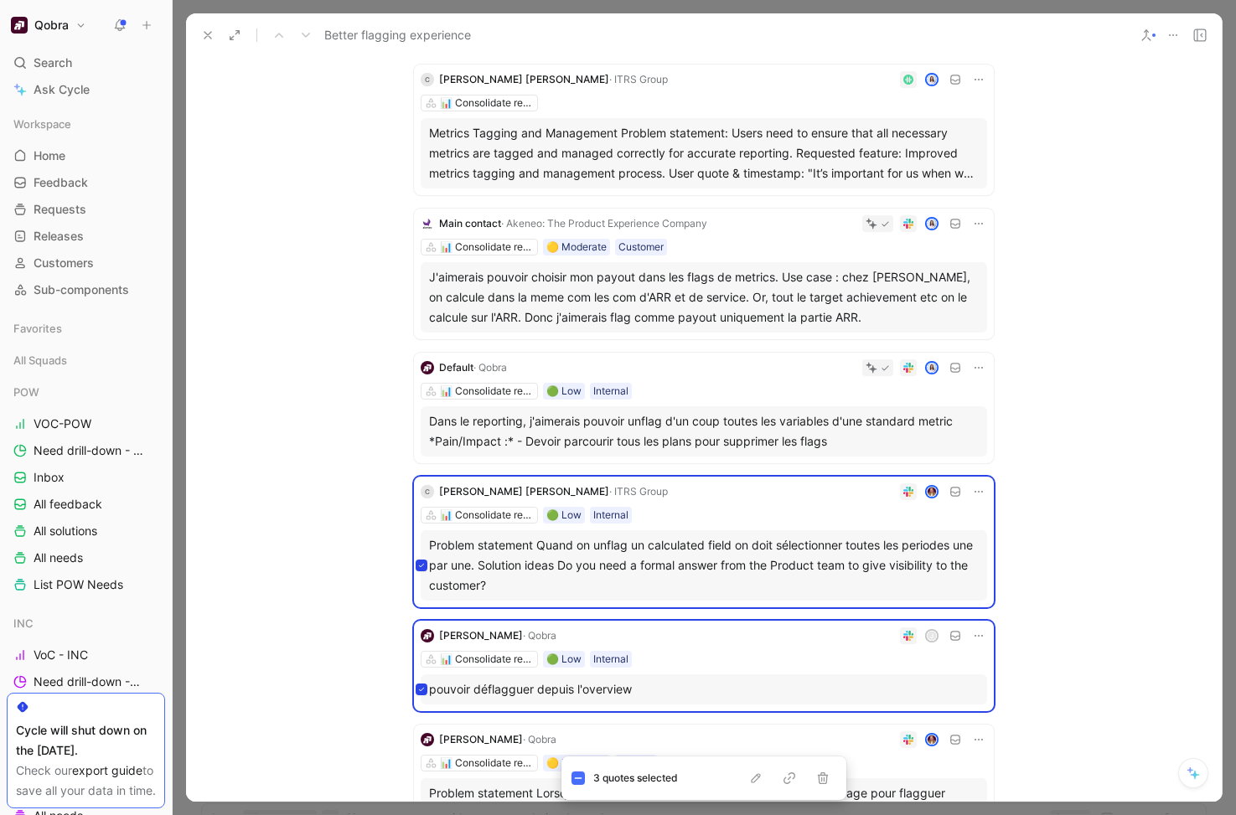
scroll to position [1221, 0]
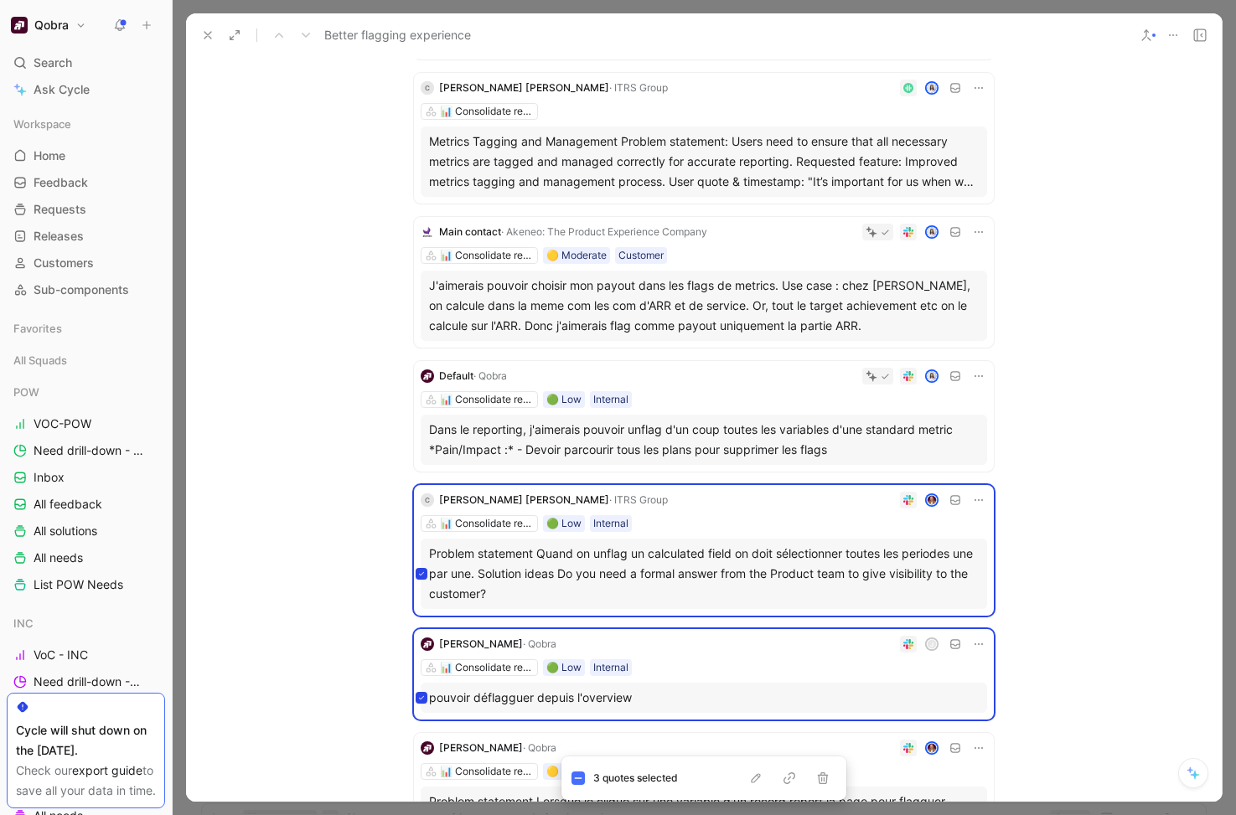
click at [428, 446] on div "Dans le reporting, j'aimerais pouvoir unflag d'un coup toutes les variables d'u…" at bounding box center [704, 440] width 566 height 50
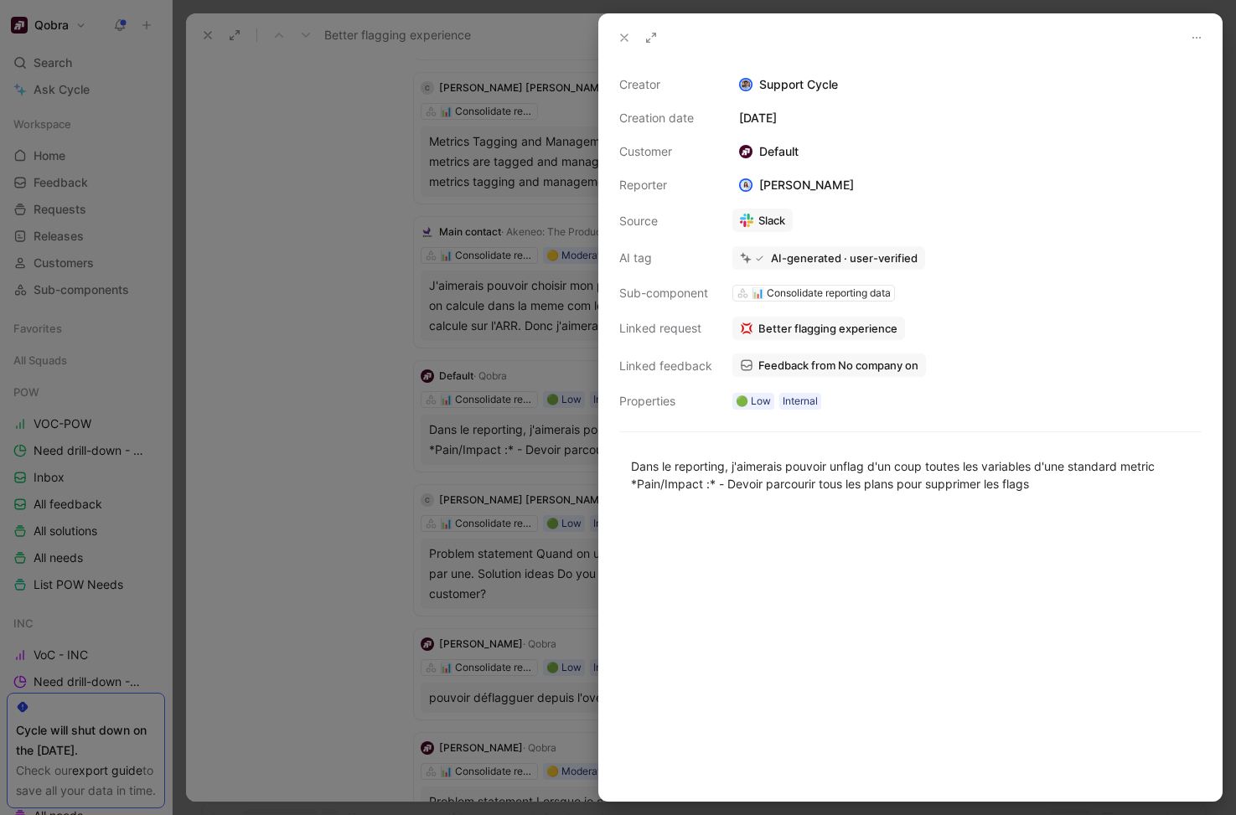
click at [422, 441] on div at bounding box center [618, 407] width 1236 height 815
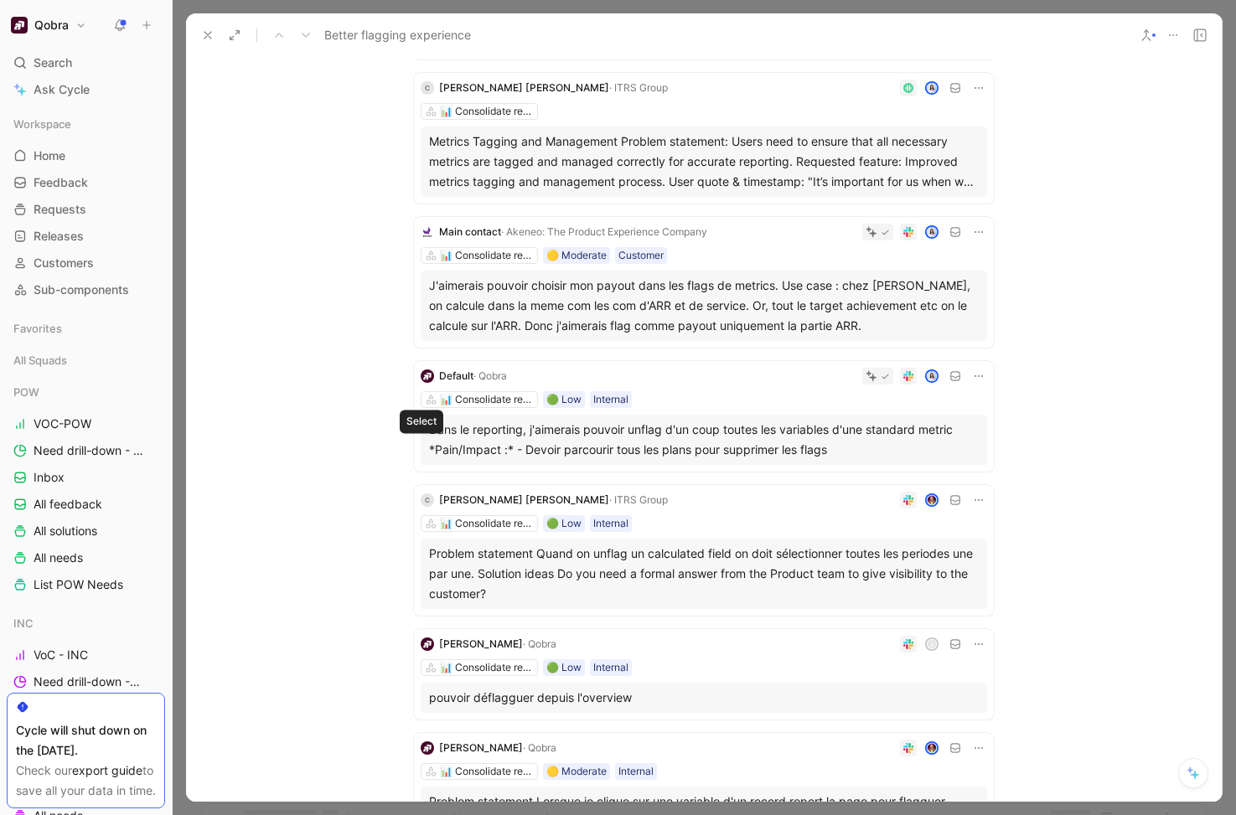
click at [421, 436] on button at bounding box center [422, 440] width 12 height 12
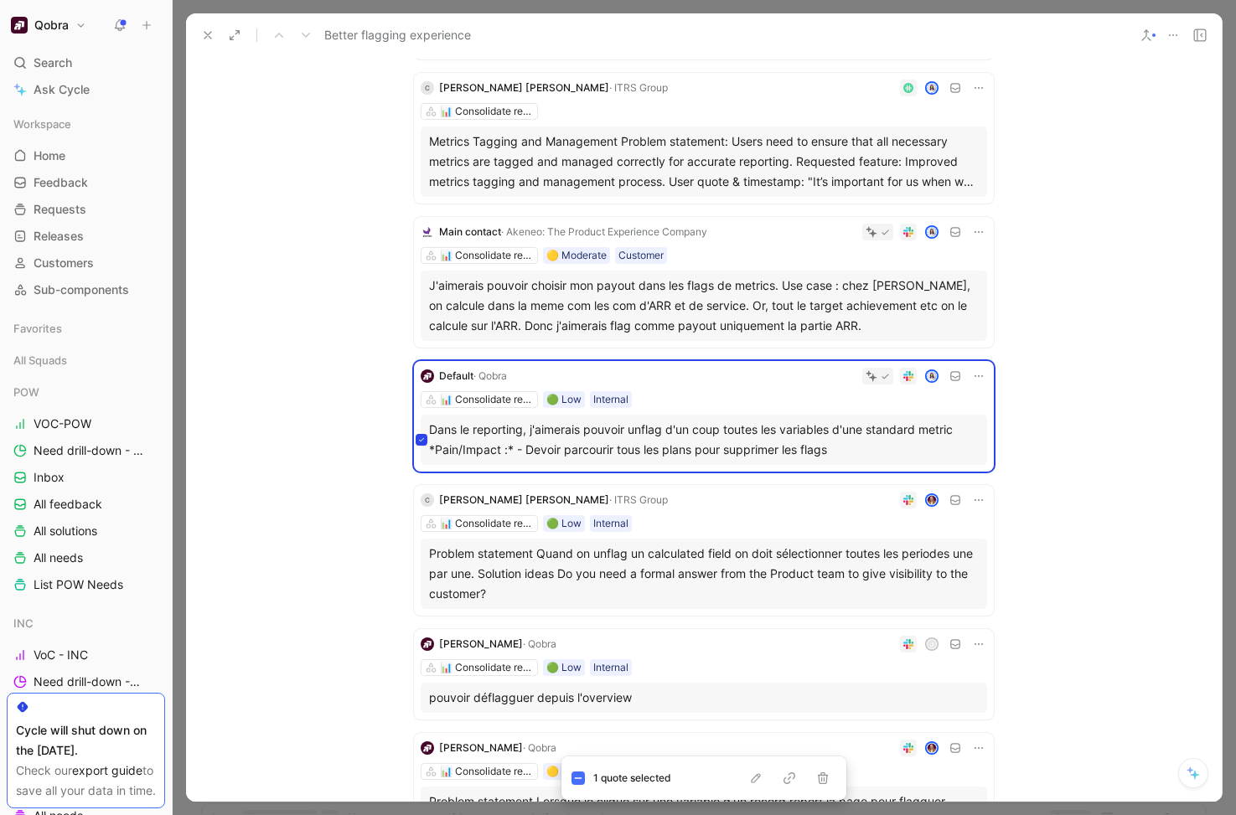
click at [421, 575] on icon at bounding box center [421, 574] width 7 height 7
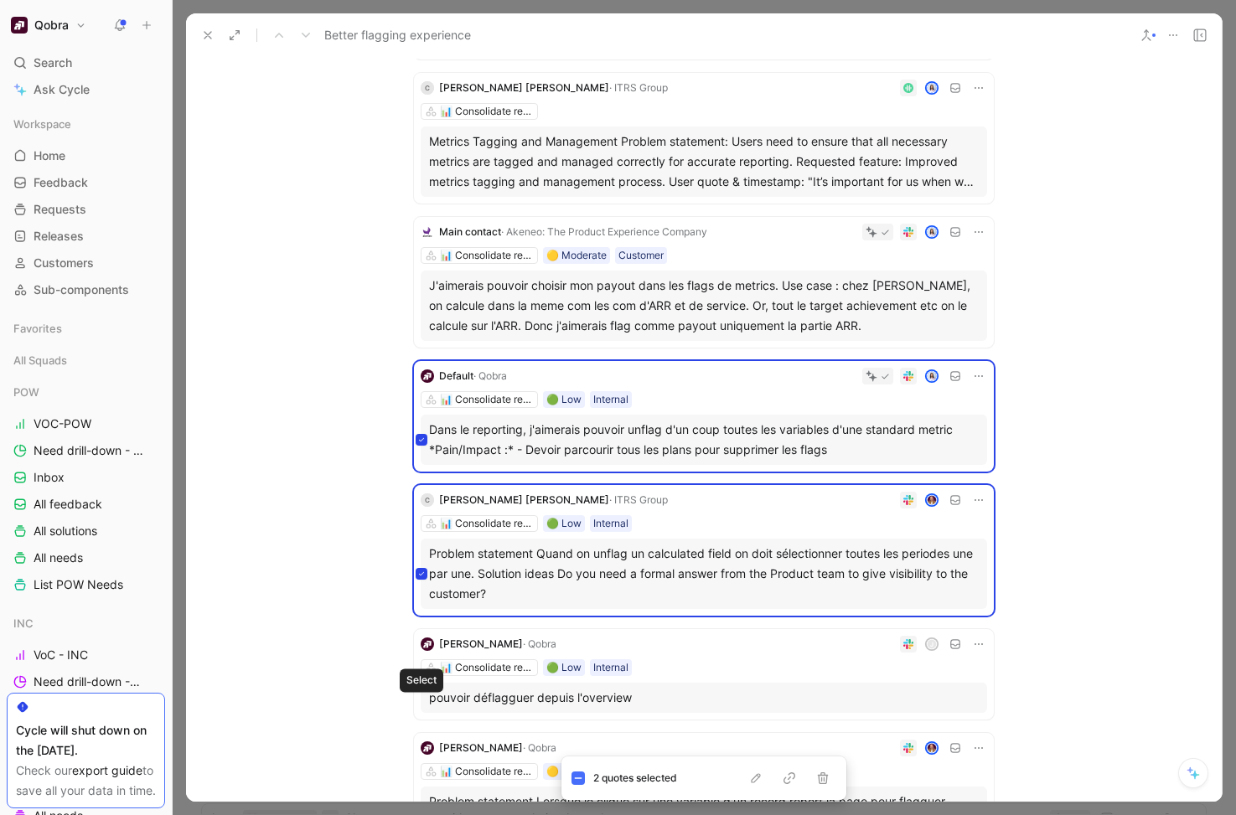
click at [421, 695] on icon at bounding box center [421, 698] width 7 height 7
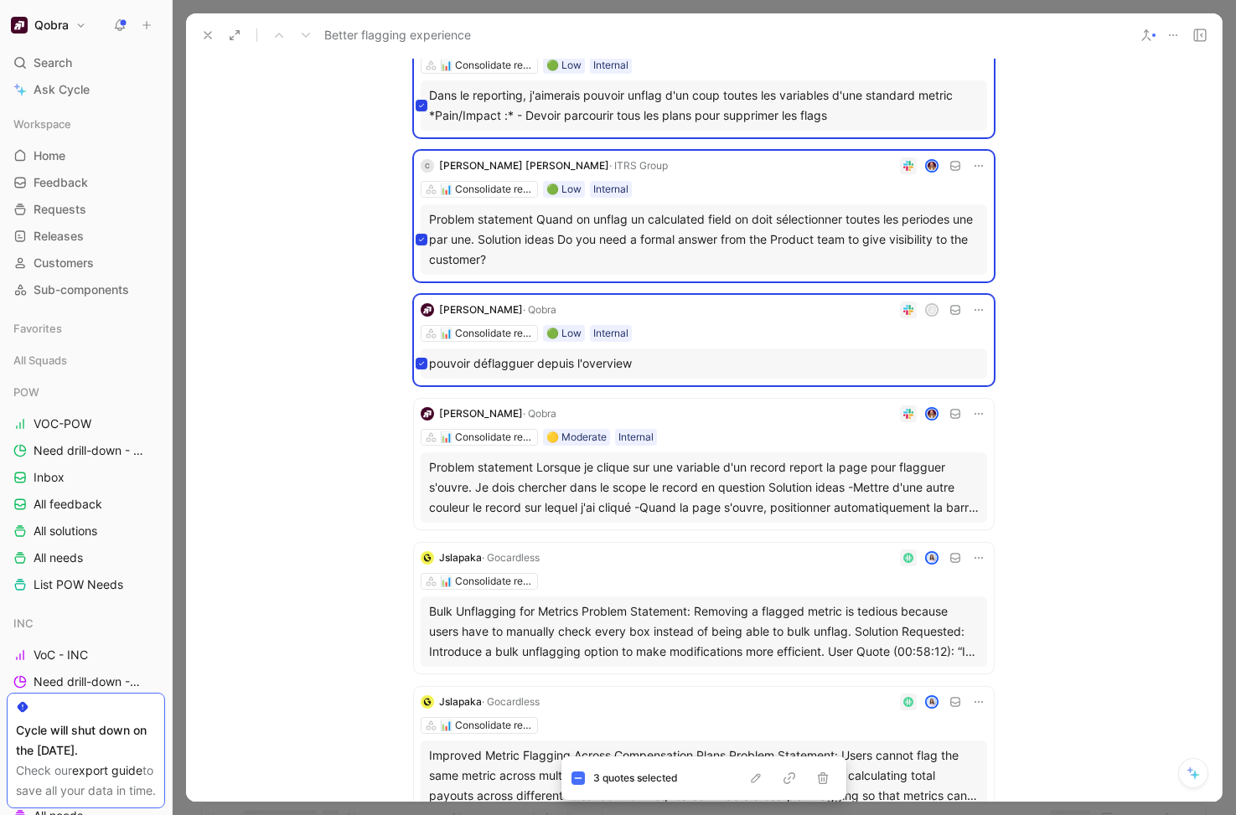
scroll to position [1584, 0]
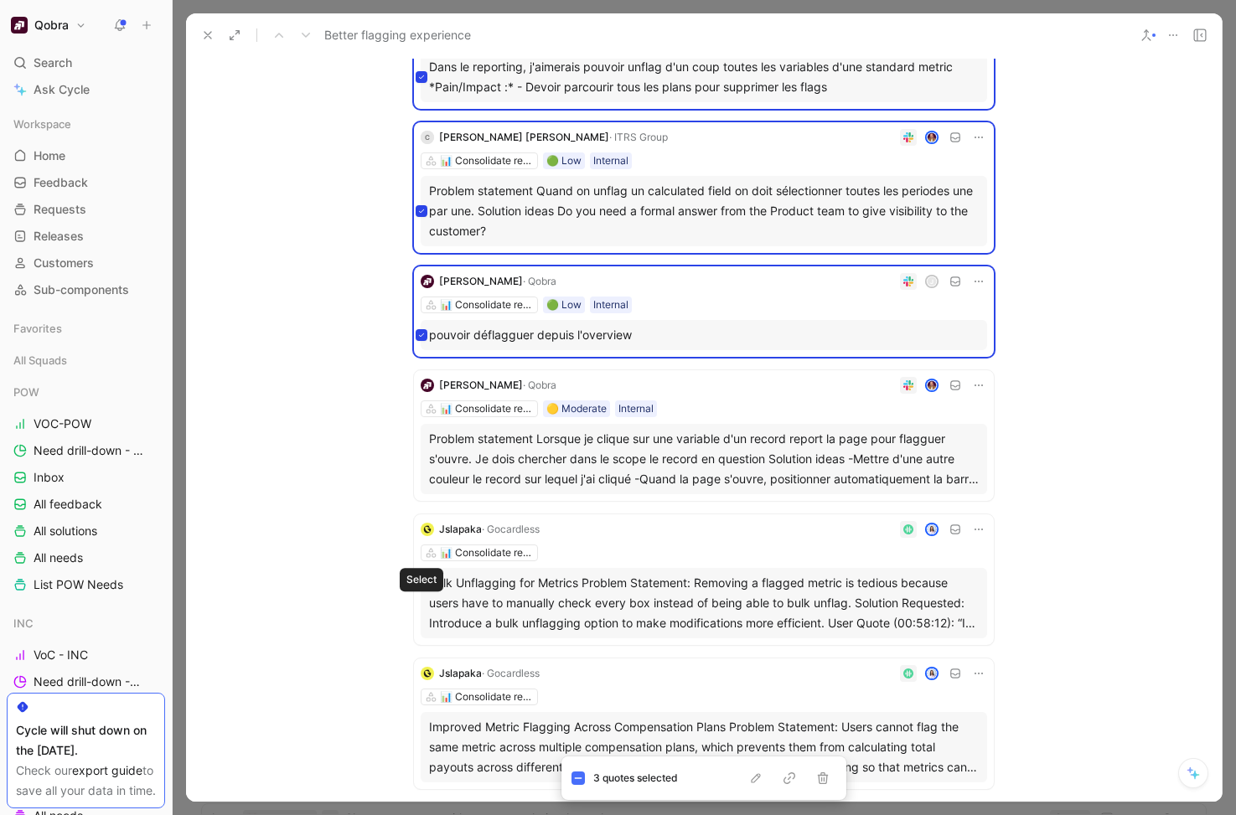
click at [424, 602] on icon at bounding box center [421, 603] width 7 height 7
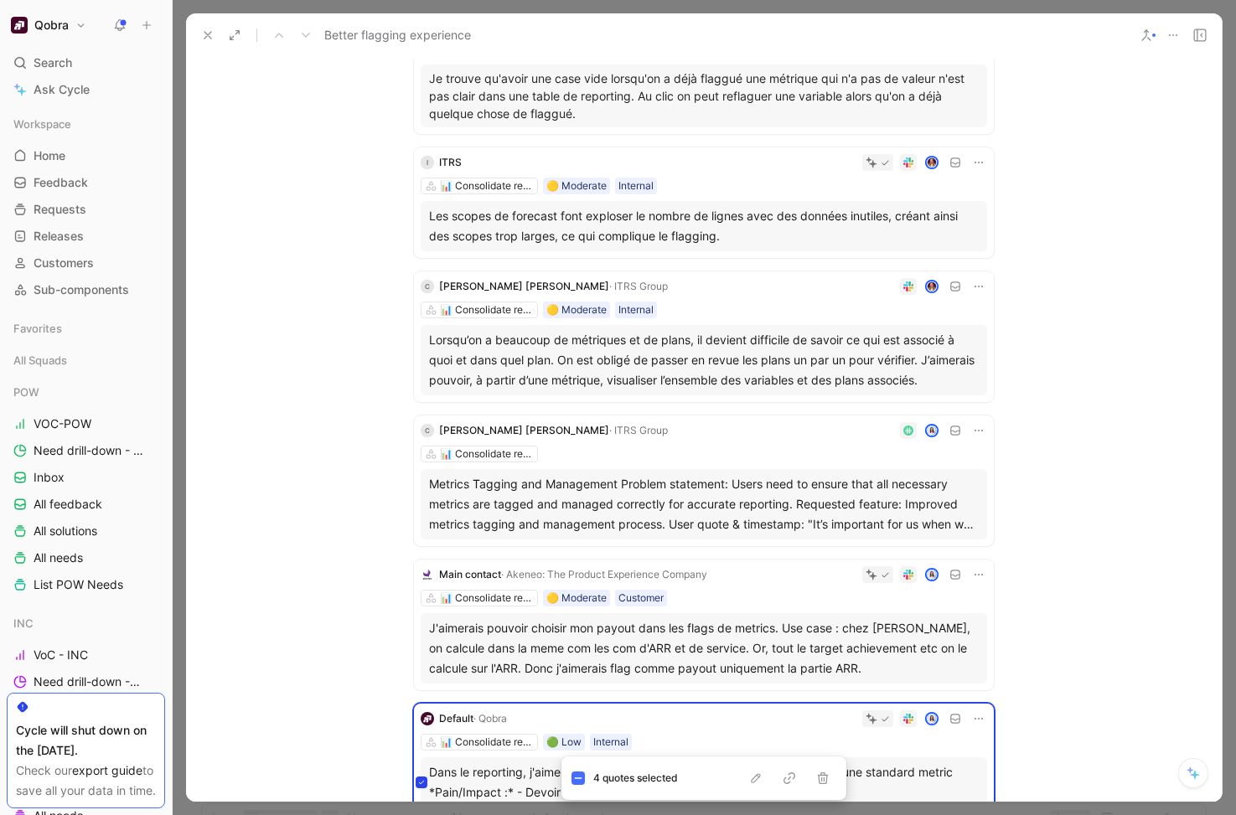
scroll to position [876, 0]
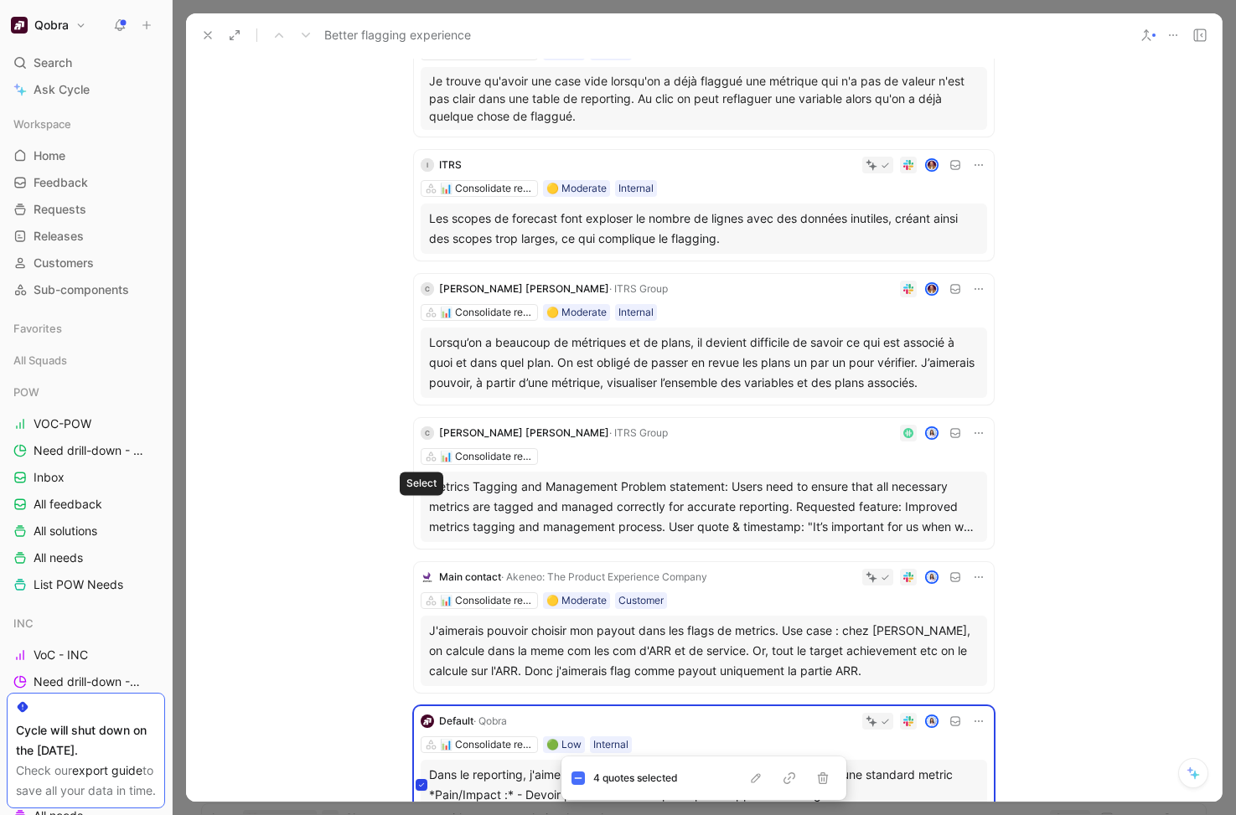
click at [421, 508] on icon at bounding box center [421, 507] width 7 height 7
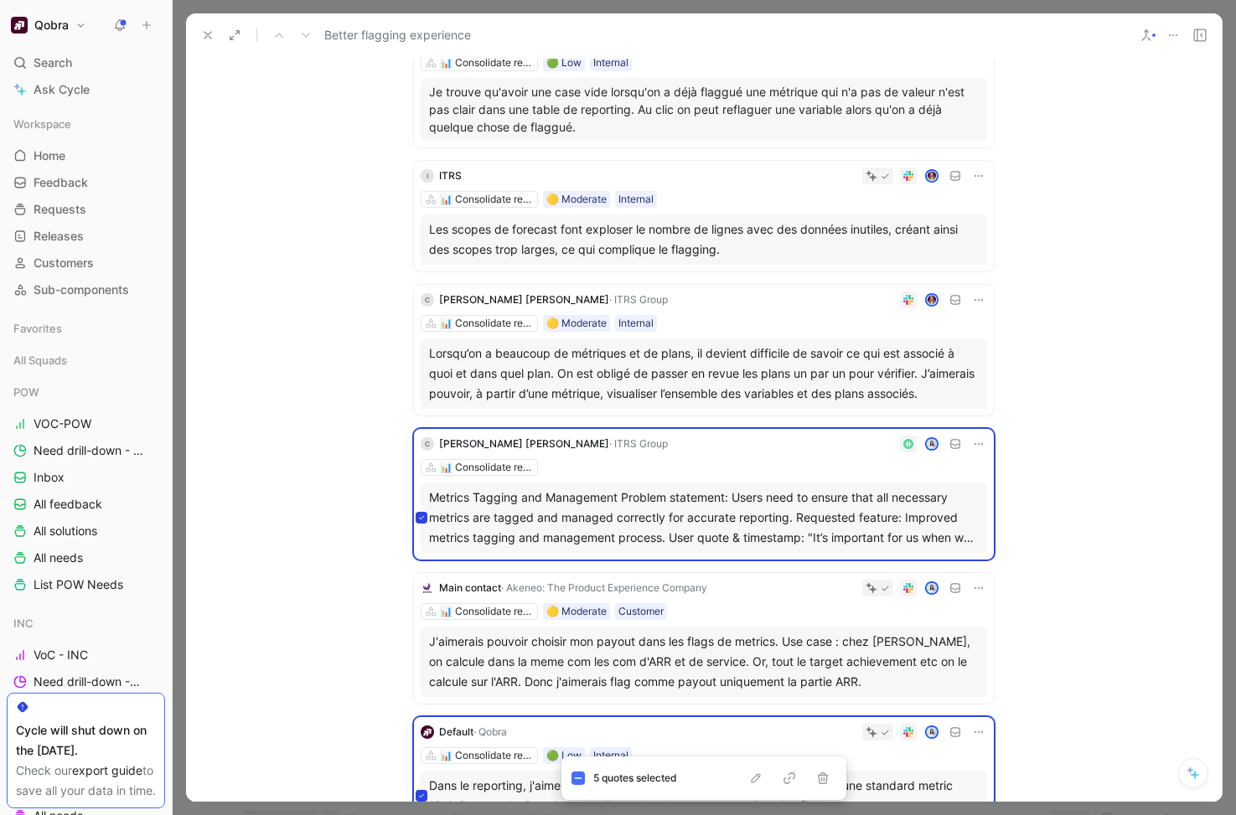
scroll to position [811, 0]
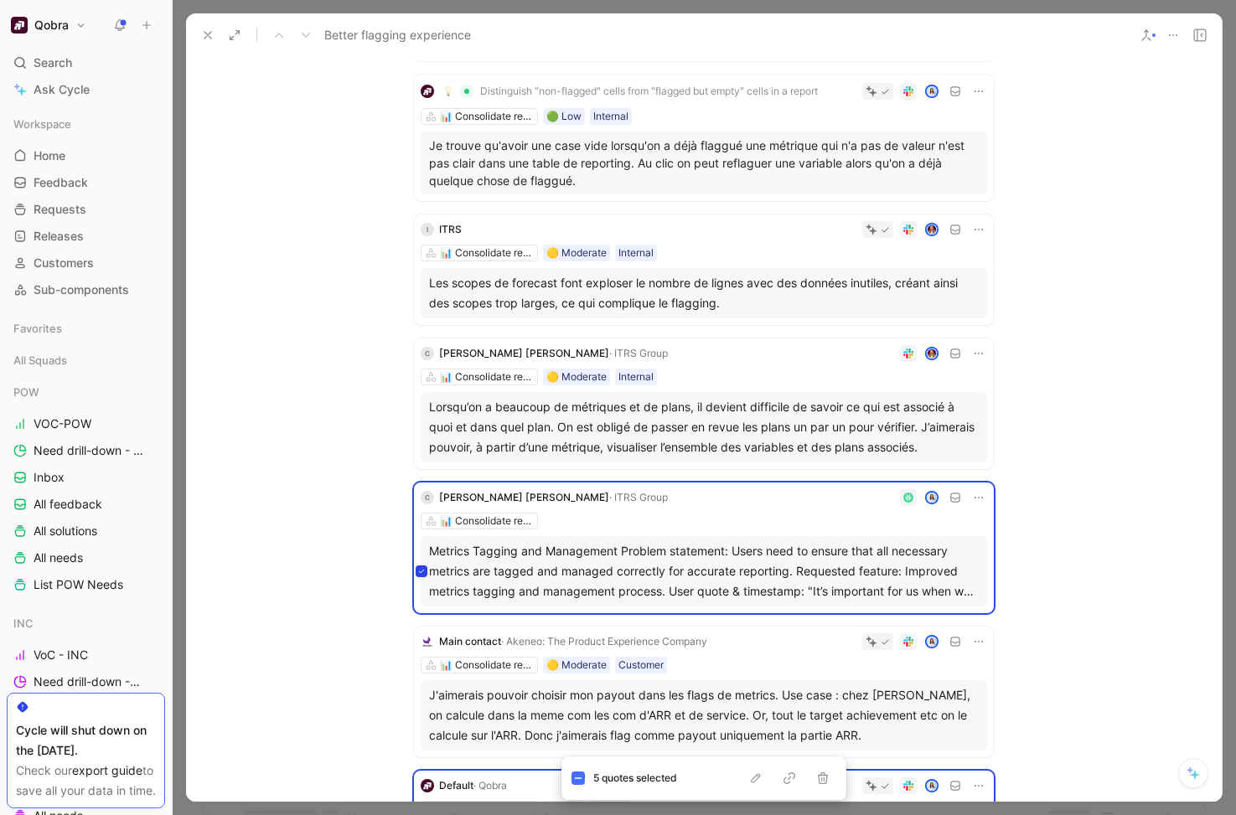
click at [421, 427] on icon at bounding box center [421, 427] width 7 height 7
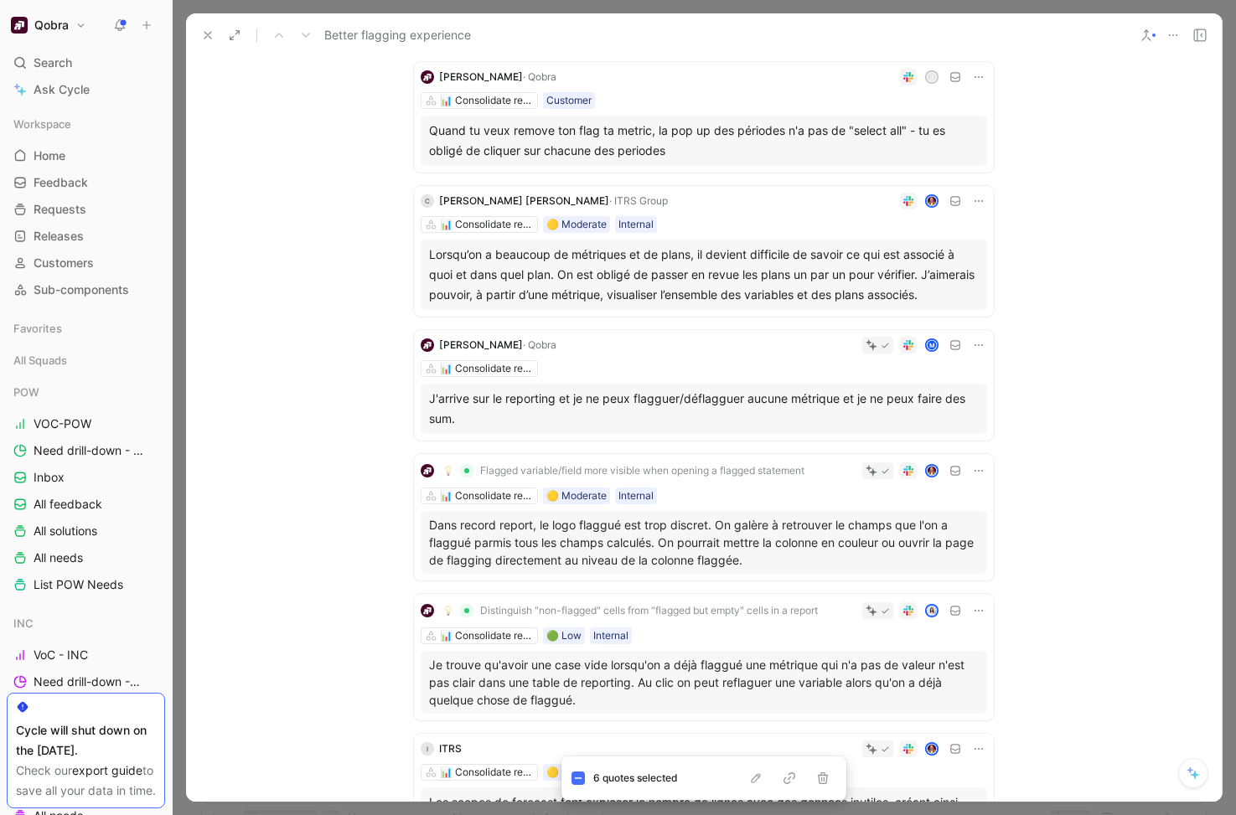
scroll to position [289, 0]
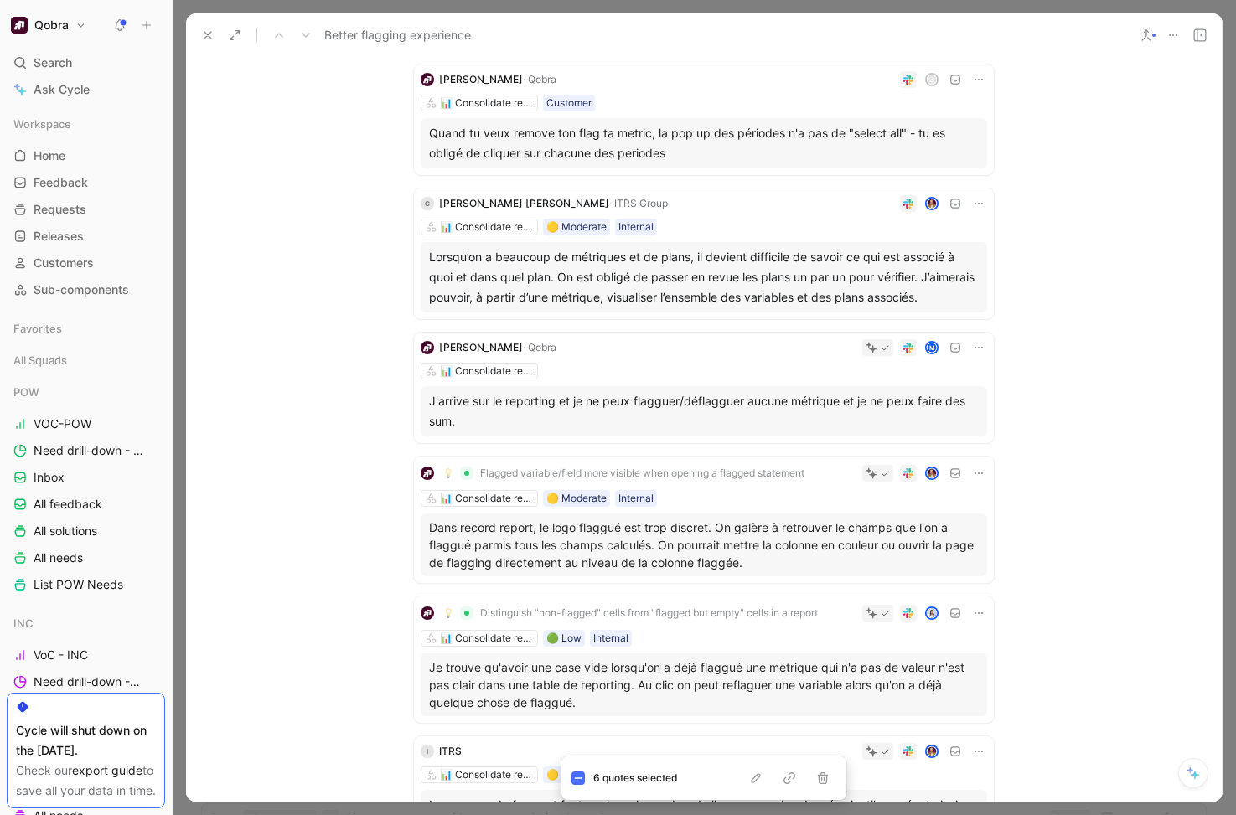
click at [423, 274] on icon at bounding box center [421, 277] width 7 height 7
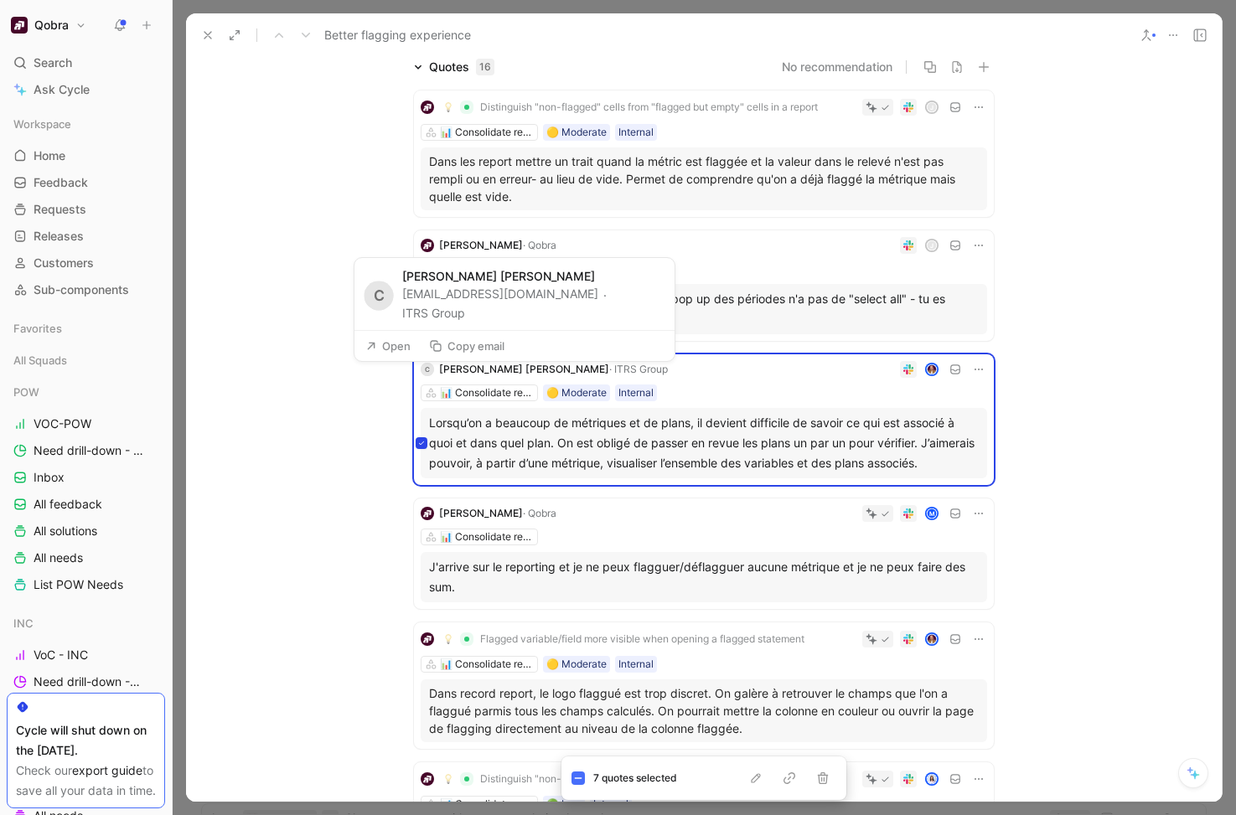
scroll to position [117, 0]
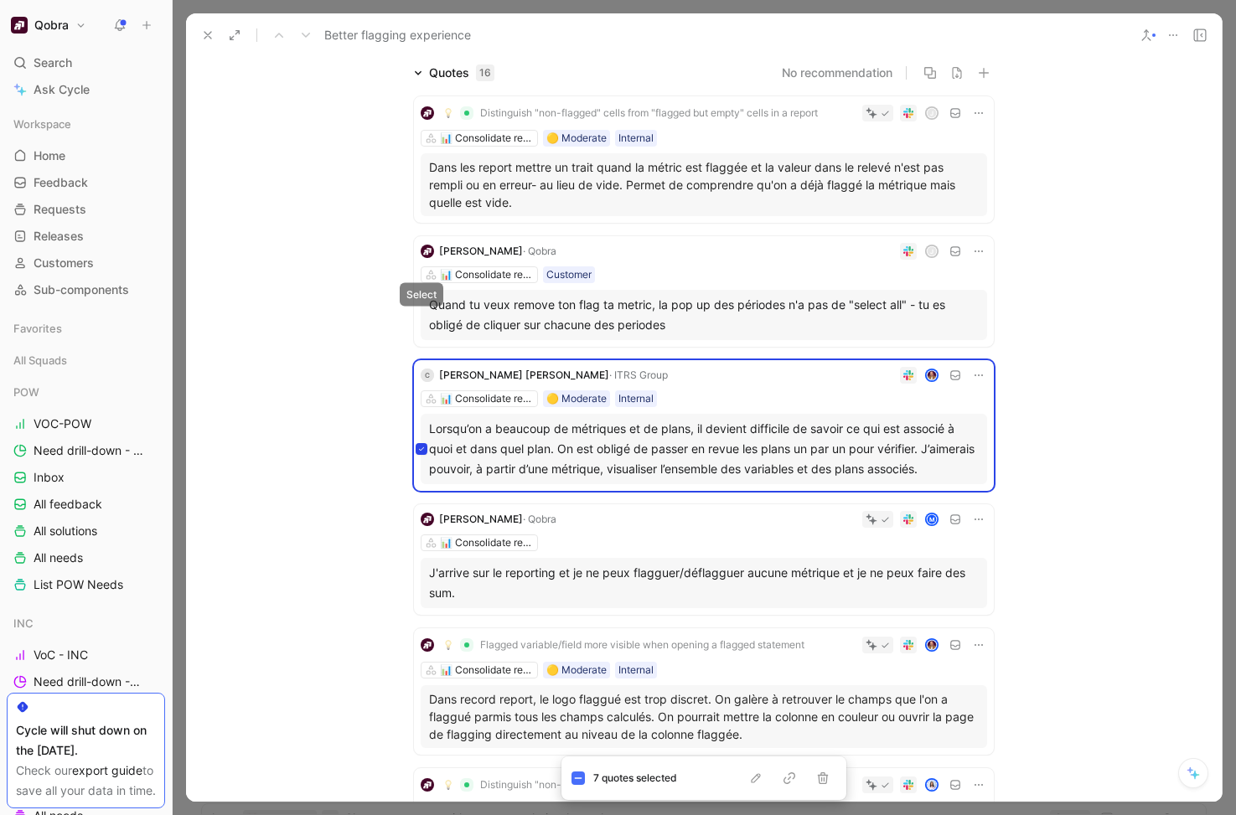
click at [420, 310] on button at bounding box center [422, 315] width 12 height 12
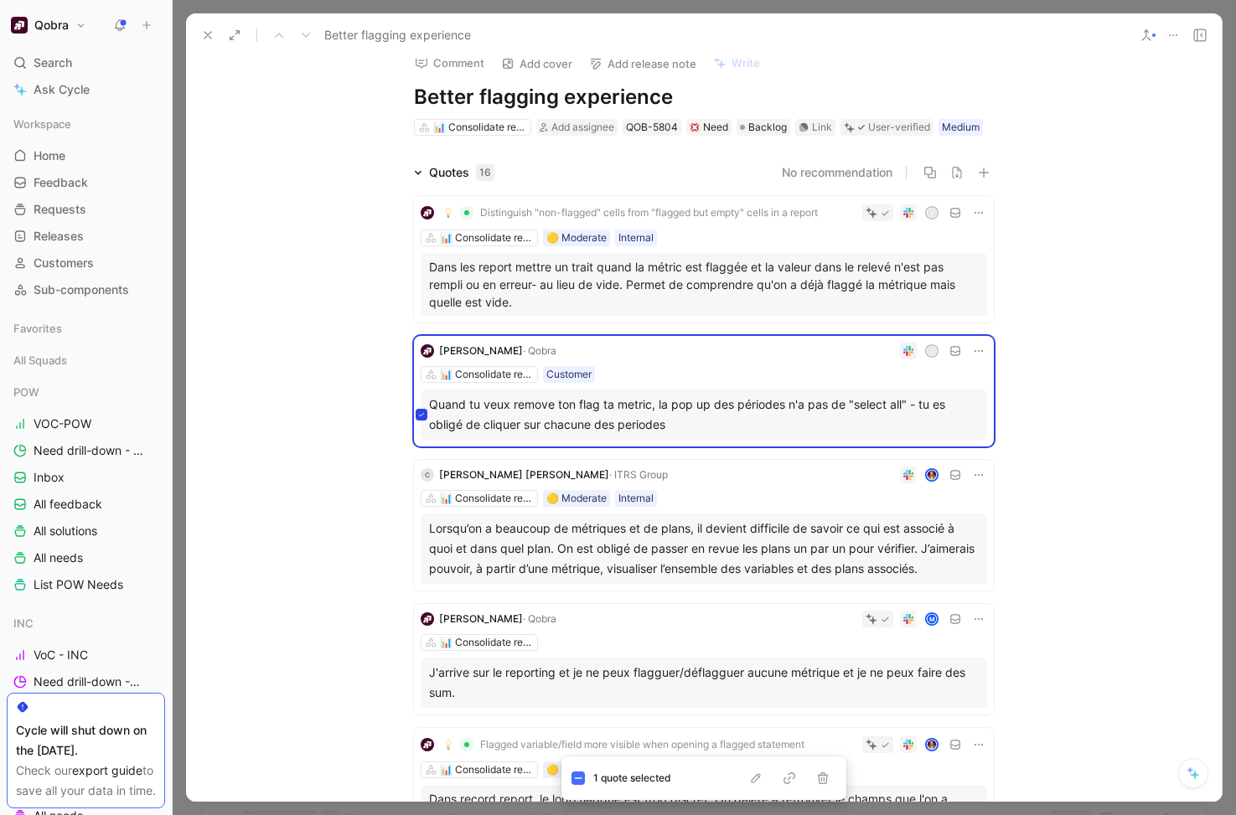
scroll to position [0, 0]
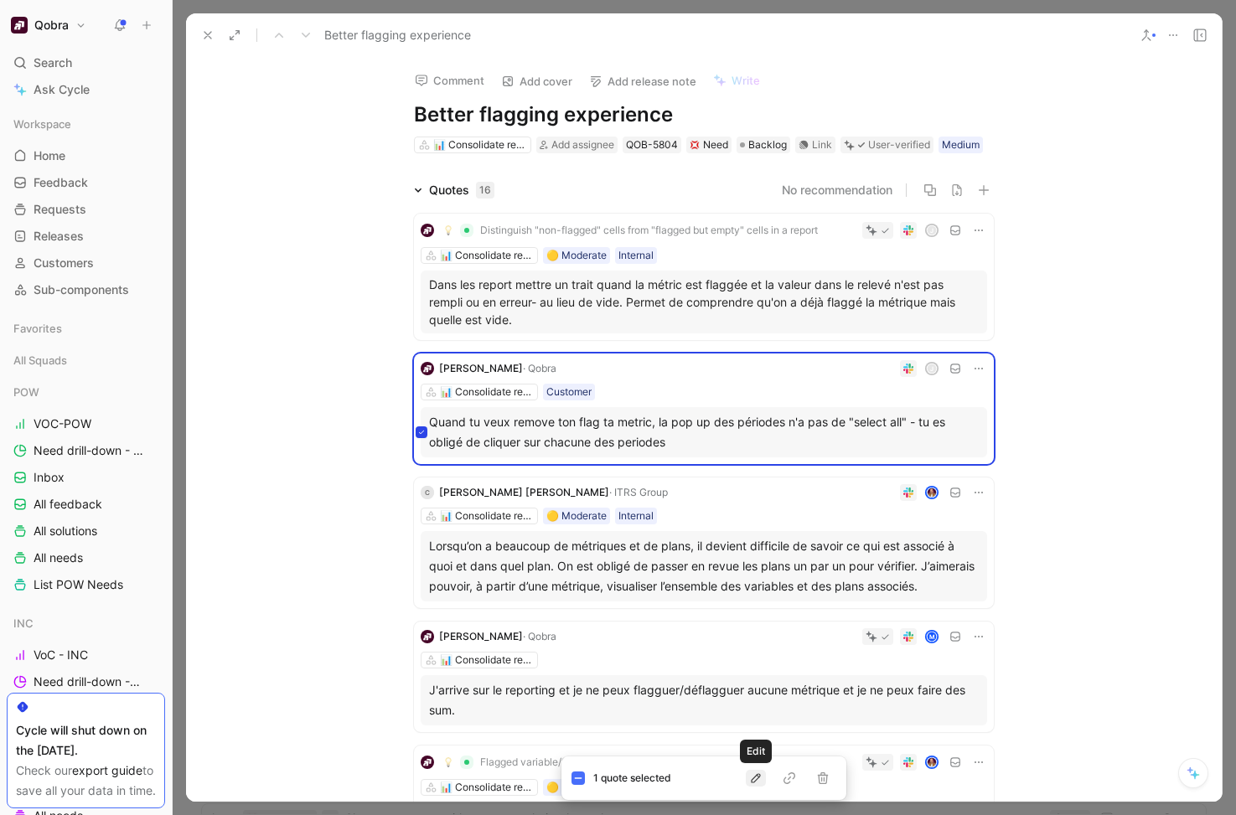
click at [757, 779] on icon "button" at bounding box center [755, 777] width 9 height 9
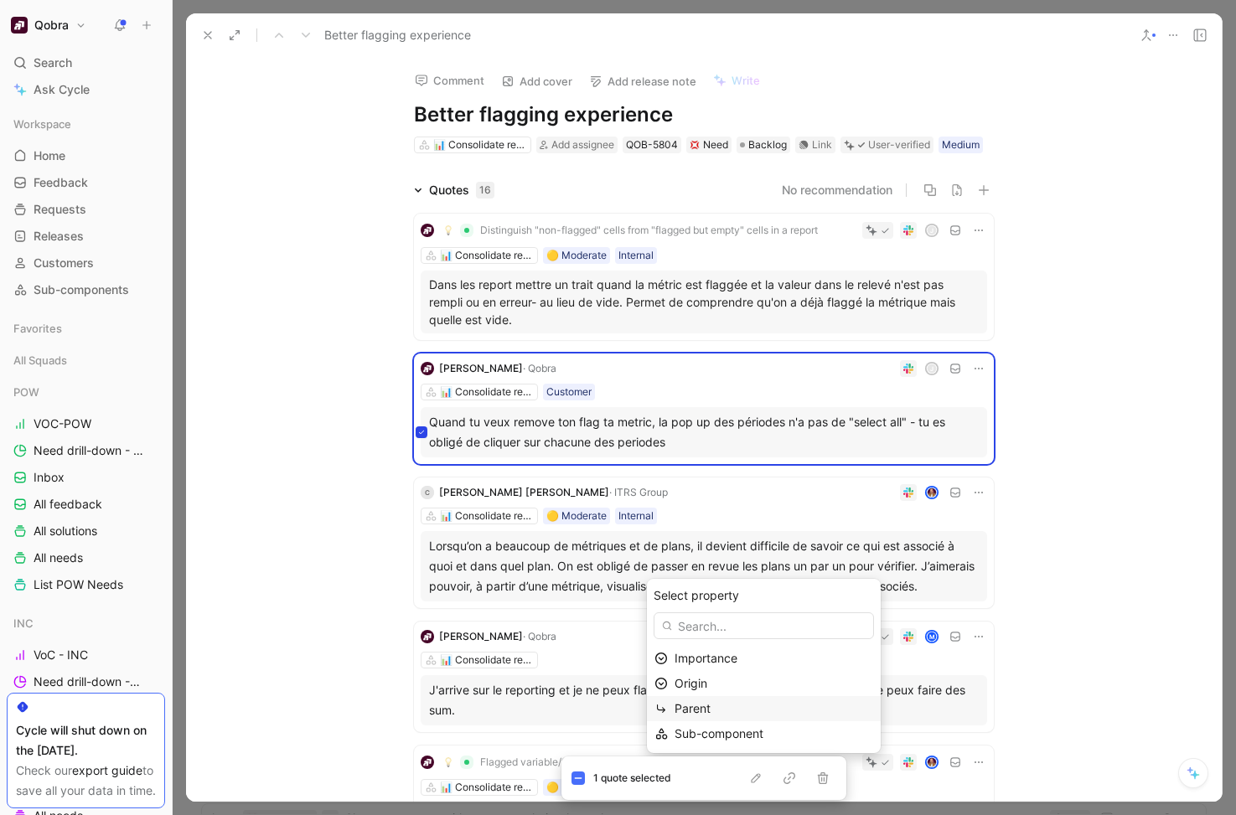
click at [769, 707] on div "Parent" at bounding box center [774, 709] width 199 height 20
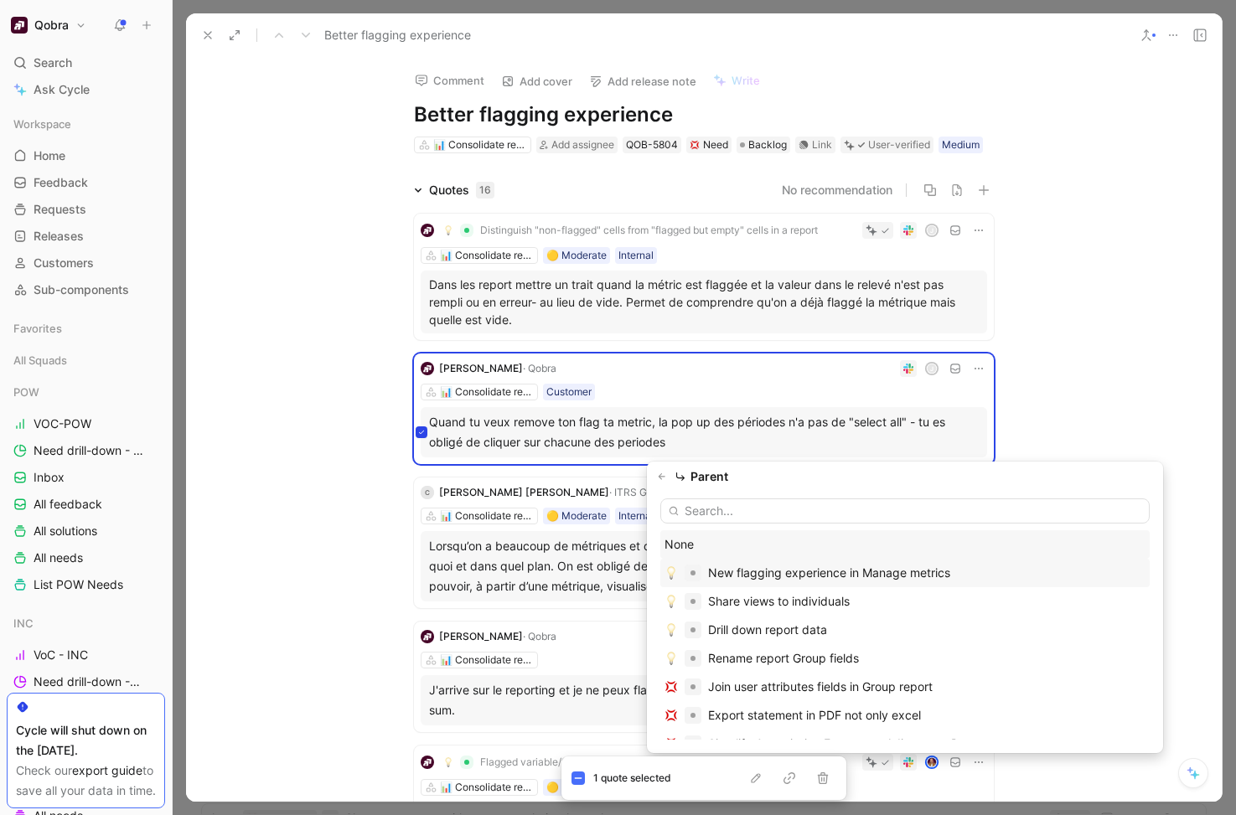
click at [783, 573] on div "New flagging experience in Manage metrics" at bounding box center [829, 573] width 242 height 20
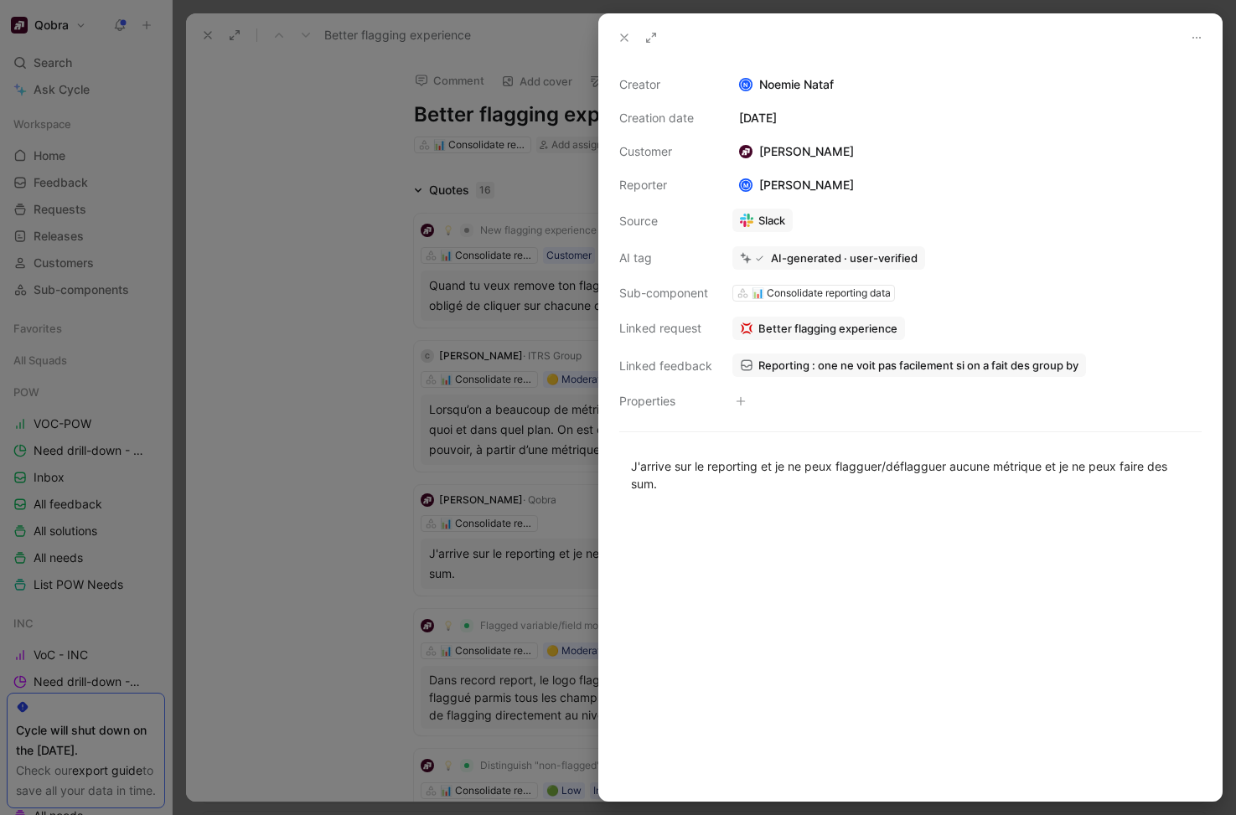
click at [527, 516] on div at bounding box center [618, 407] width 1236 height 815
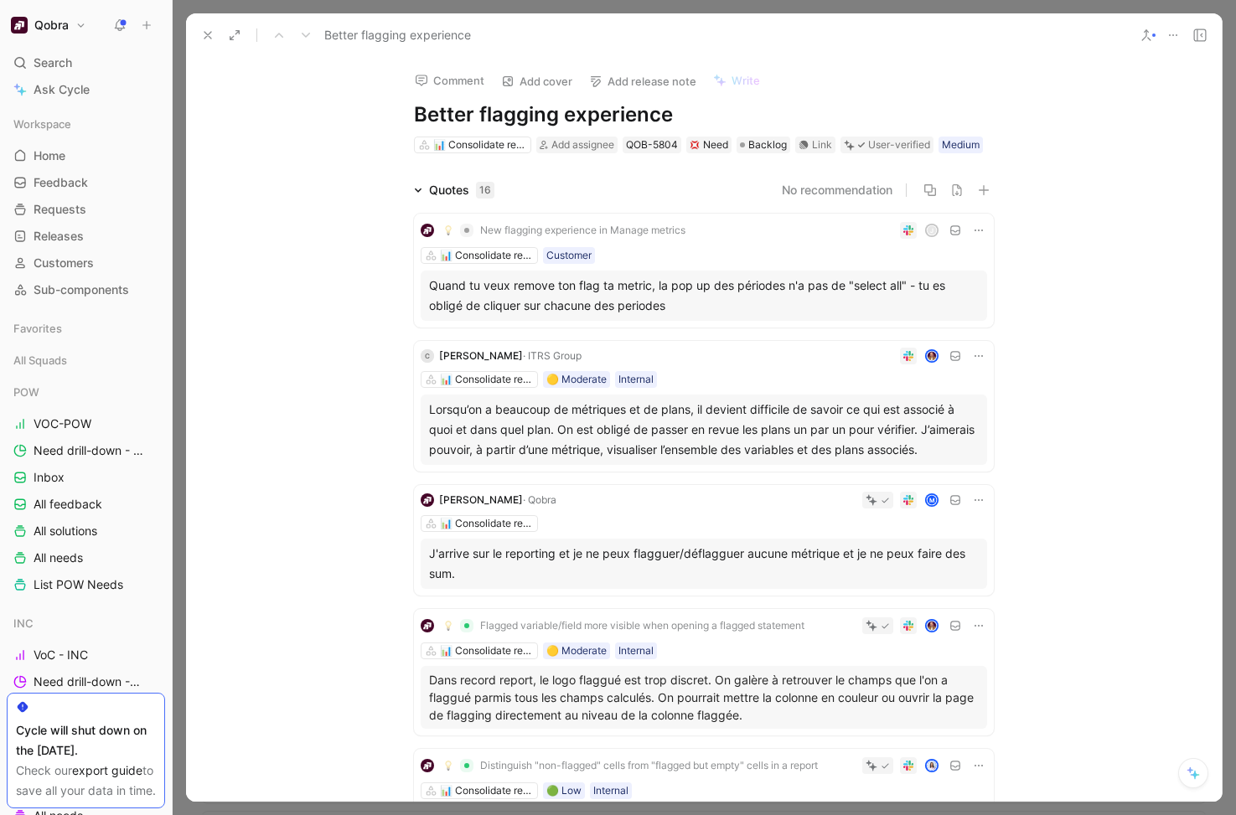
scroll to position [1283, 0]
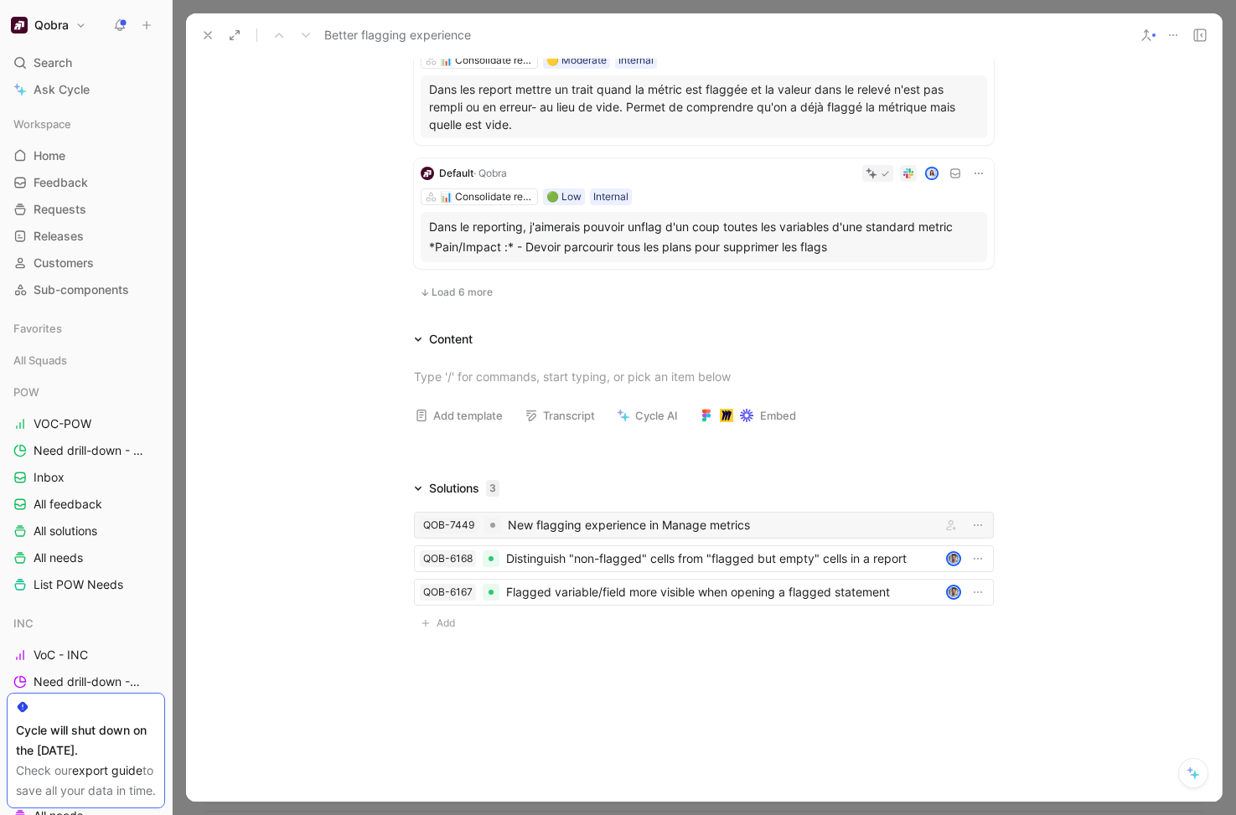
click at [550, 525] on div "New flagging experience in Manage metrics" at bounding box center [721, 525] width 427 height 20
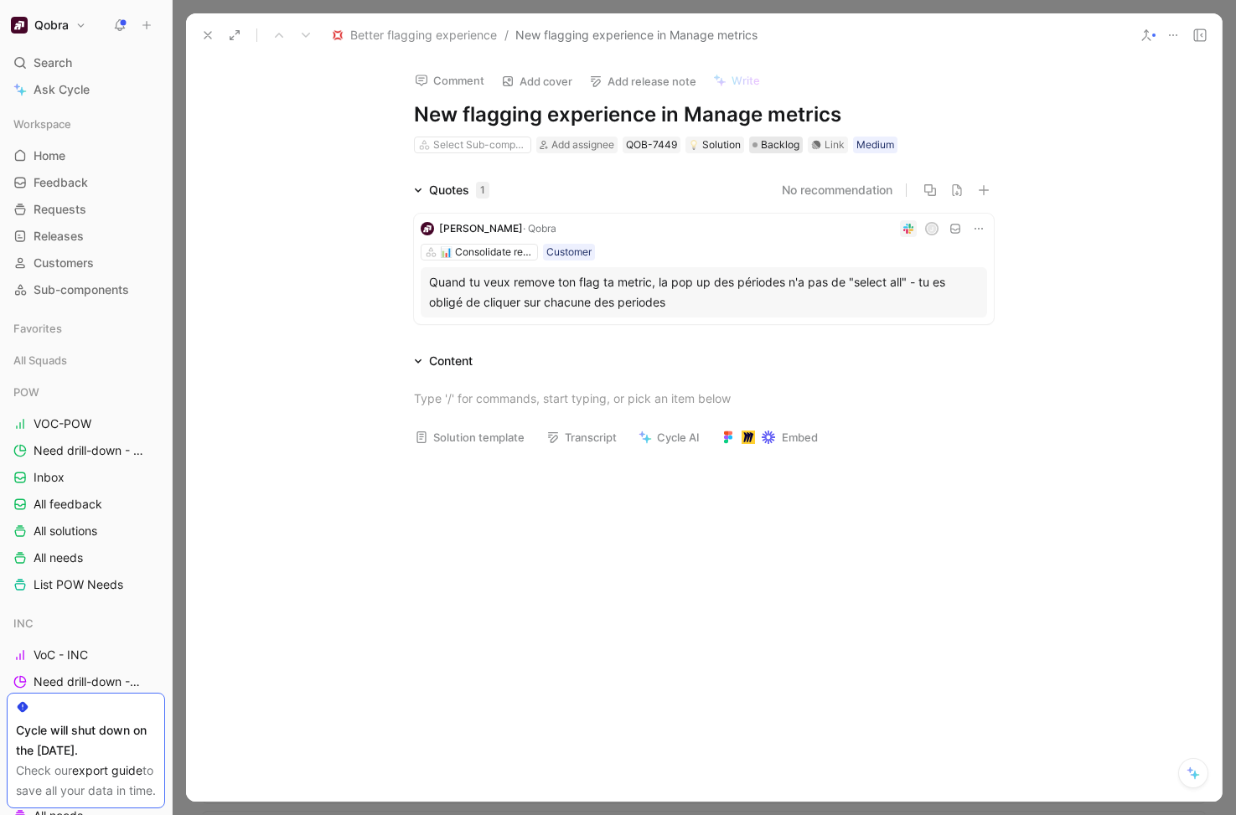
click at [768, 147] on span "Backlog" at bounding box center [780, 145] width 39 height 17
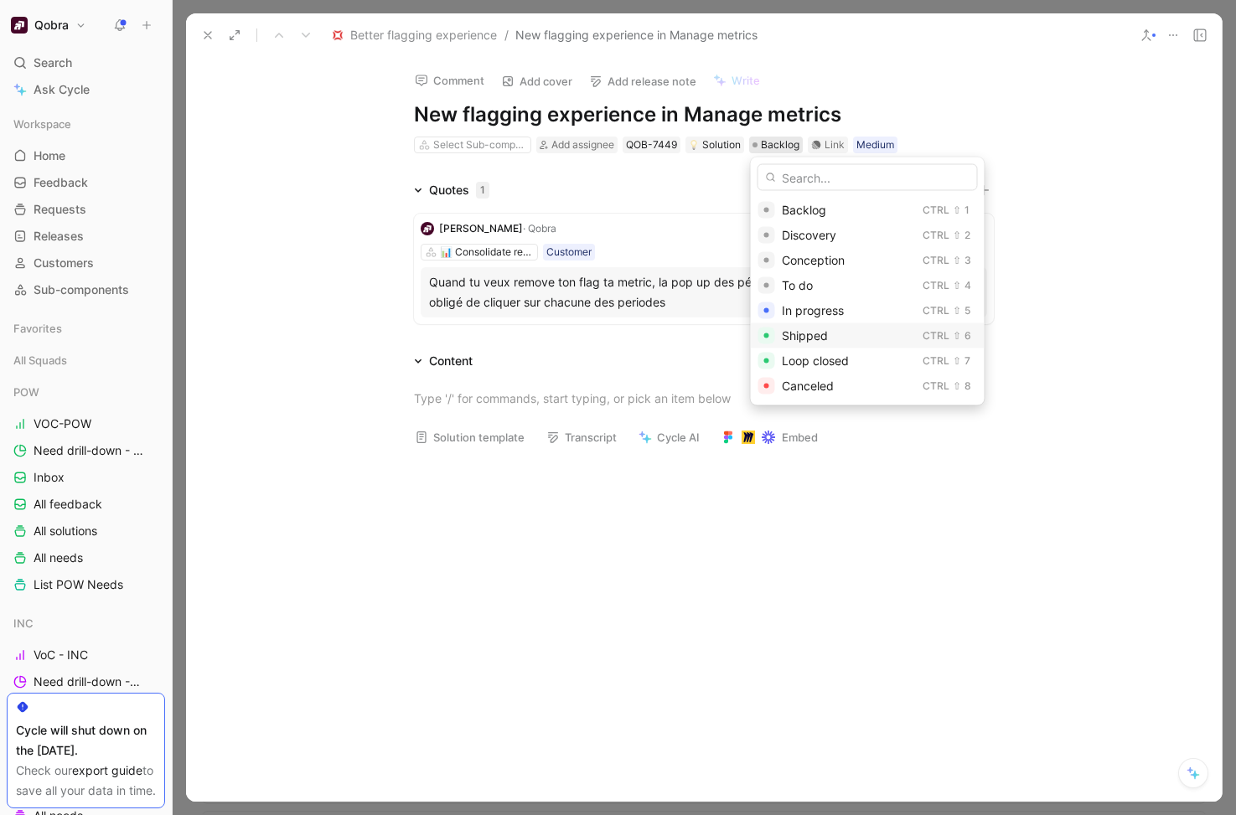
click at [813, 334] on span "Shipped" at bounding box center [805, 335] width 46 height 14
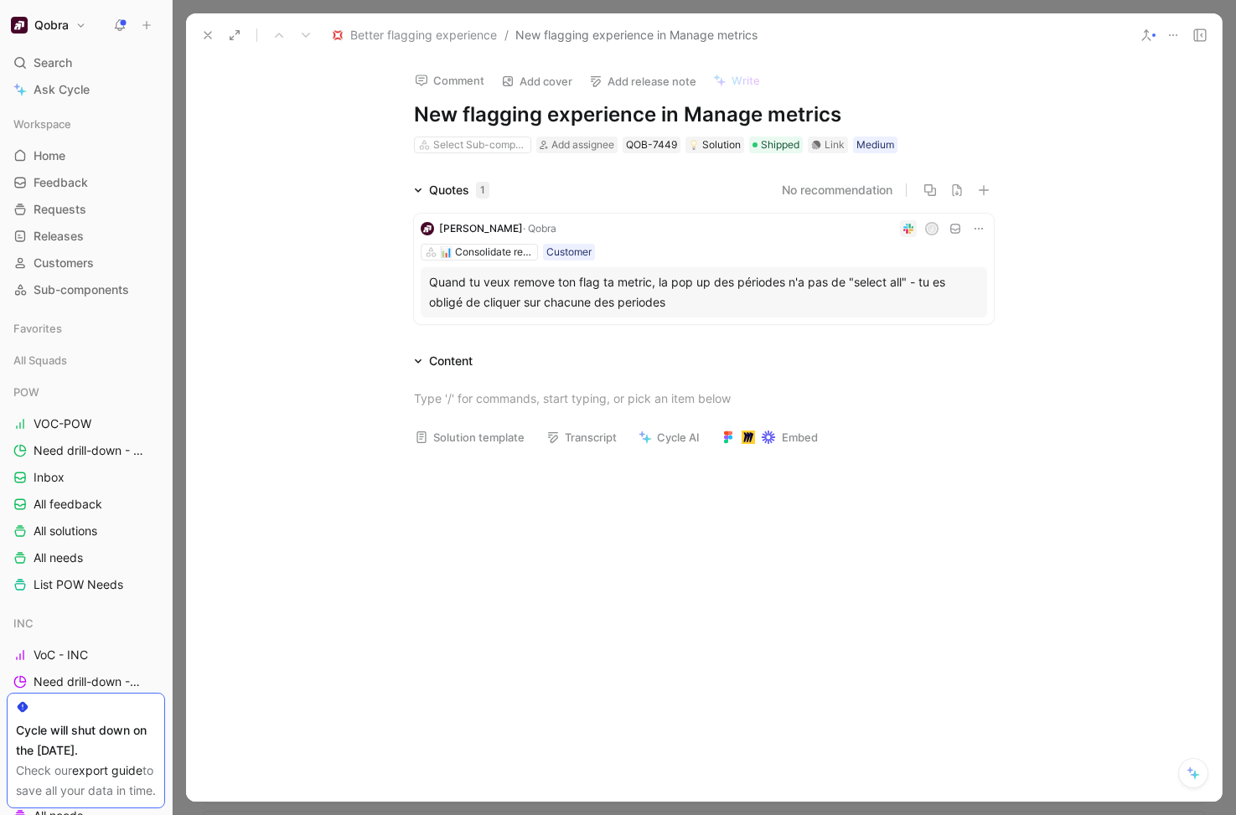
click at [314, 260] on div "Quotes 1 No recommendation Juliette · Qobra j 📊 Consolidate reporting data Cust…" at bounding box center [704, 255] width 1036 height 151
click at [430, 34] on span "Better flagging experience" at bounding box center [423, 35] width 147 height 20
drag, startPoint x: 212, startPoint y: 36, endPoint x: 246, endPoint y: 44, distance: 35.4
click at [212, 36] on icon at bounding box center [207, 34] width 13 height 13
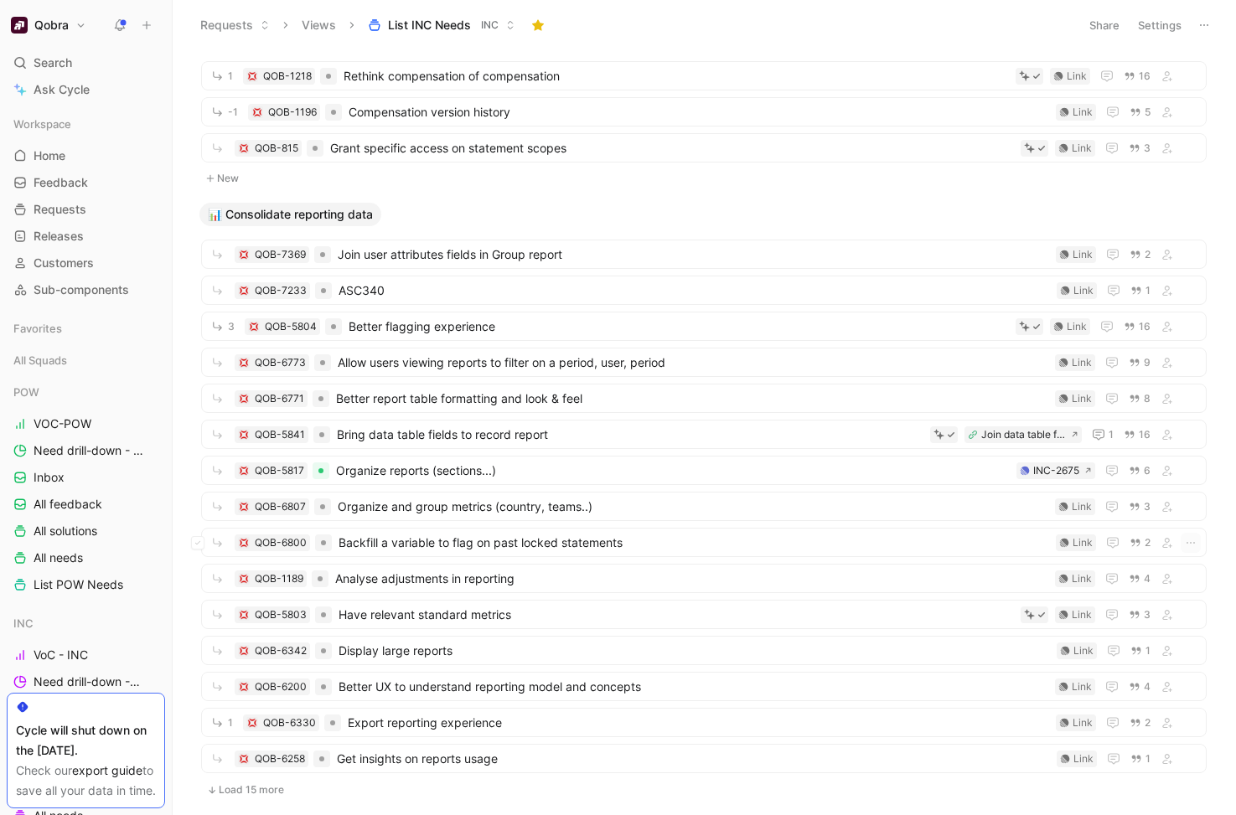
scroll to position [517, 0]
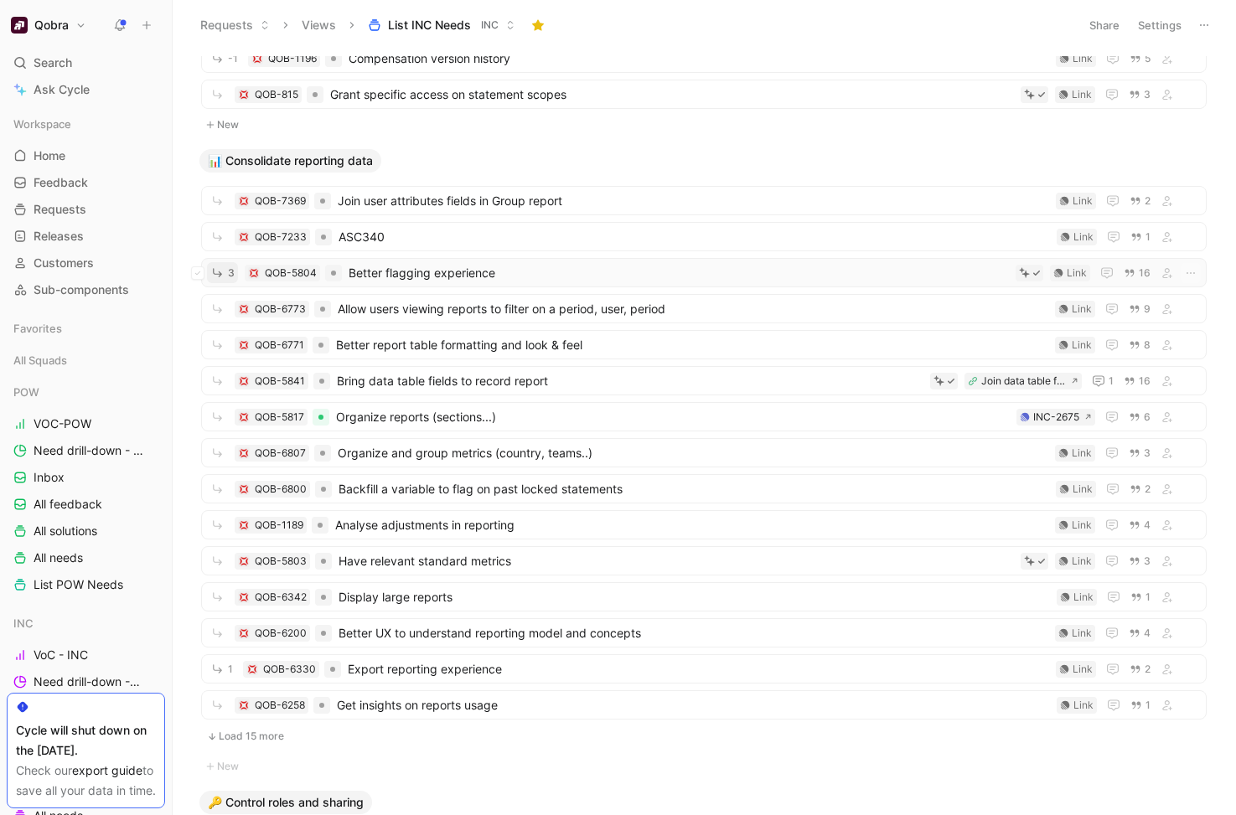
click at [220, 269] on icon "button" at bounding box center [217, 273] width 14 height 14
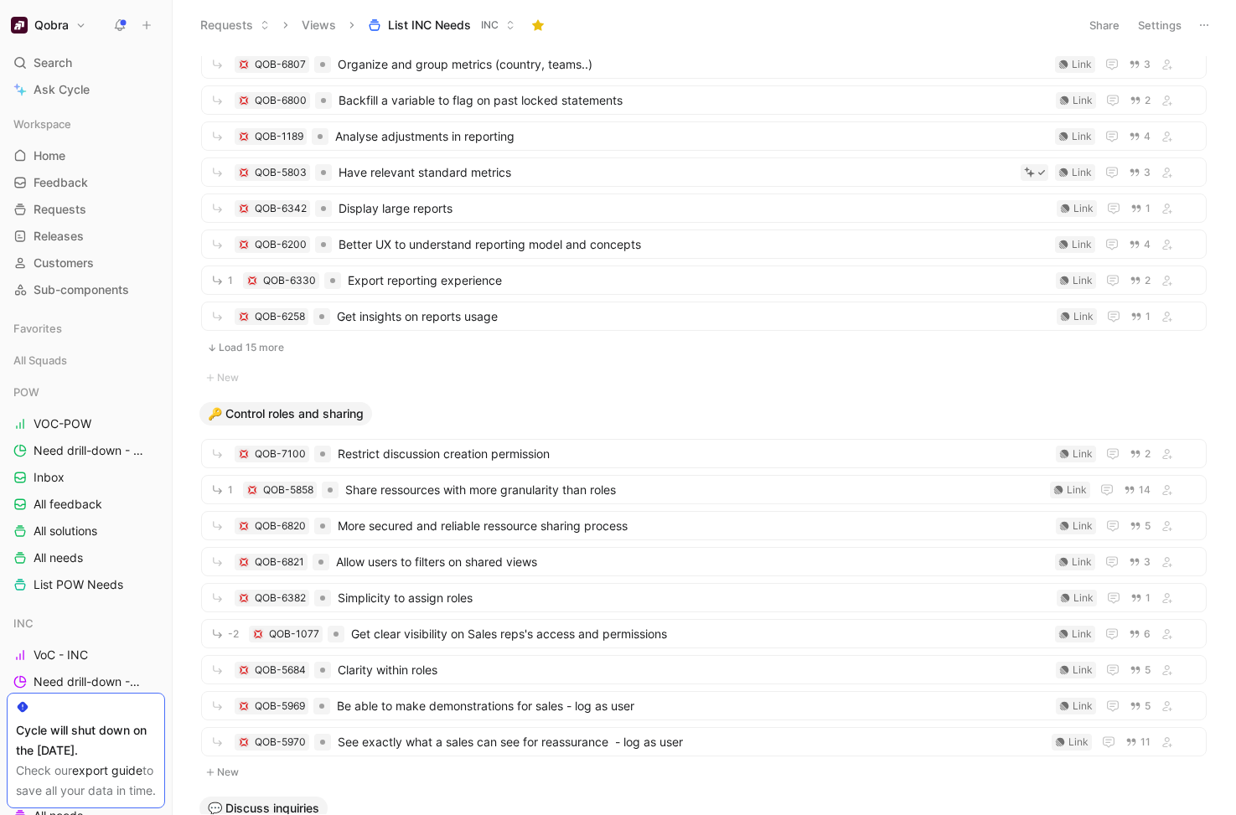
scroll to position [1040, 0]
click at [261, 340] on button "Load 15 more" at bounding box center [704, 346] width 1006 height 20
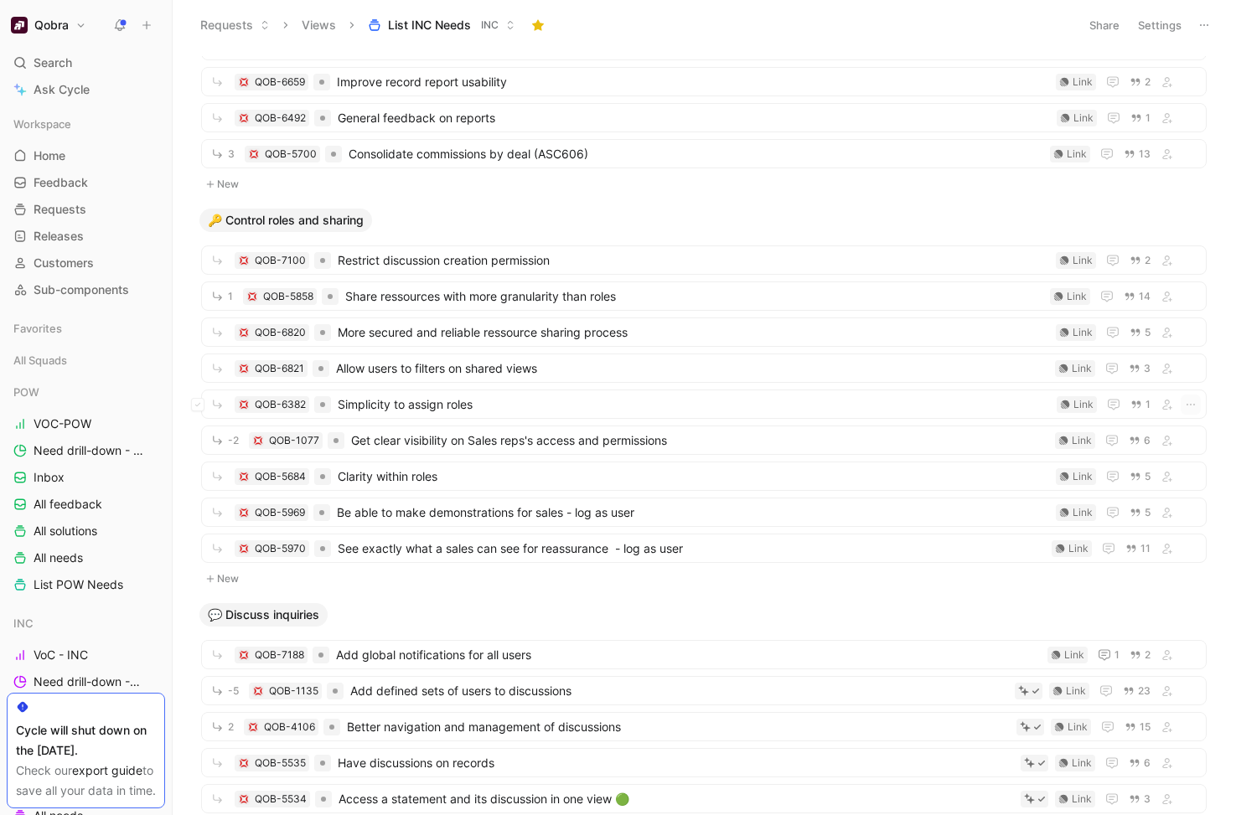
scroll to position [1347, 0]
click at [218, 292] on icon "button" at bounding box center [217, 294] width 14 height 14
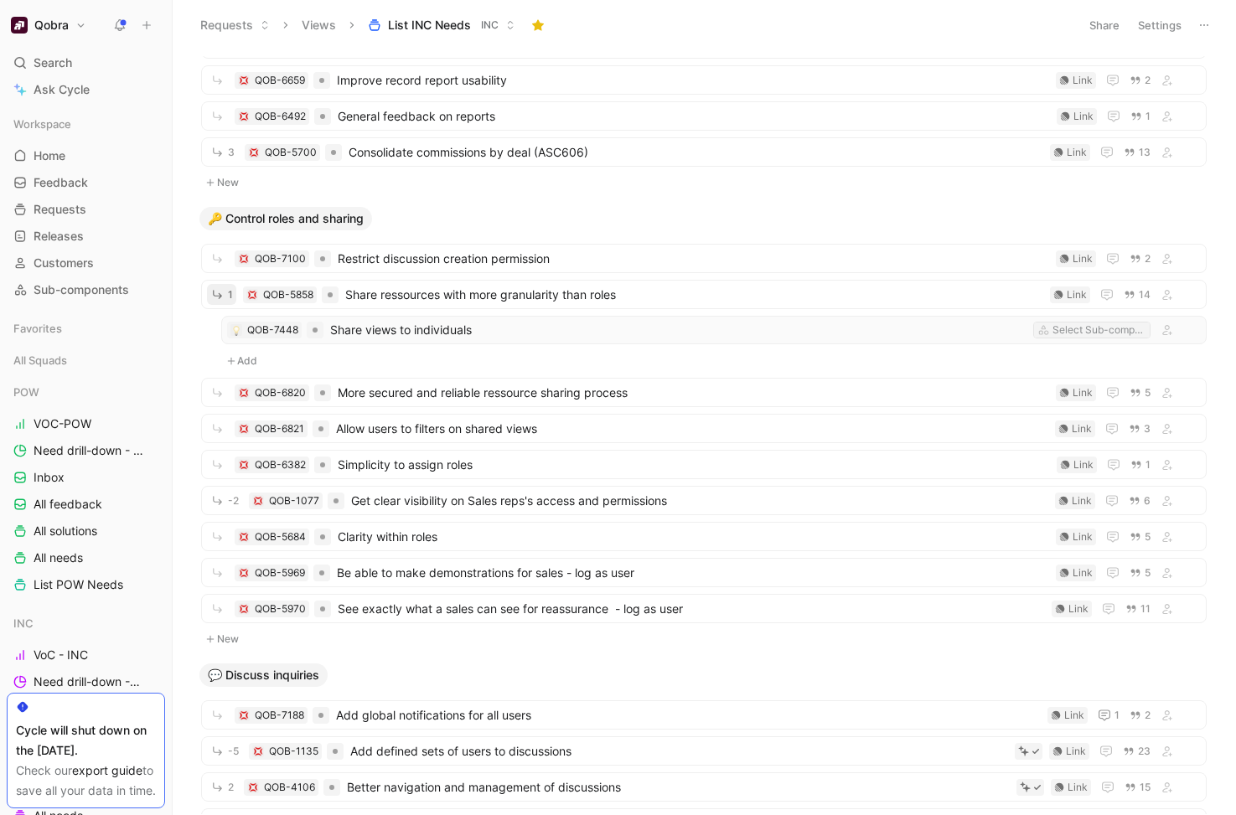
click at [1051, 332] on div "Select Sub-component" at bounding box center [1092, 330] width 116 height 15
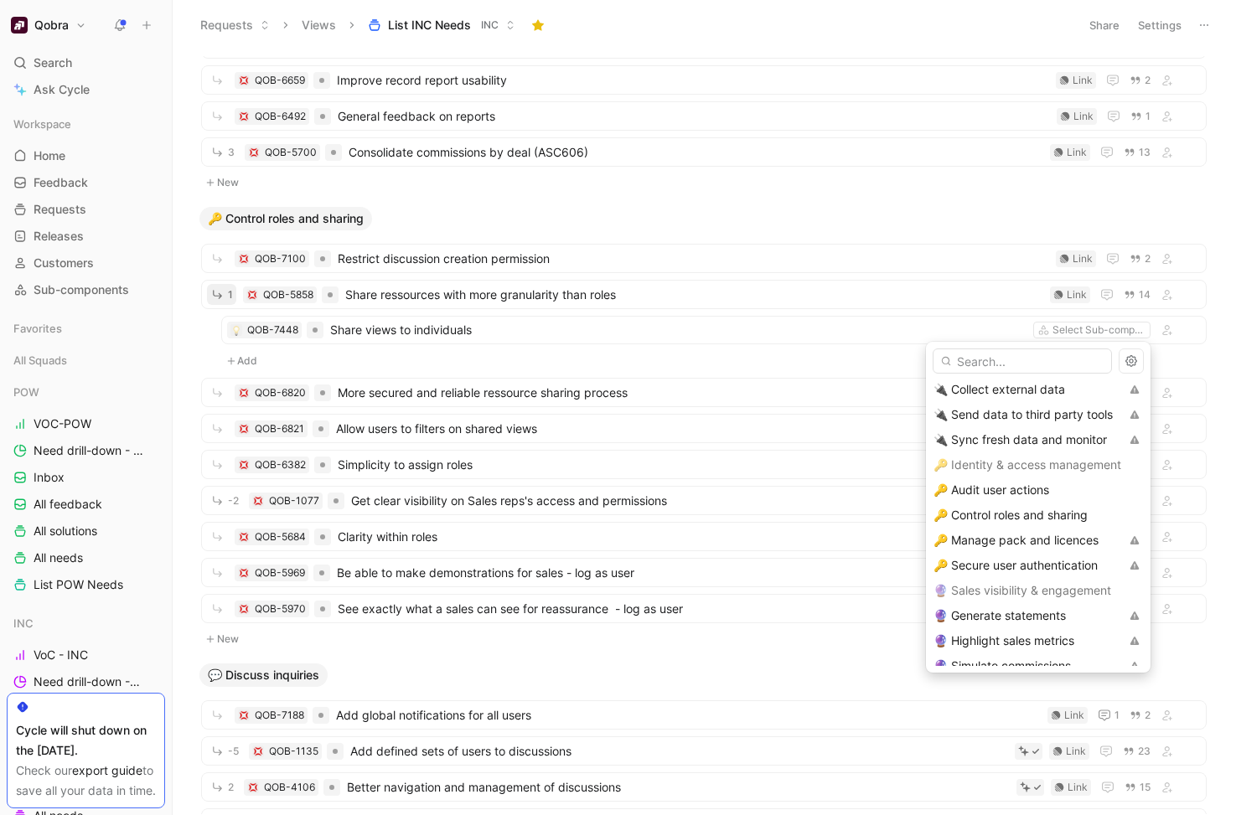
scroll to position [670, 0]
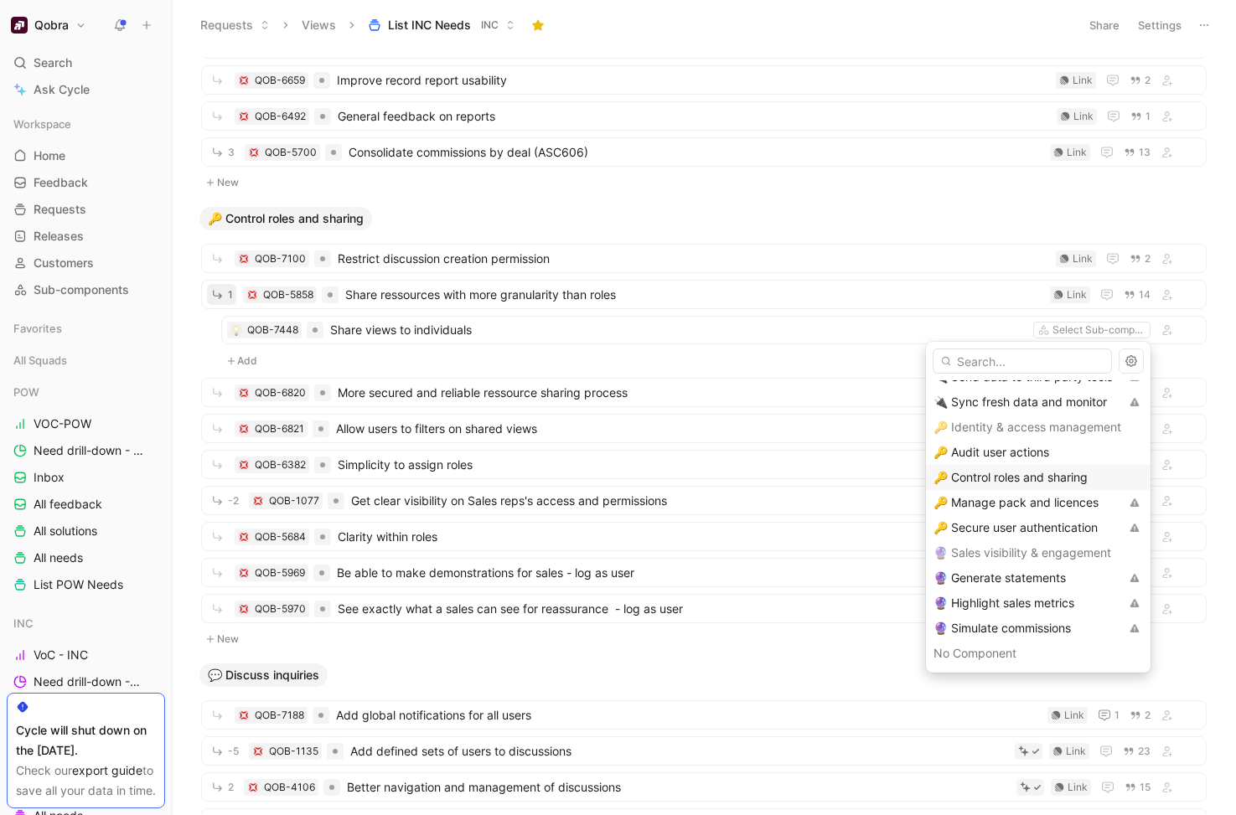
click at [1019, 473] on span "🔑 Control roles and sharing" at bounding box center [1010, 477] width 154 height 14
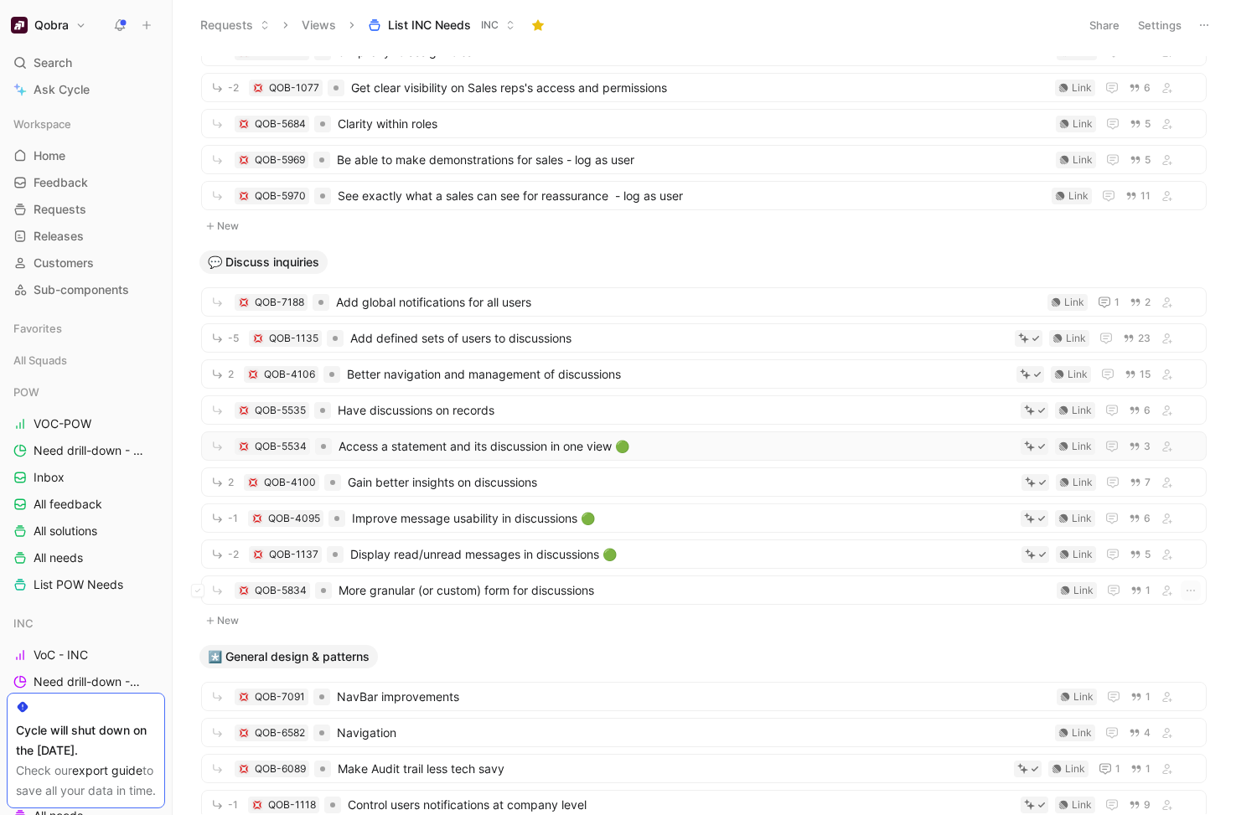
scroll to position [1797, 0]
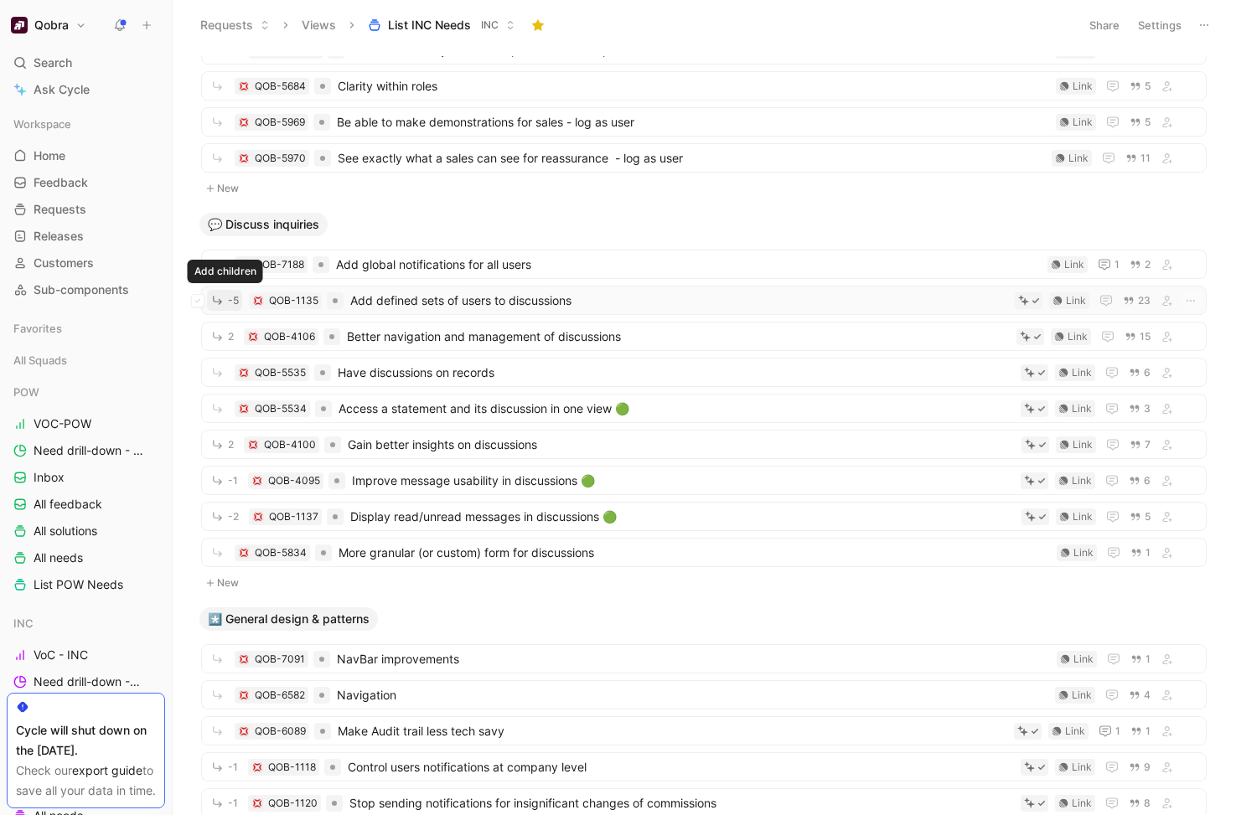
click at [215, 302] on icon "button" at bounding box center [217, 300] width 14 height 14
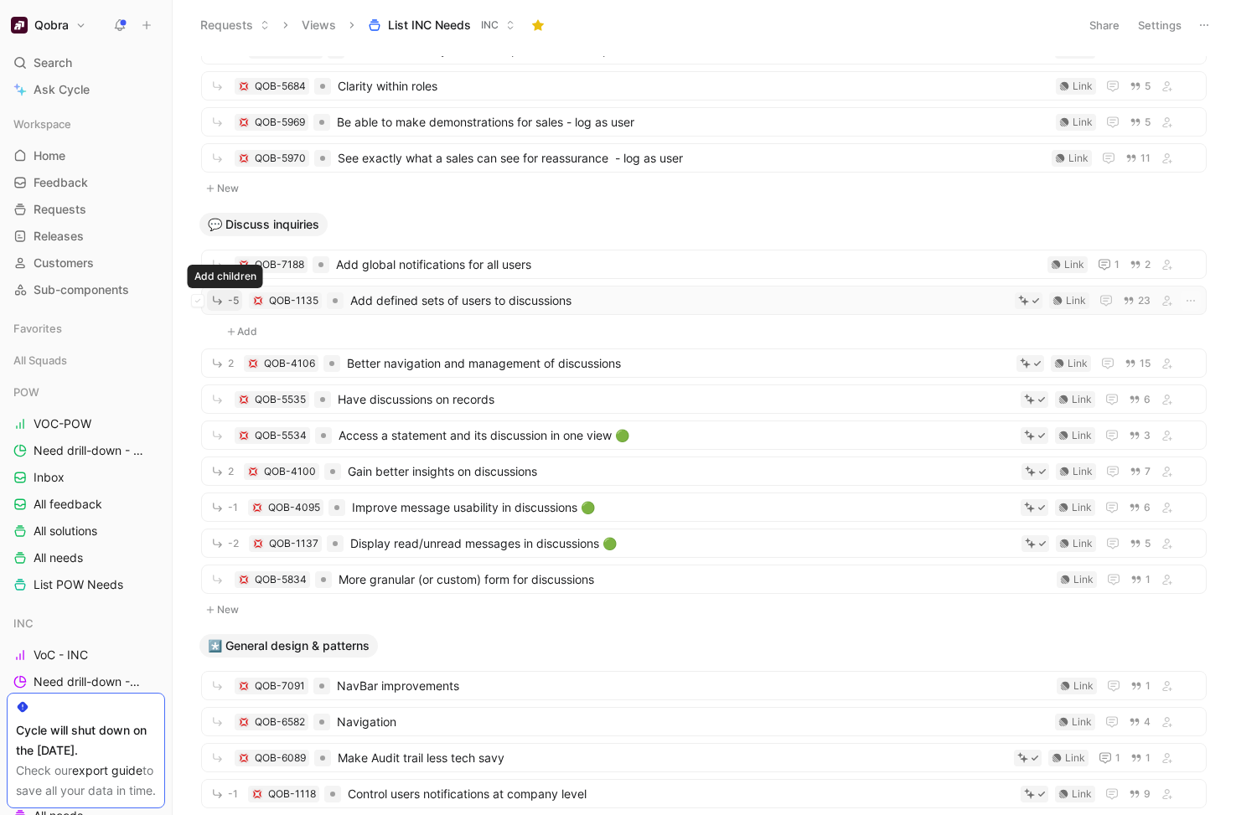
click at [218, 298] on icon "button" at bounding box center [217, 300] width 14 height 14
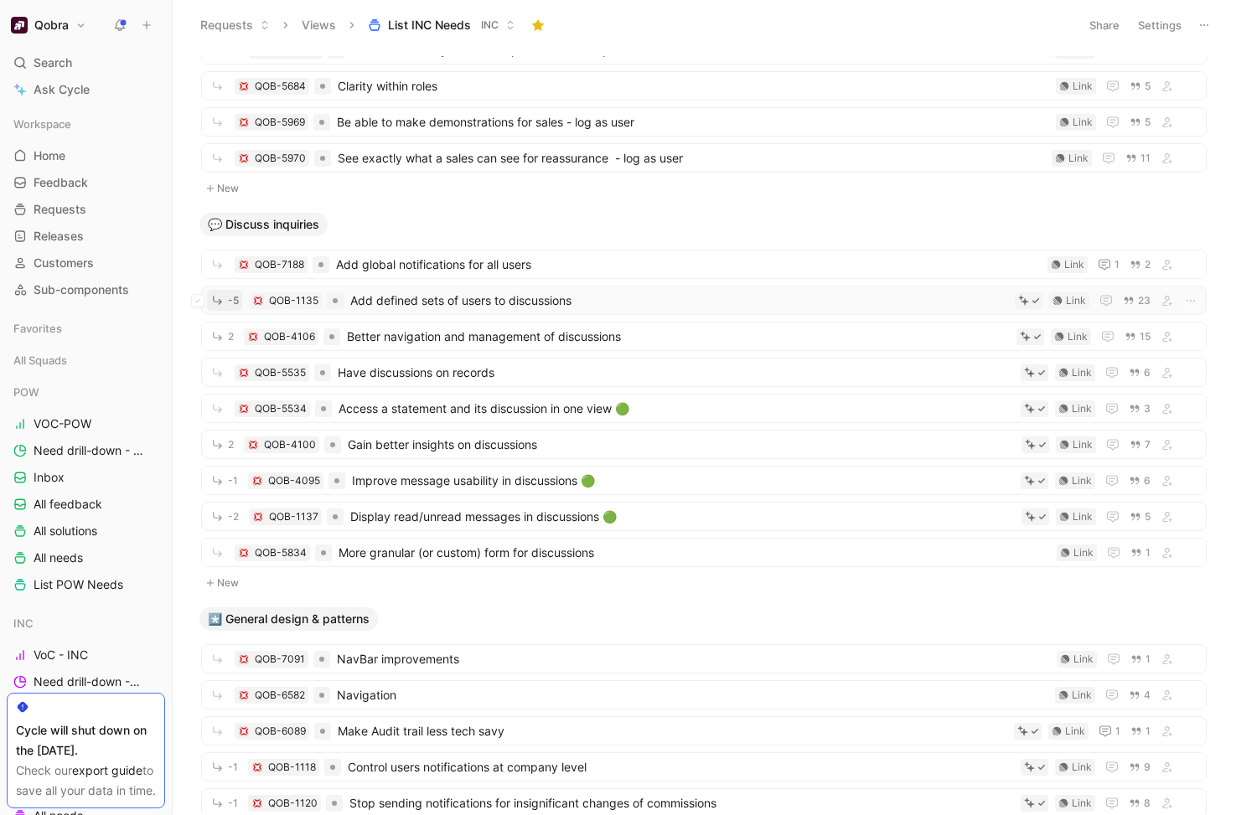
click at [215, 299] on icon "button" at bounding box center [217, 300] width 14 height 14
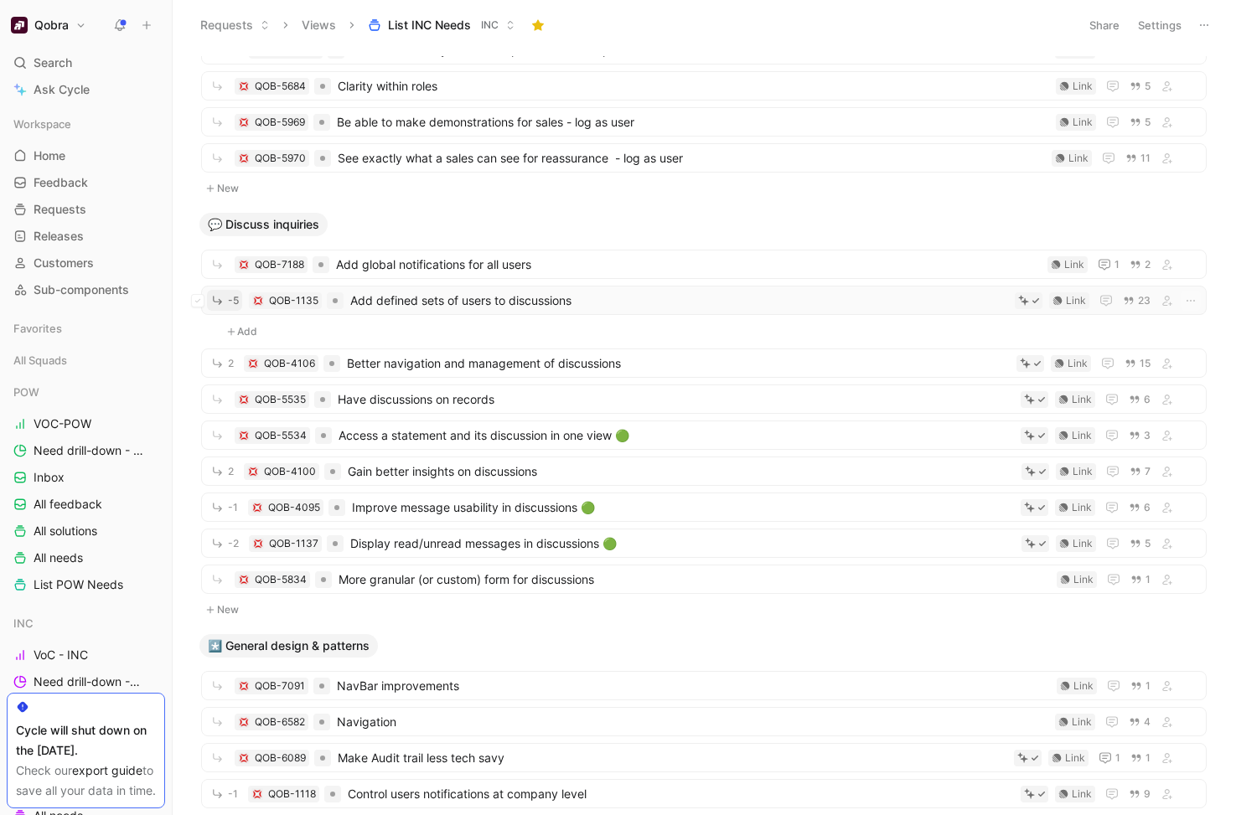
click at [235, 299] on span "-5" at bounding box center [233, 301] width 11 height 10
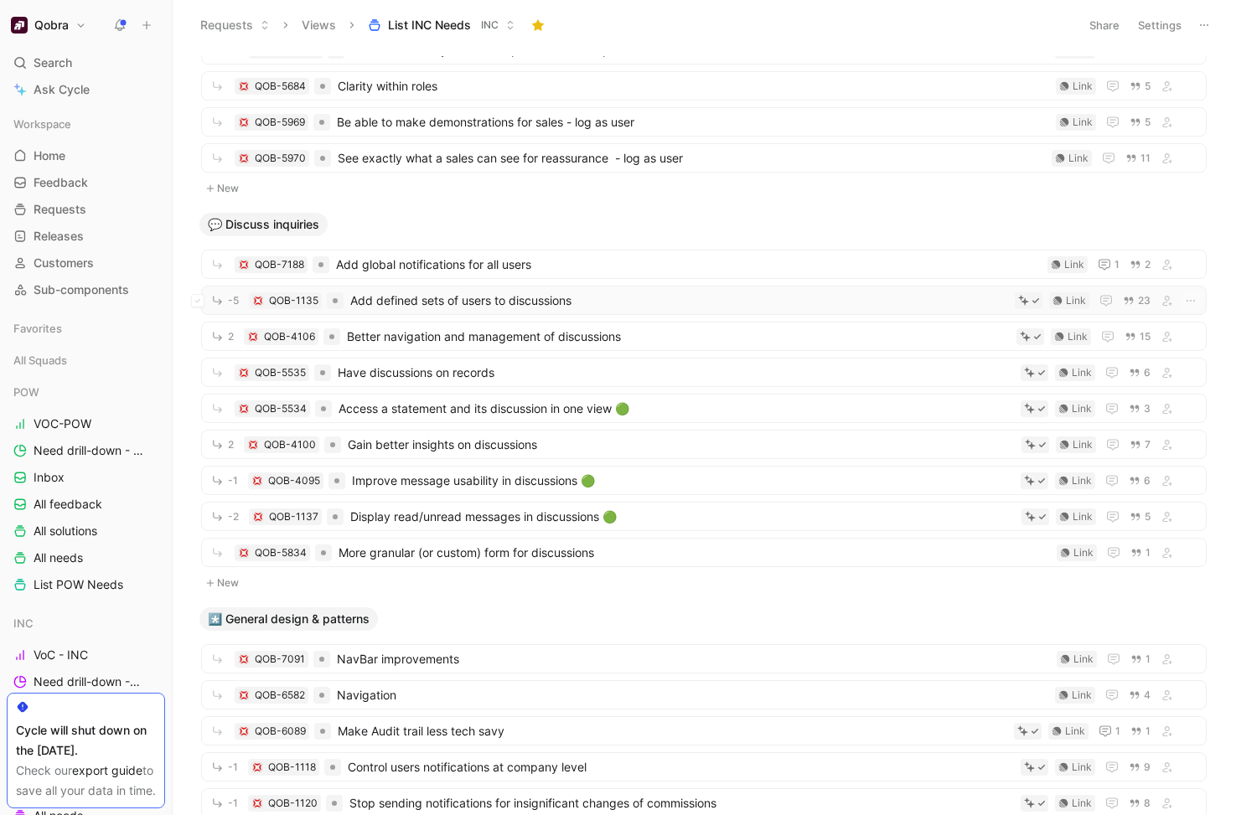
click at [420, 294] on span "Add defined sets of users to discussions" at bounding box center [679, 301] width 658 height 20
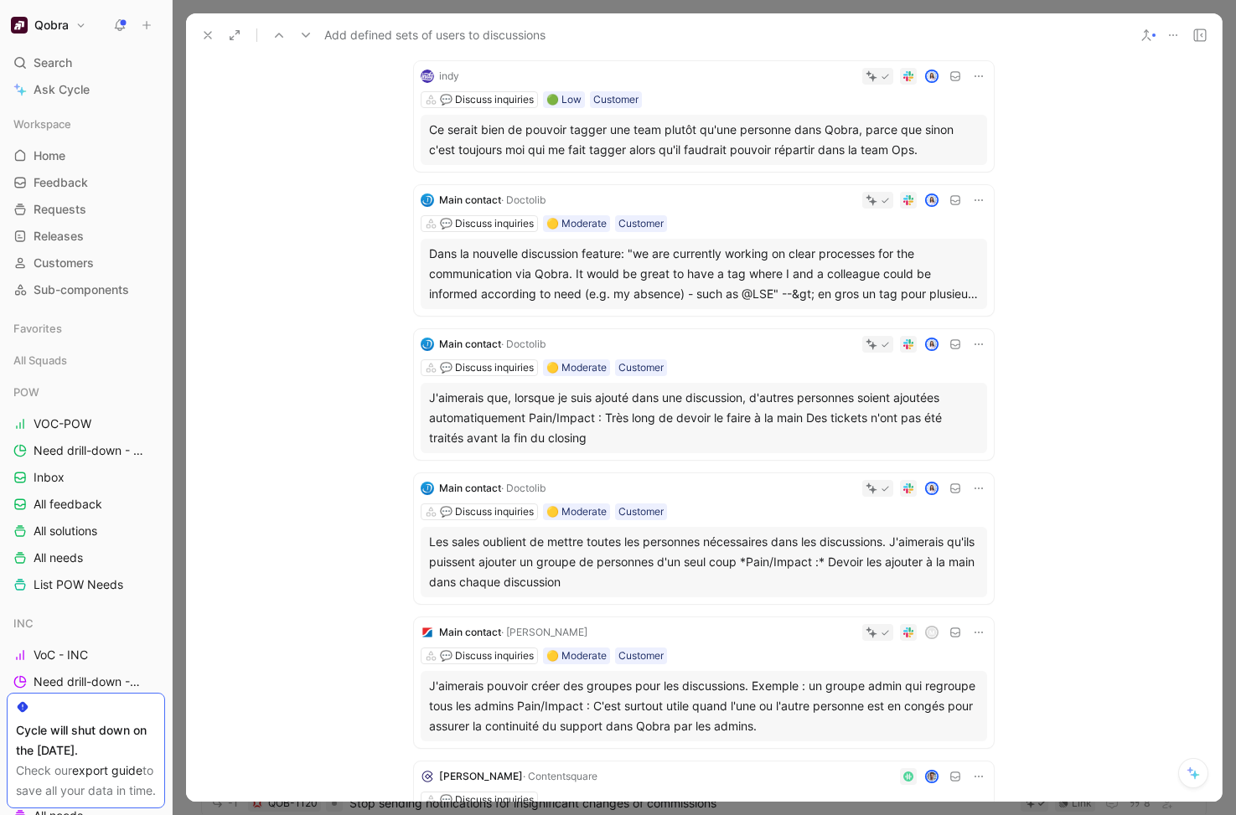
scroll to position [1235, 0]
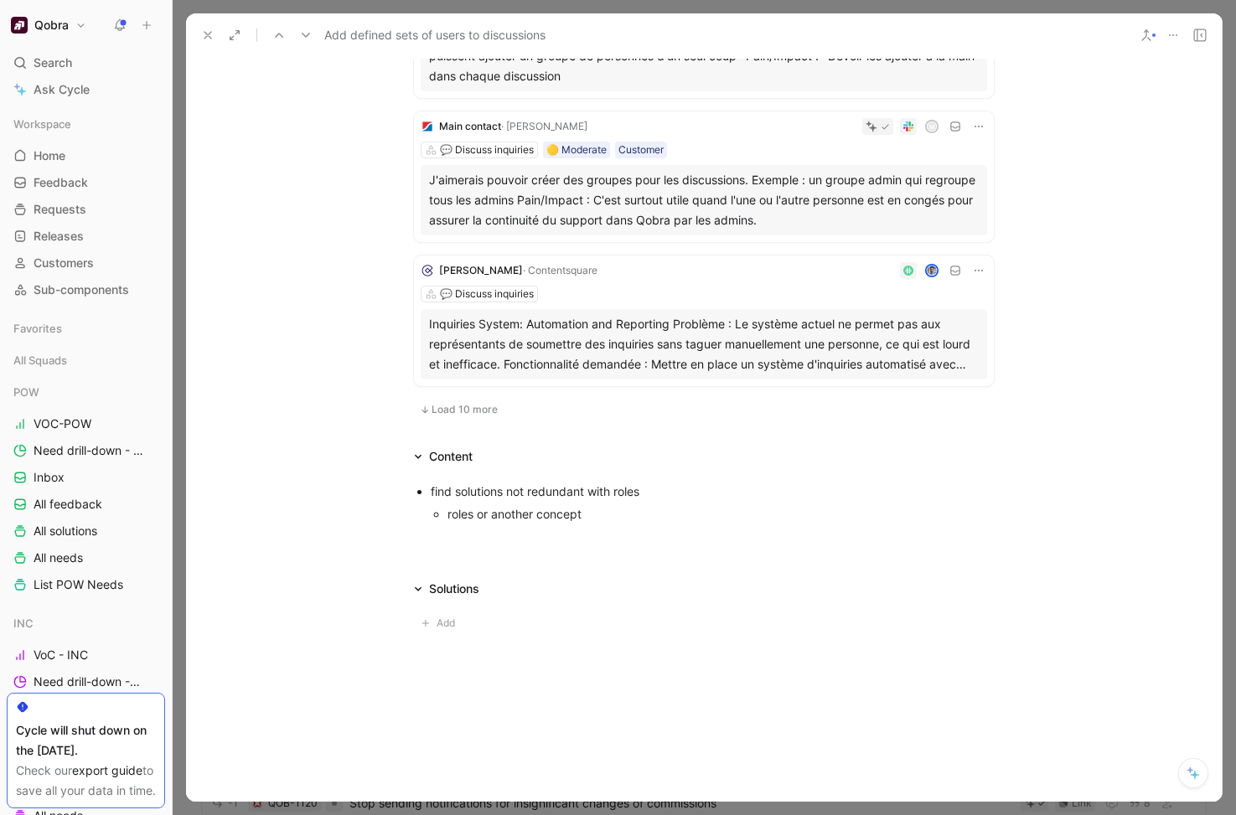
click at [481, 411] on span "Load 10 more" at bounding box center [465, 409] width 66 height 13
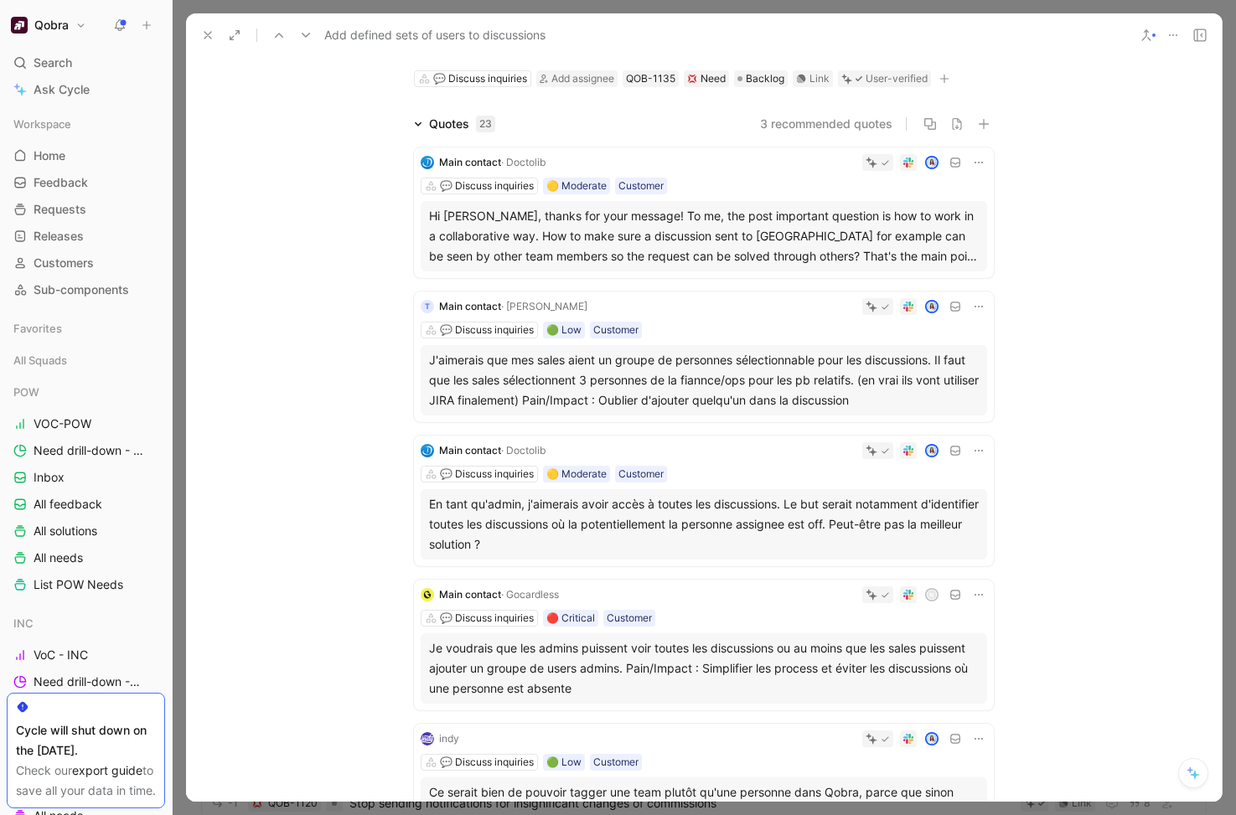
scroll to position [72, 0]
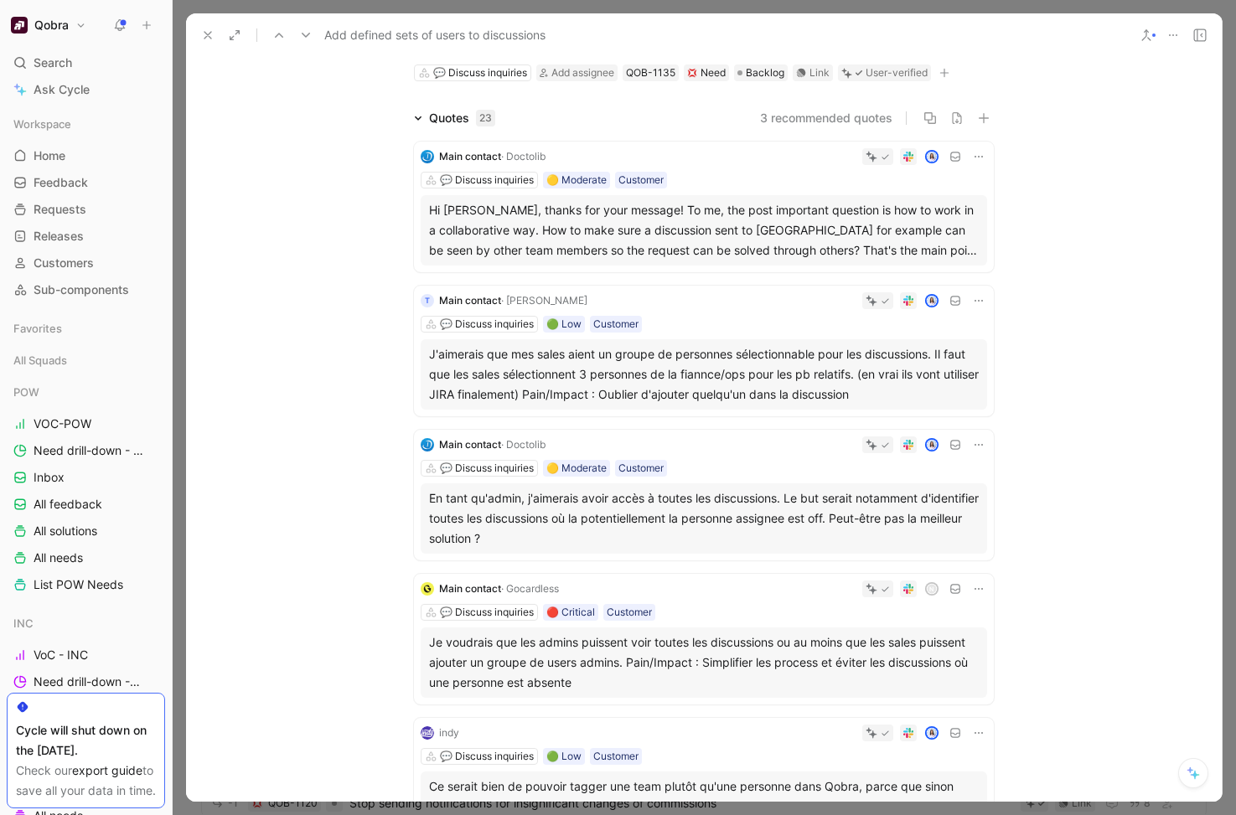
click at [208, 39] on icon at bounding box center [207, 34] width 13 height 13
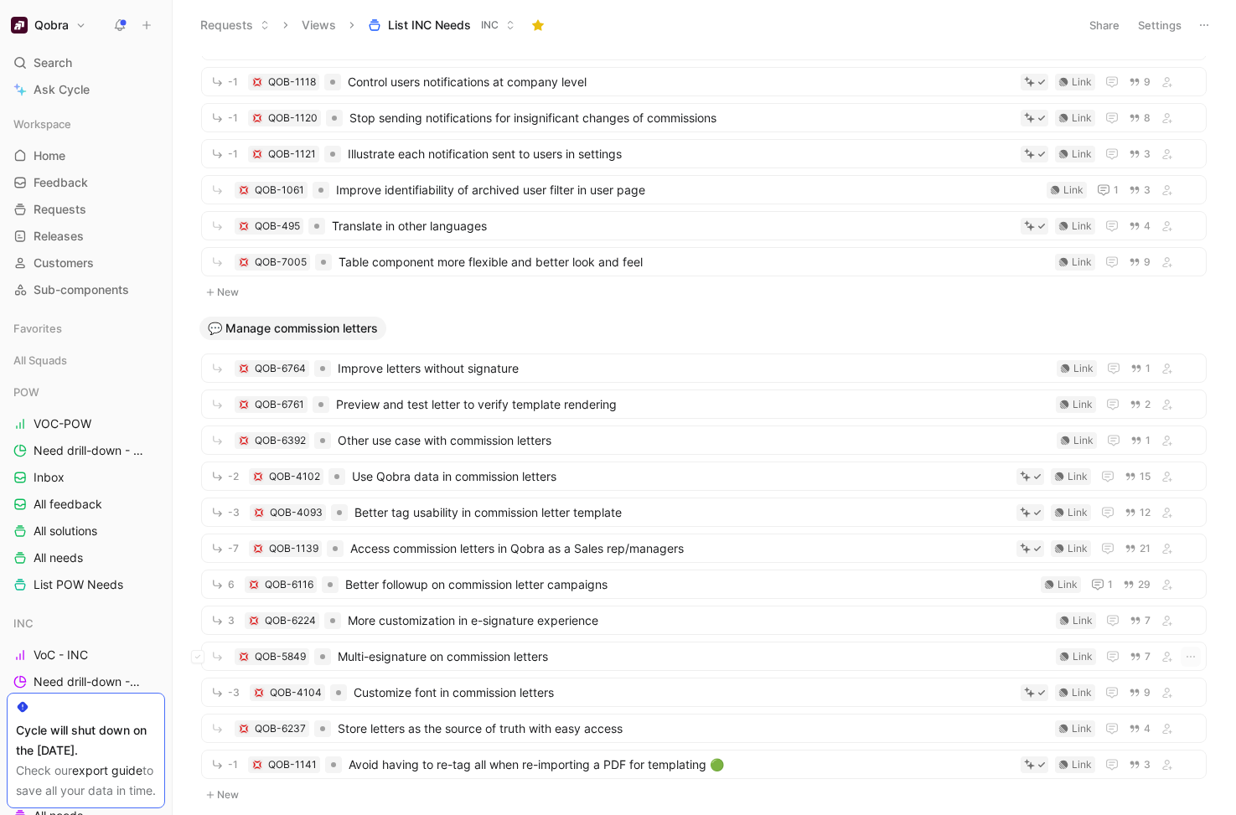
scroll to position [2570, 0]
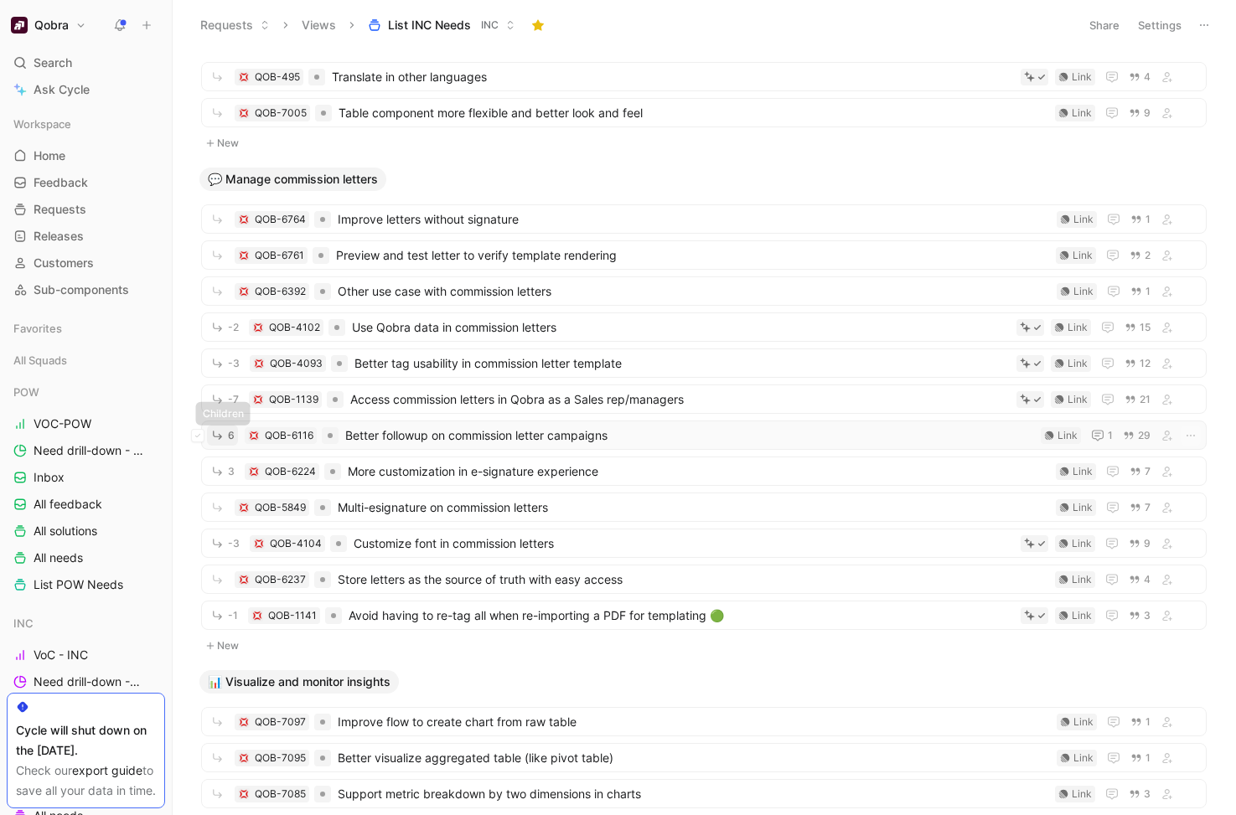
click at [212, 432] on icon "button" at bounding box center [217, 435] width 14 height 14
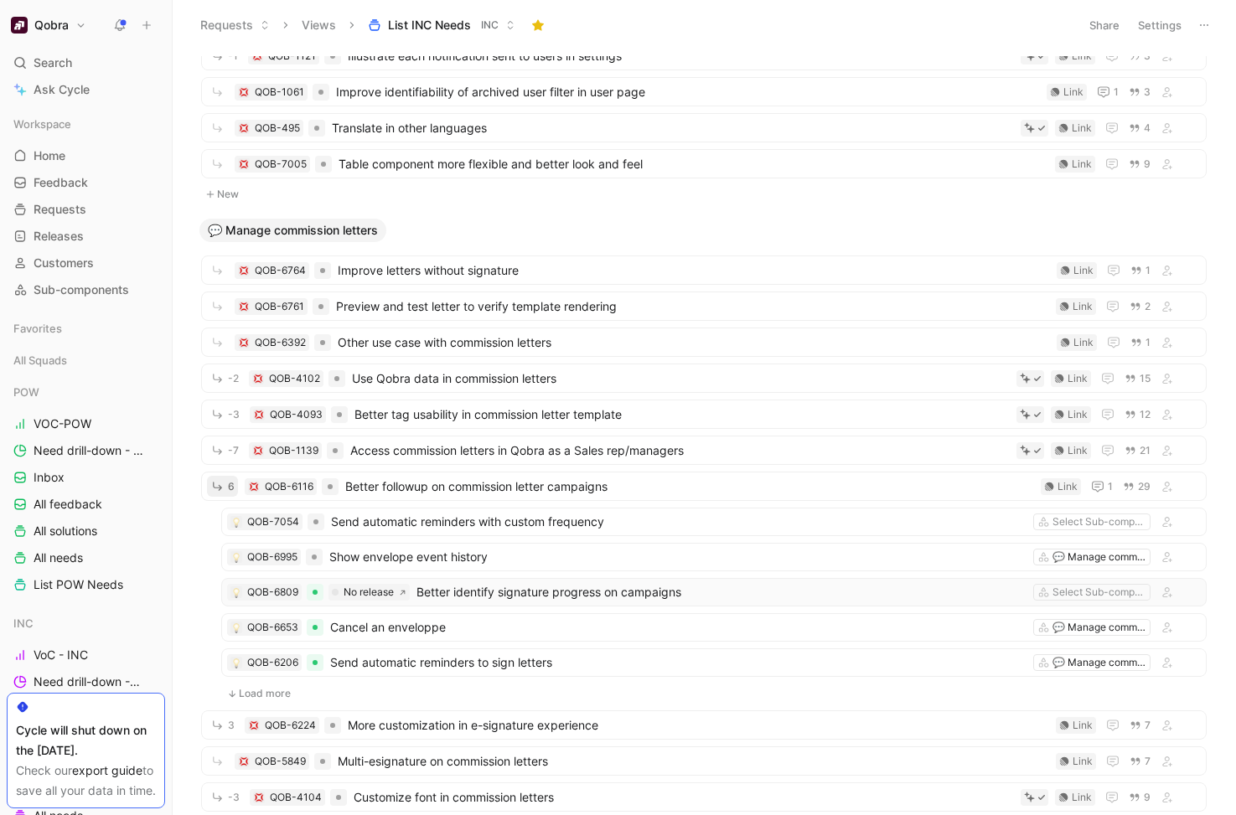
scroll to position [2516, 0]
